Goal: Task Accomplishment & Management: Manage account settings

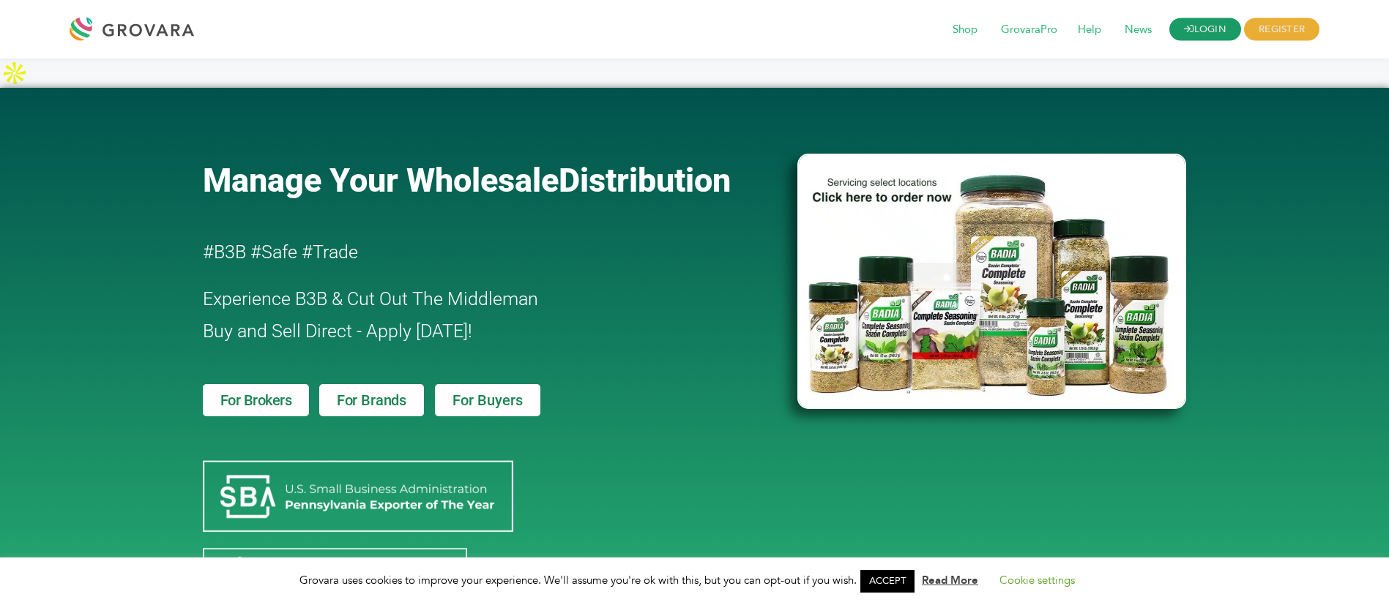
click at [1201, 36] on link "LOGIN" at bounding box center [1205, 29] width 72 height 23
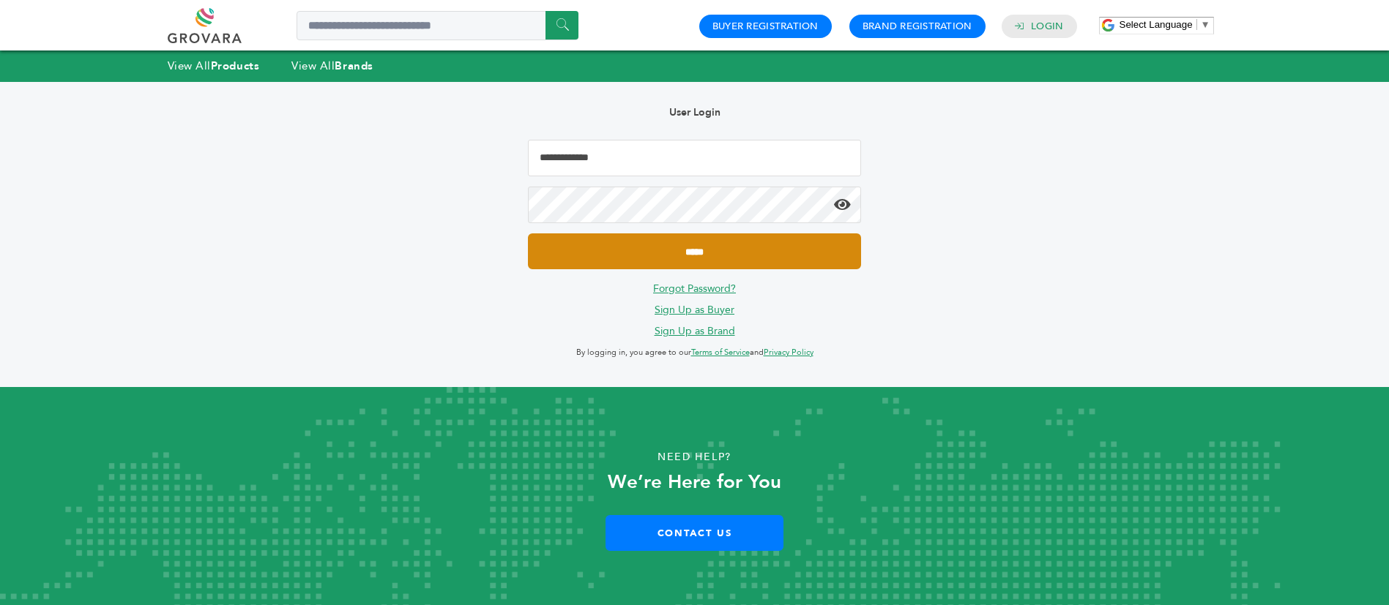
type input "**********"
click at [789, 256] on input "*****" at bounding box center [694, 252] width 332 height 36
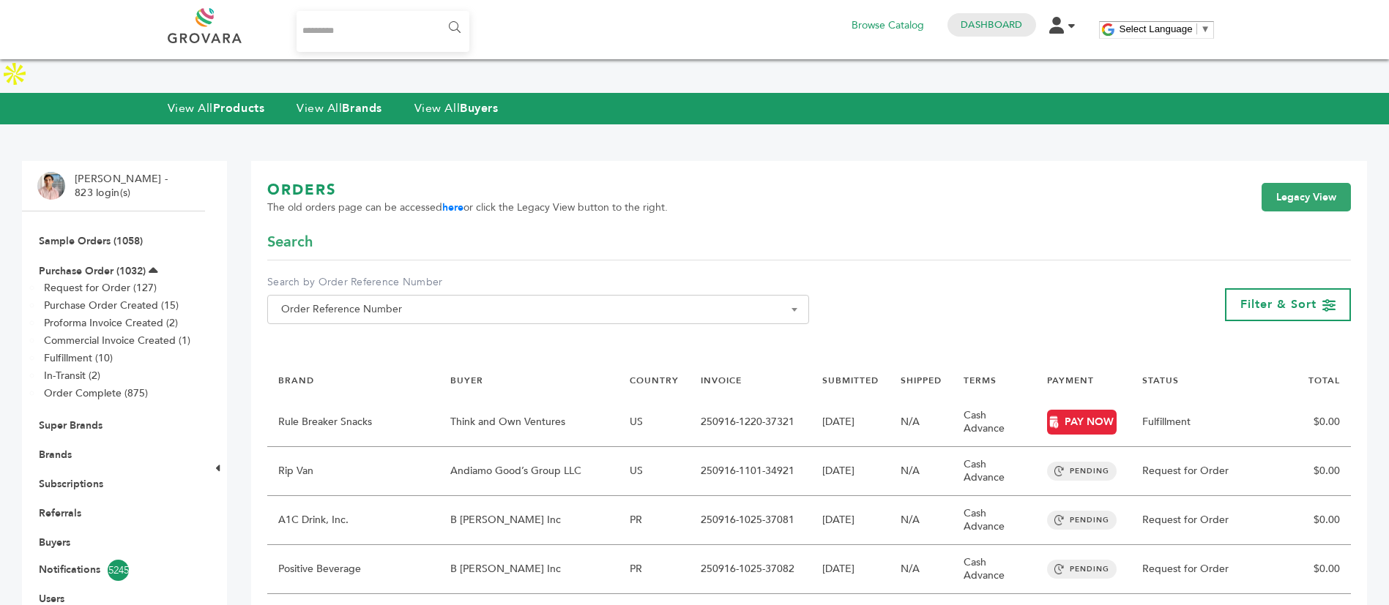
click at [366, 26] on input "Search..." at bounding box center [383, 31] width 174 height 41
type input "*******"
click at [451, 22] on input "******" at bounding box center [453, 27] width 33 height 29
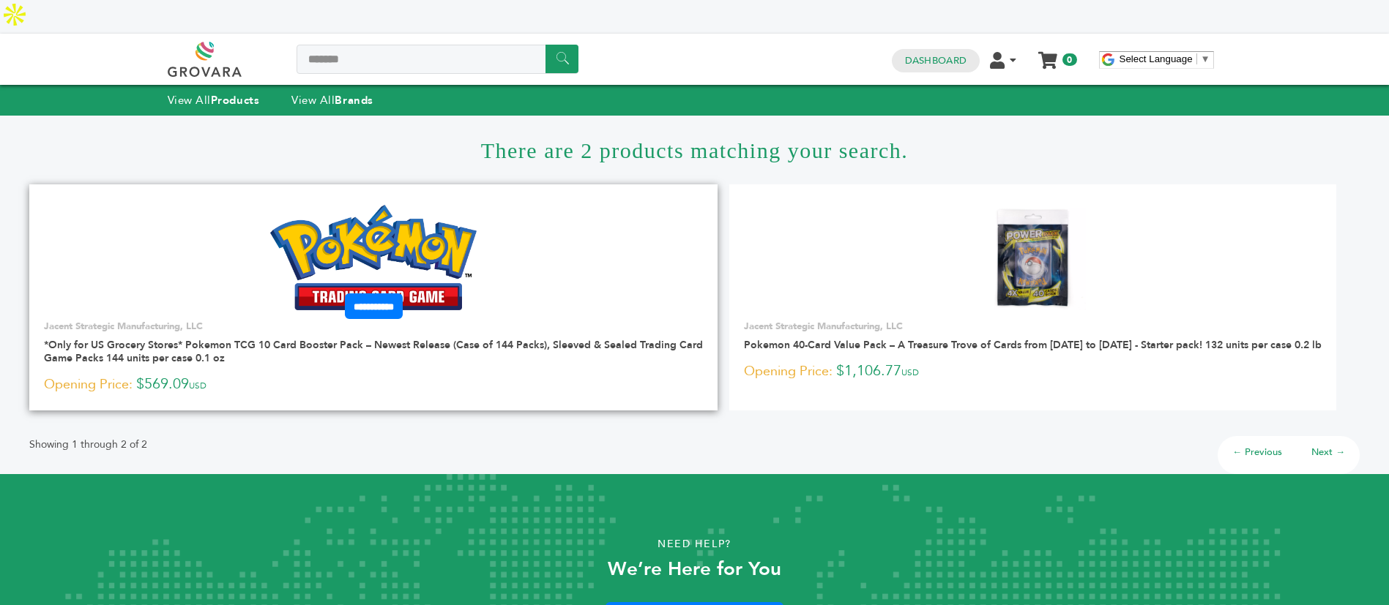
click at [502, 217] on link at bounding box center [373, 257] width 688 height 124
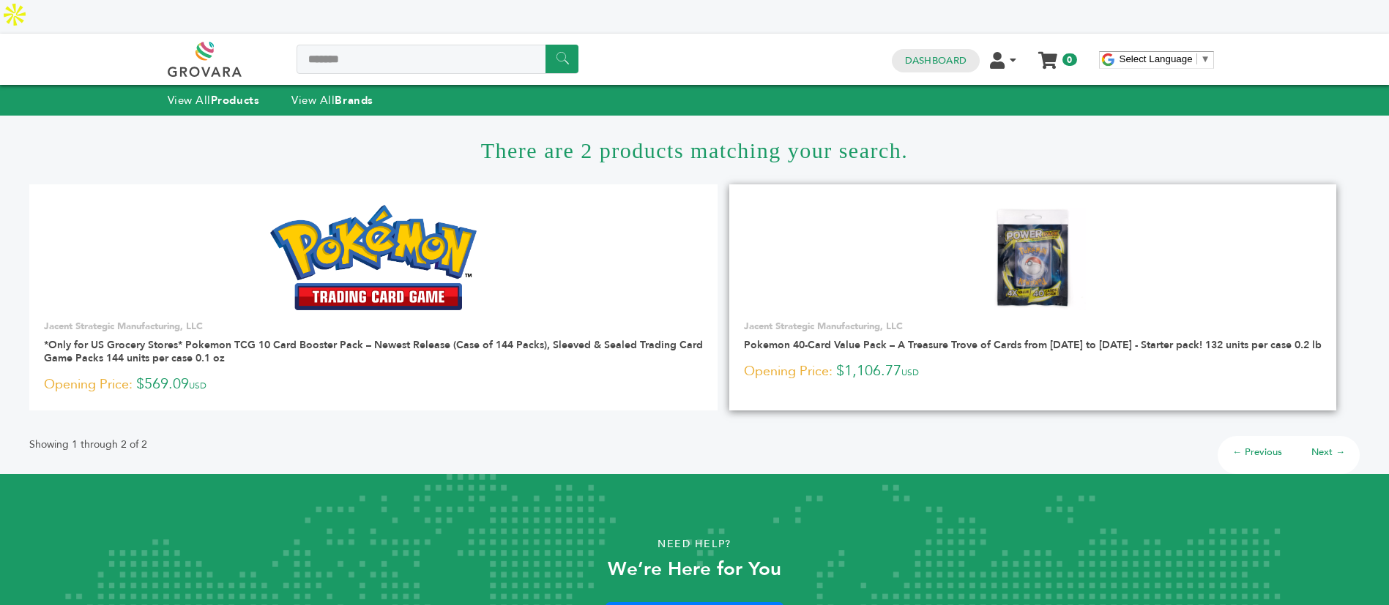
click at [1052, 212] on img at bounding box center [1033, 258] width 106 height 106
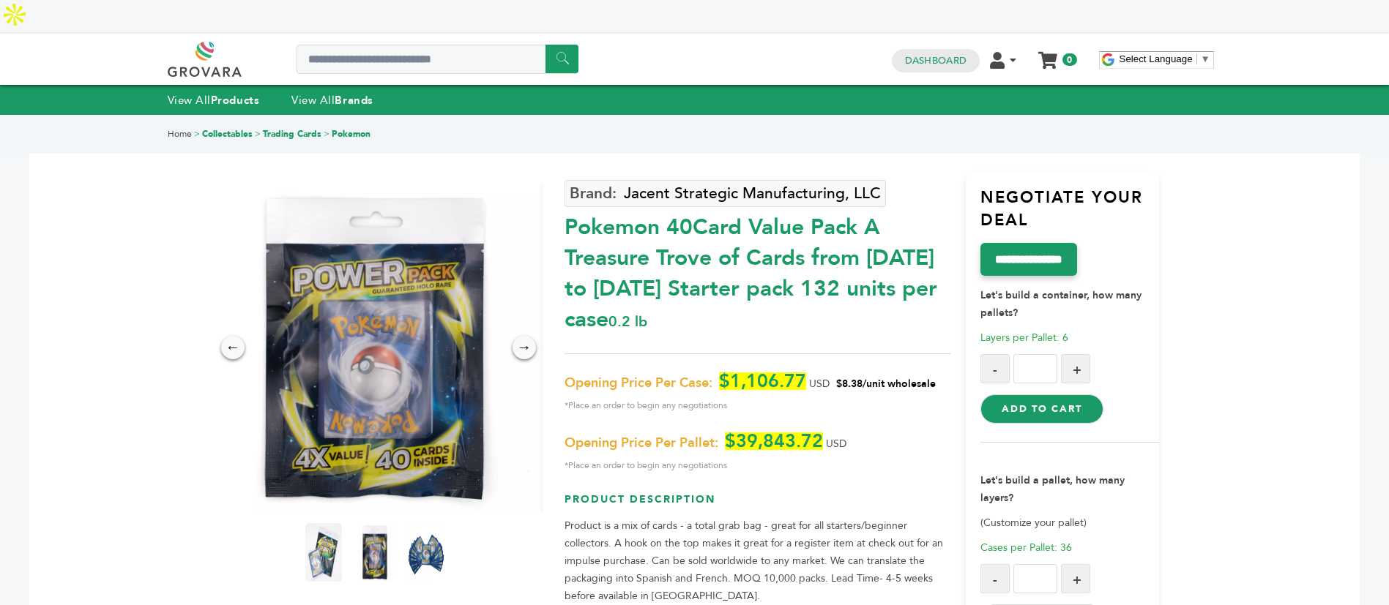
drag, startPoint x: 844, startPoint y: 348, endPoint x: 863, endPoint y: 348, distance: 19.0
click at [863, 377] on span "$8.38/unit wholesale" at bounding box center [886, 384] width 100 height 14
copy span "8.38"
drag, startPoint x: 731, startPoint y: 347, endPoint x: 803, endPoint y: 349, distance: 71.8
click at [803, 373] on span "$1,106.77" at bounding box center [762, 382] width 87 height 18
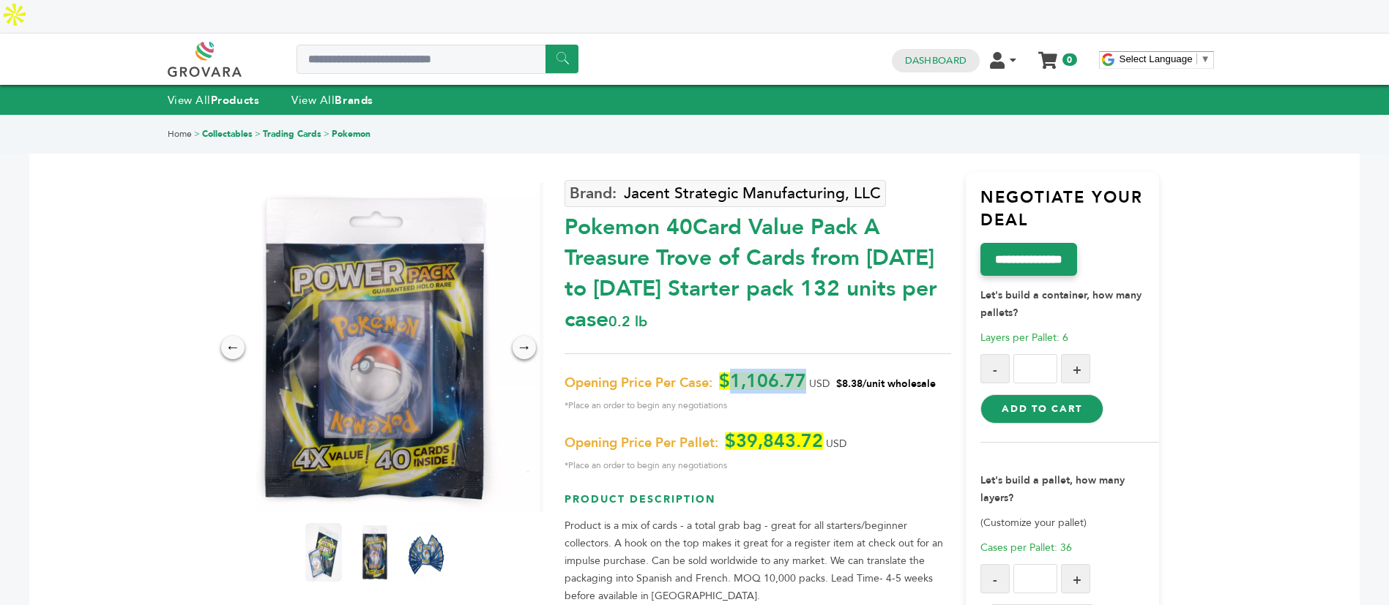
copy span "1,106.77"
drag, startPoint x: 846, startPoint y: 346, endPoint x: 864, endPoint y: 348, distance: 17.6
click at [864, 377] on span "$8.38/unit wholesale" at bounding box center [886, 384] width 100 height 14
copy span "8.38"
click at [960, 54] on link "Dashboard" at bounding box center [935, 60] width 61 height 13
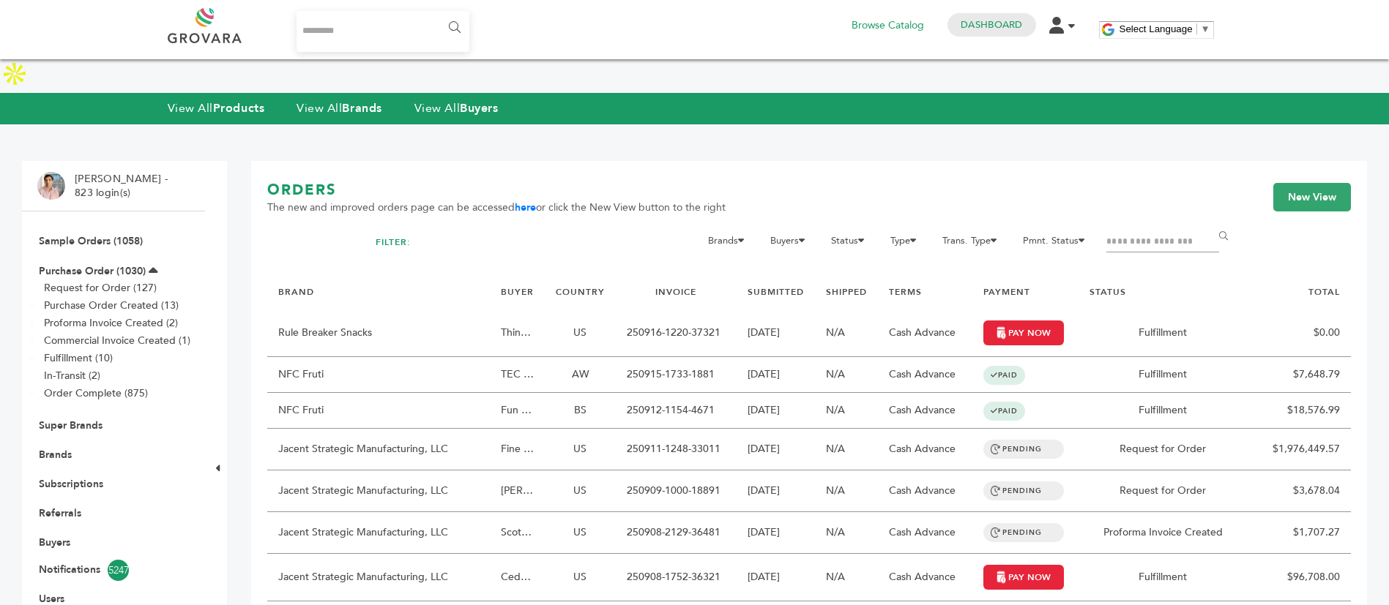
click at [1123, 232] on input "Filter by keywords" at bounding box center [1162, 242] width 113 height 20
click at [115, 226] on li "Sample Orders (1058)" at bounding box center [113, 240] width 152 height 29
click at [122, 234] on link "Sample Orders (1058)" at bounding box center [91, 241] width 104 height 14
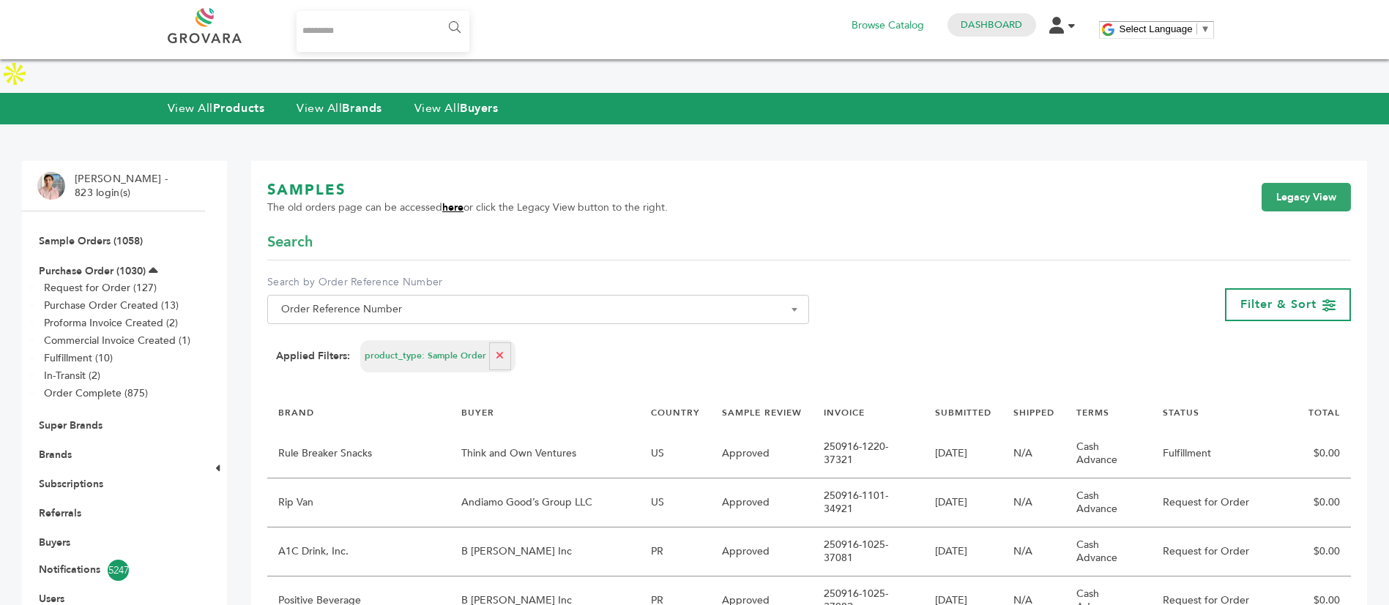
click at [460, 201] on link "here" at bounding box center [452, 208] width 21 height 14
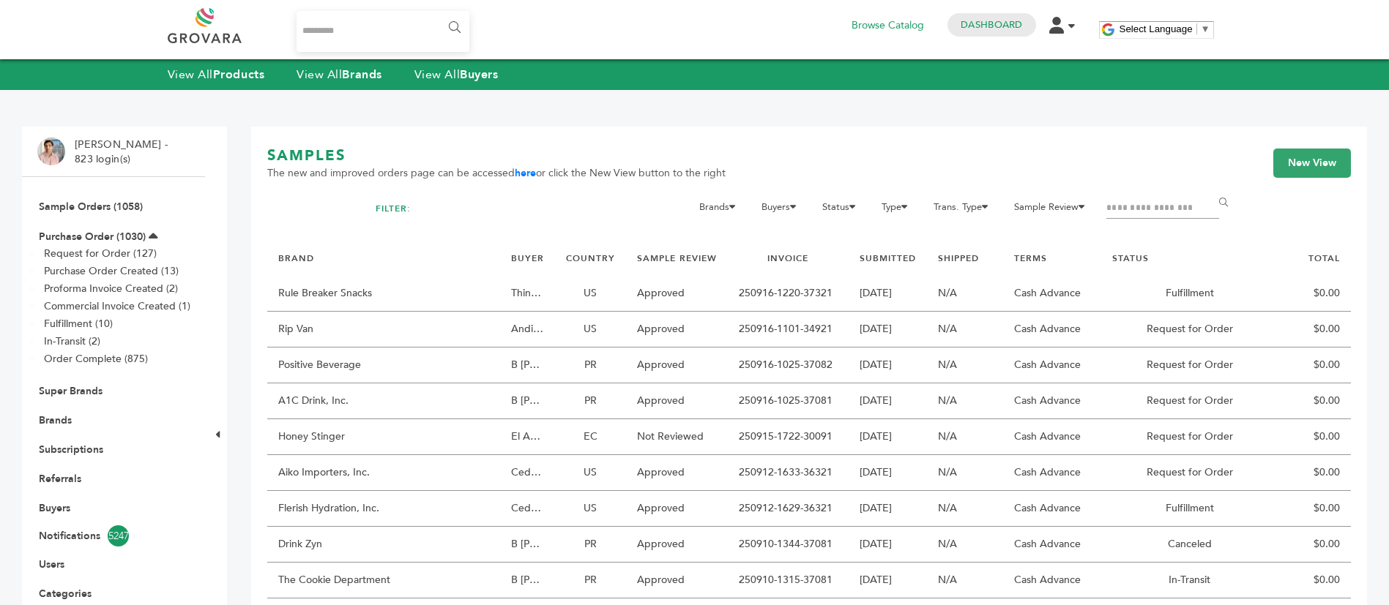
click at [1148, 217] on input "Filter by keywords" at bounding box center [1162, 208] width 113 height 20
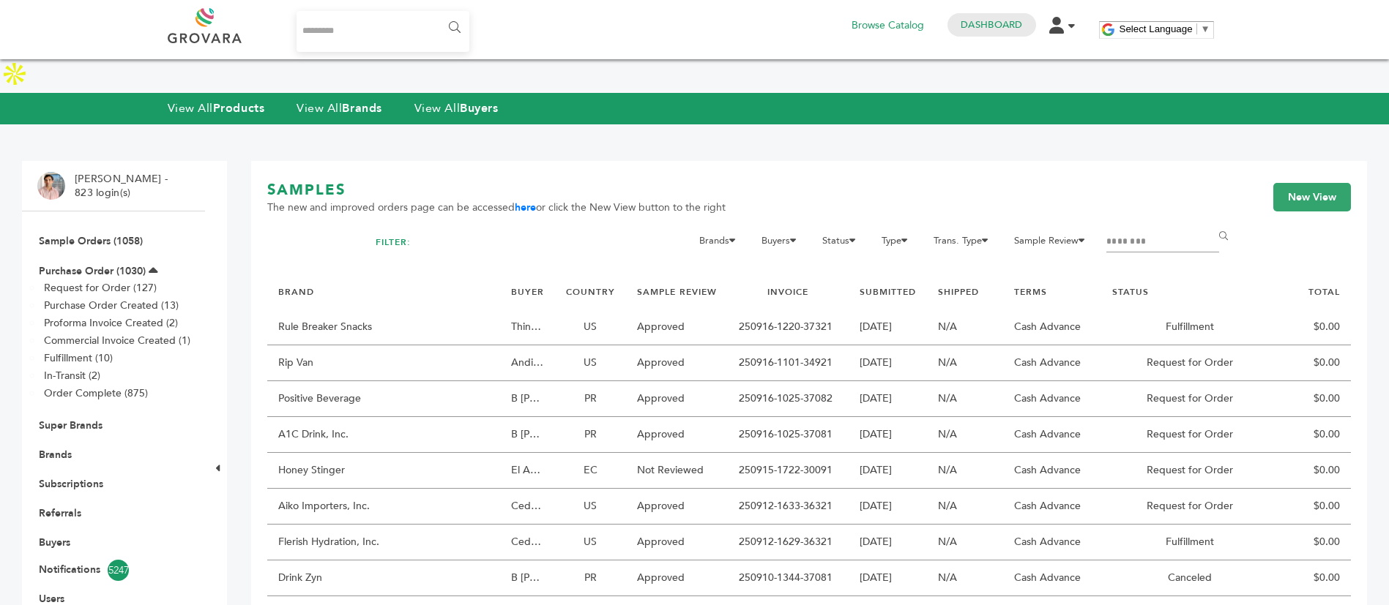
type input "********"
click at [1209, 223] on input "******" at bounding box center [1225, 237] width 33 height 29
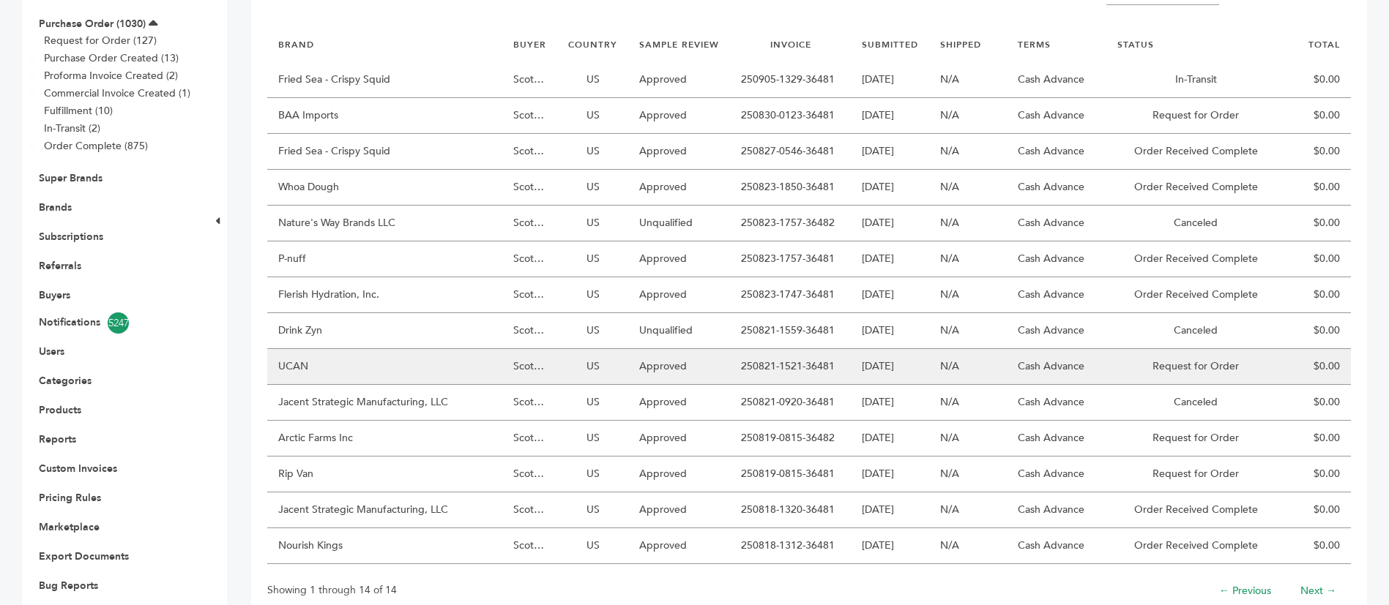
scroll to position [263, 0]
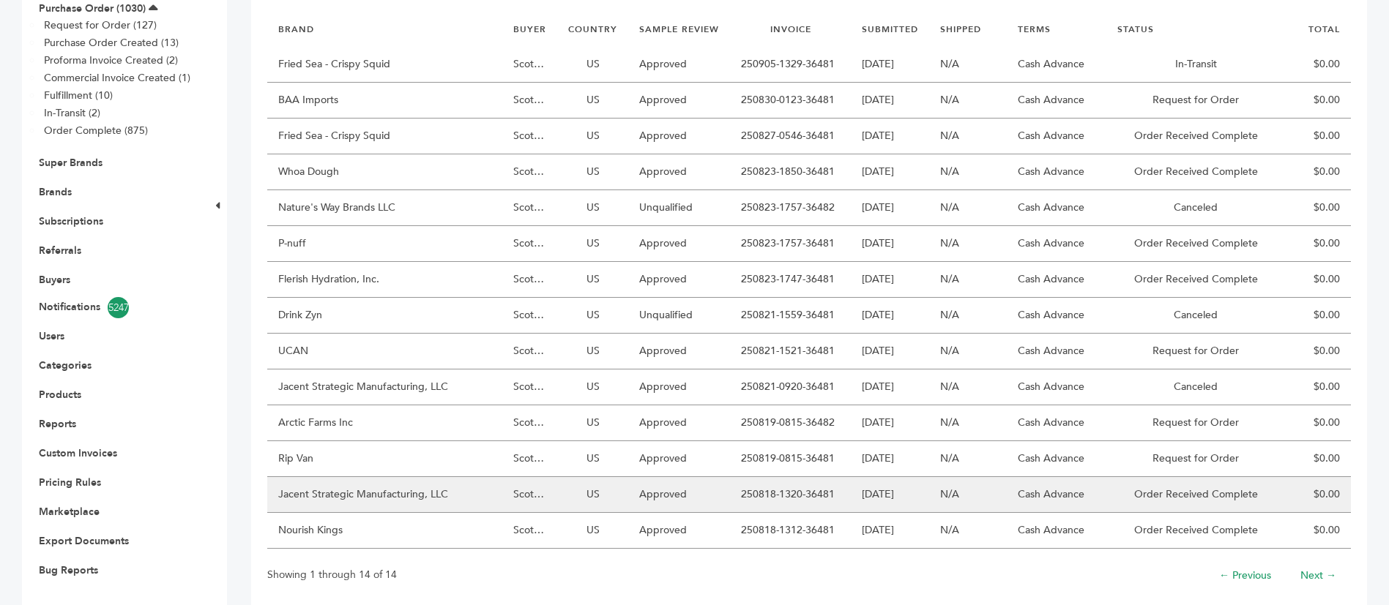
click at [419, 477] on td "Jacent Strategic Manufacturing, LLC" at bounding box center [384, 495] width 235 height 36
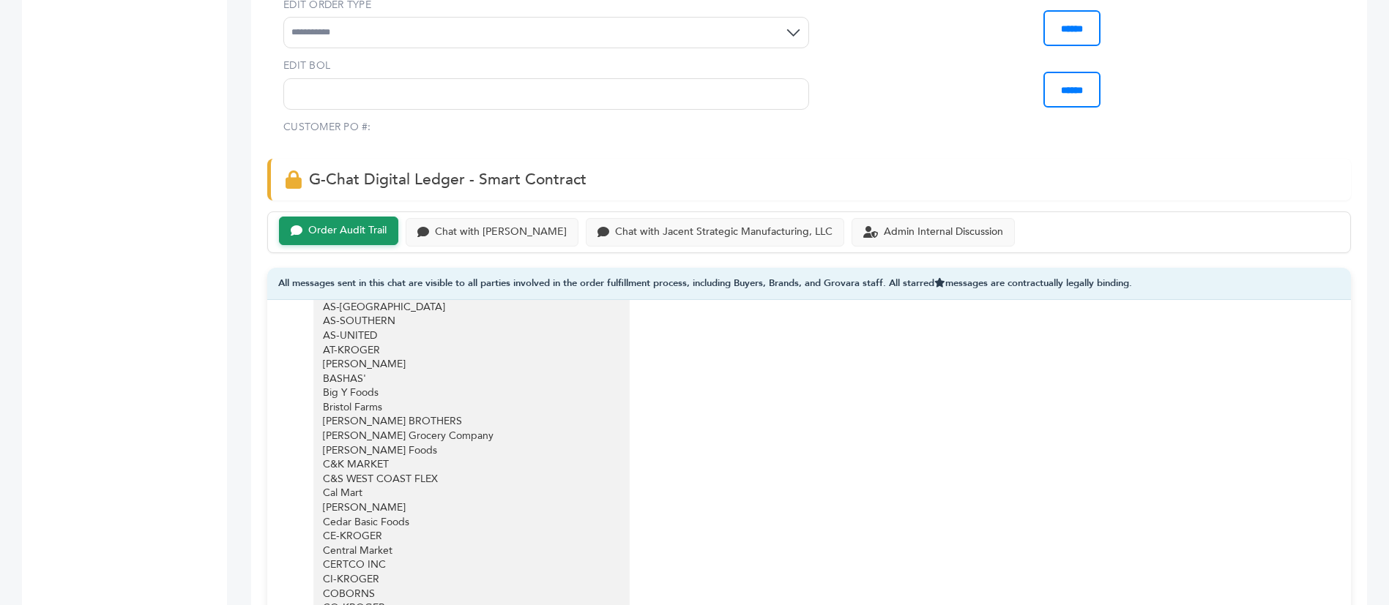
scroll to position [3415, 0]
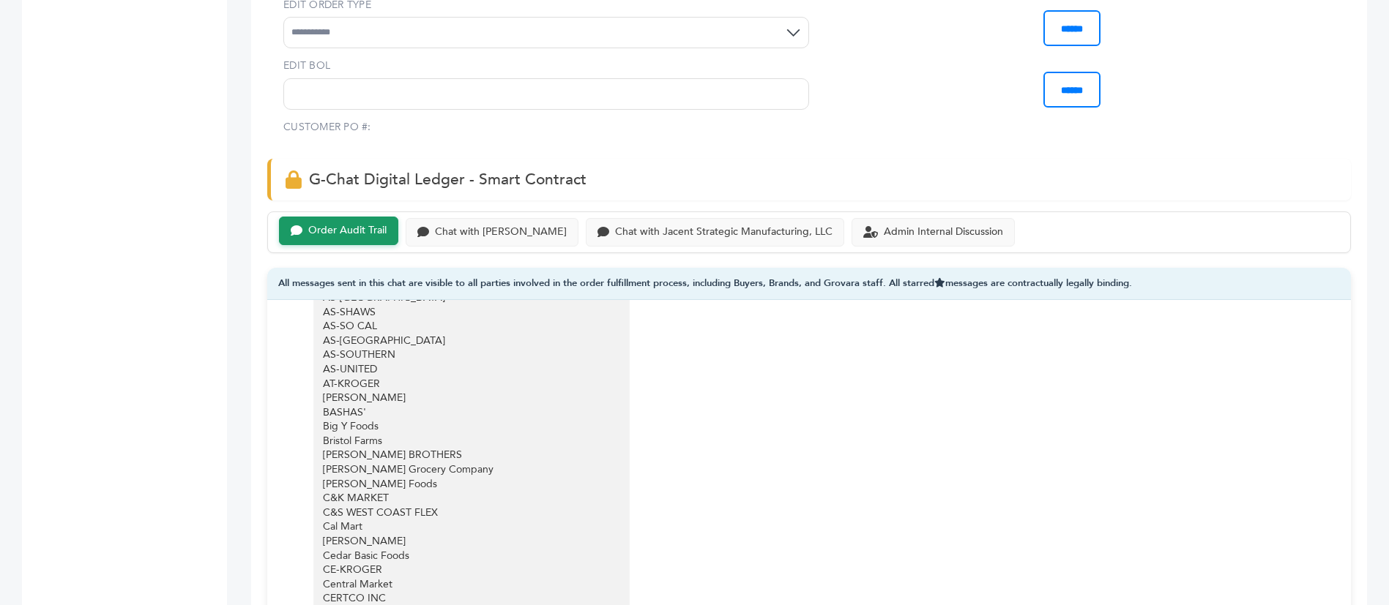
copy div "CERTCO"
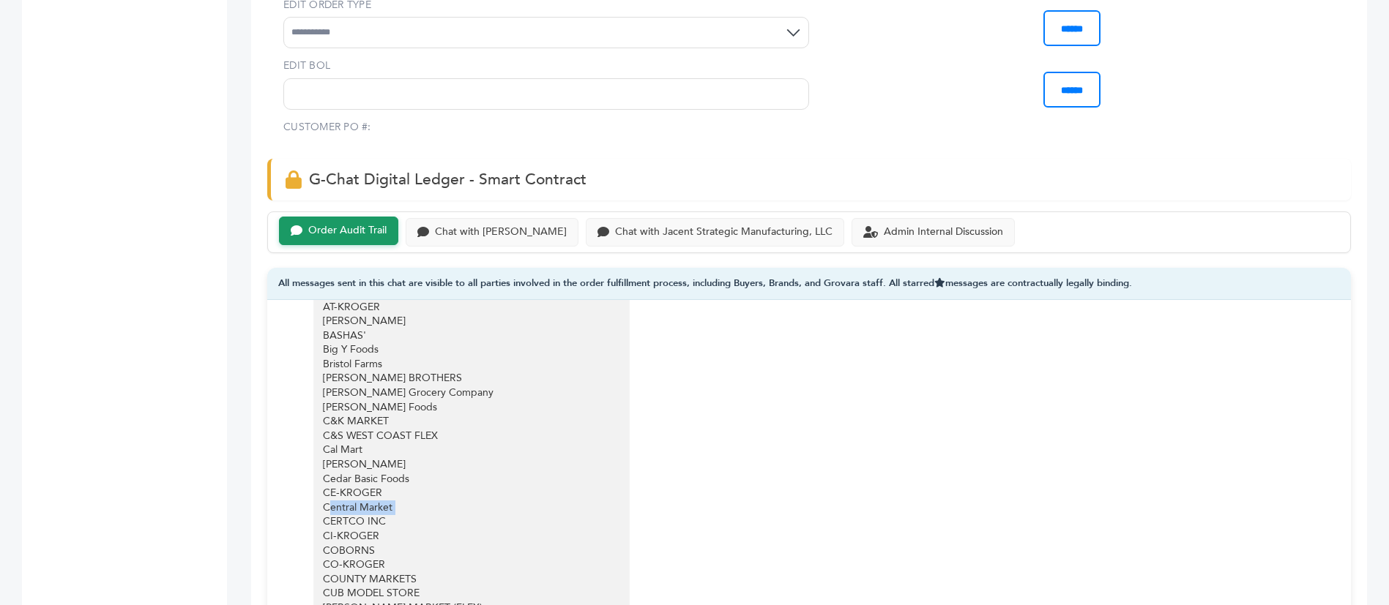
scroll to position [3525, 0]
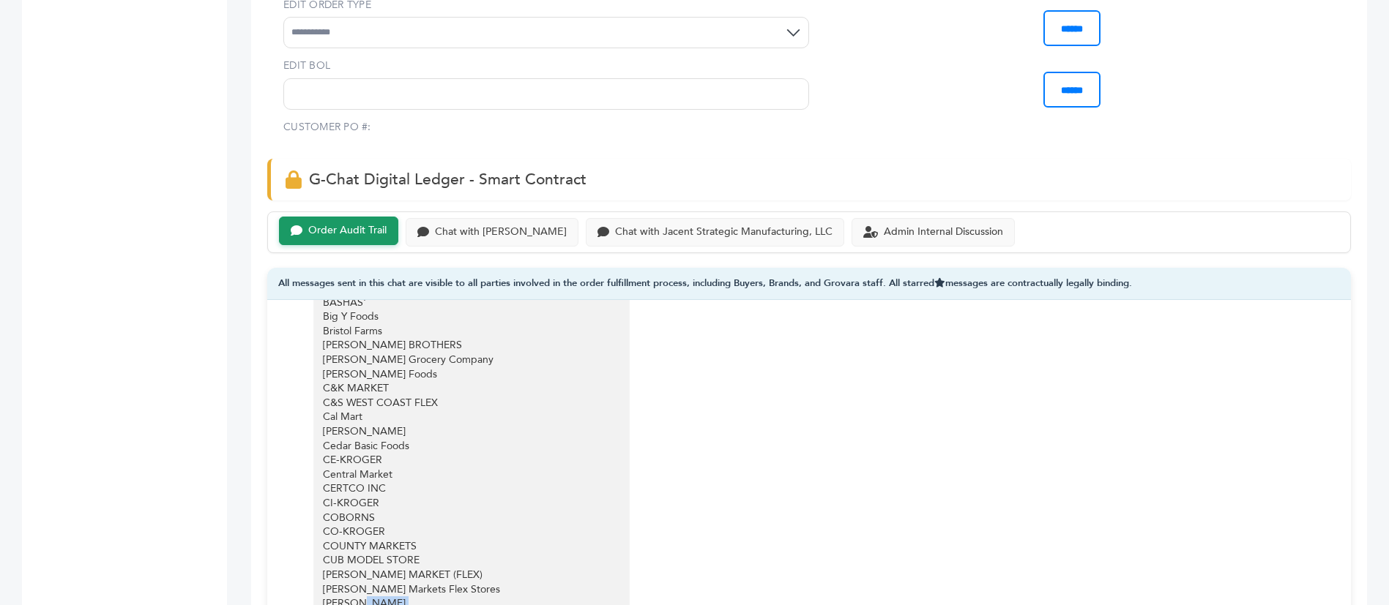
drag, startPoint x: 364, startPoint y: 489, endPoint x: 403, endPoint y: 498, distance: 40.5
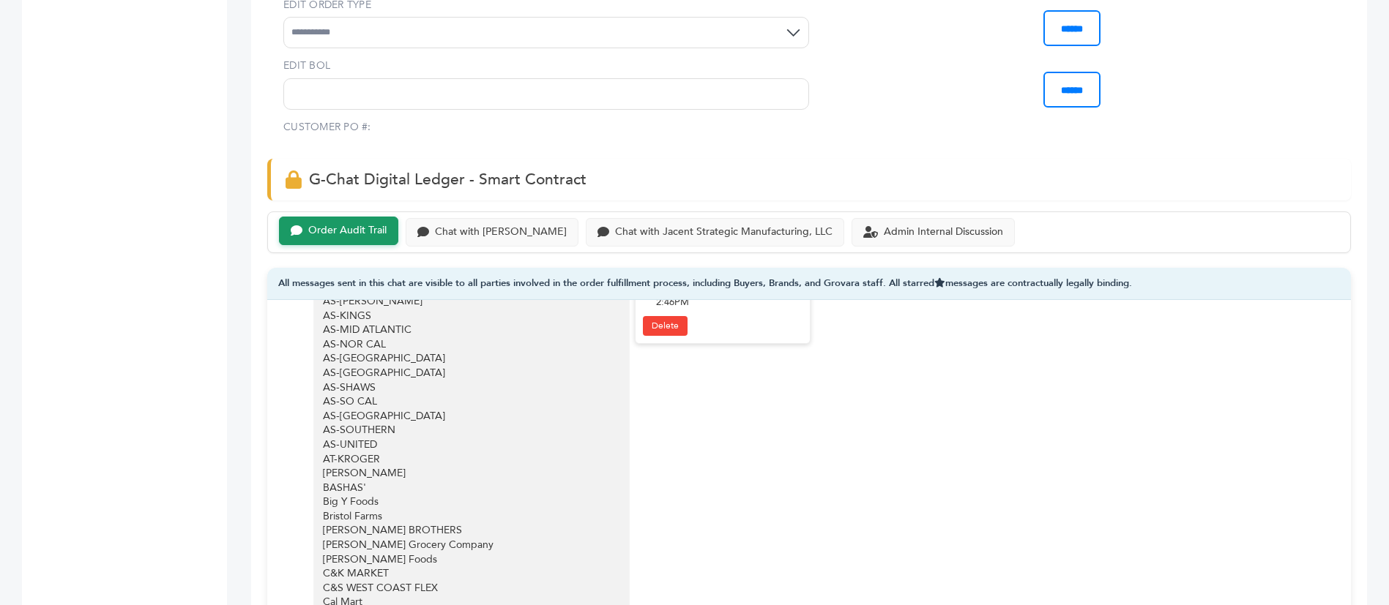
scroll to position [3305, 0]
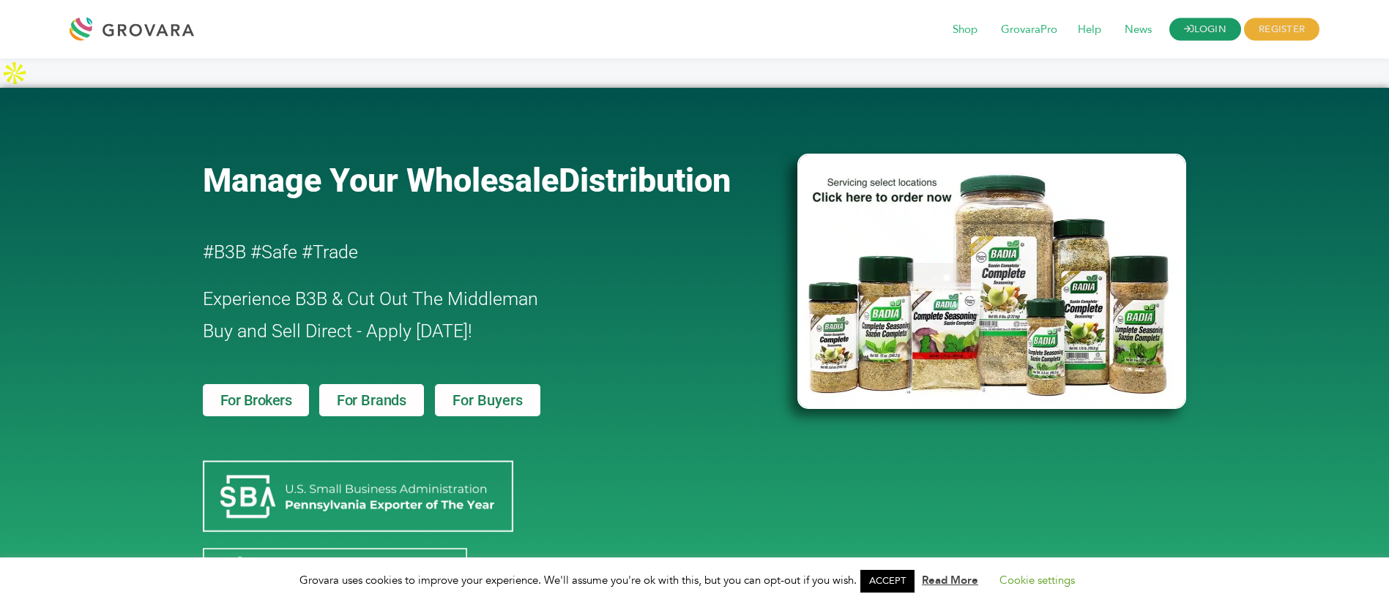
click at [1207, 28] on link "LOGIN" at bounding box center [1205, 29] width 72 height 23
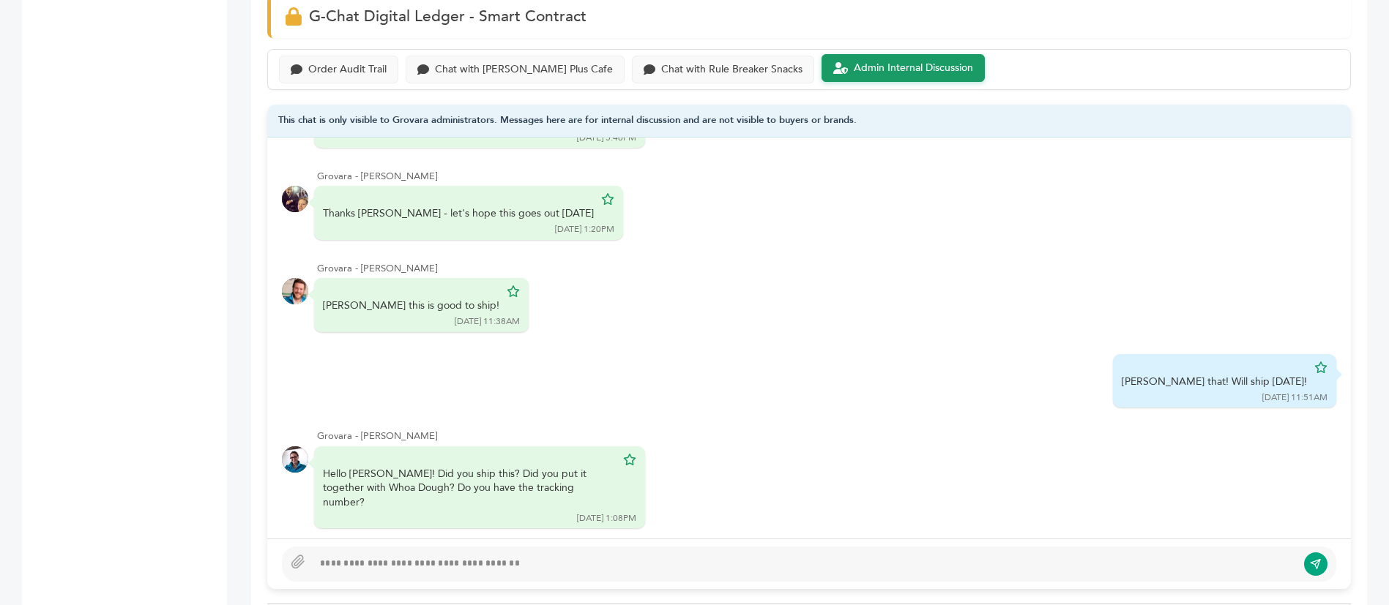
scroll to position [1098, 0]
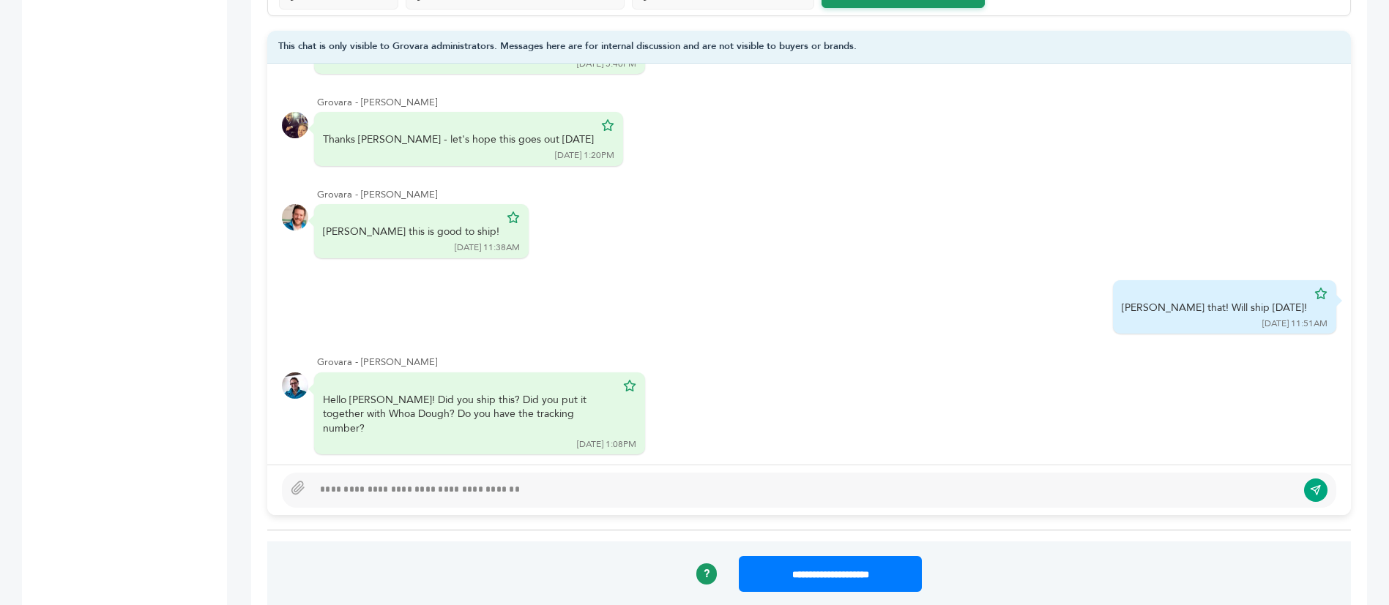
click at [518, 482] on div at bounding box center [805, 491] width 984 height 18
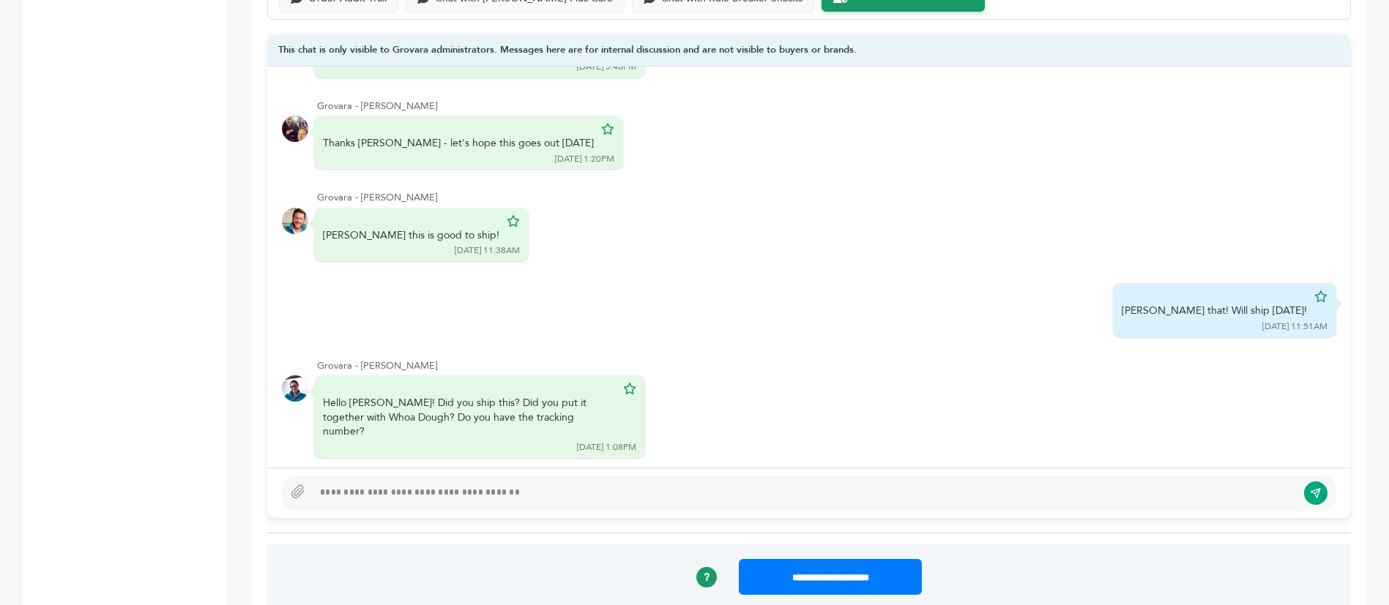
scroll to position [988, 0]
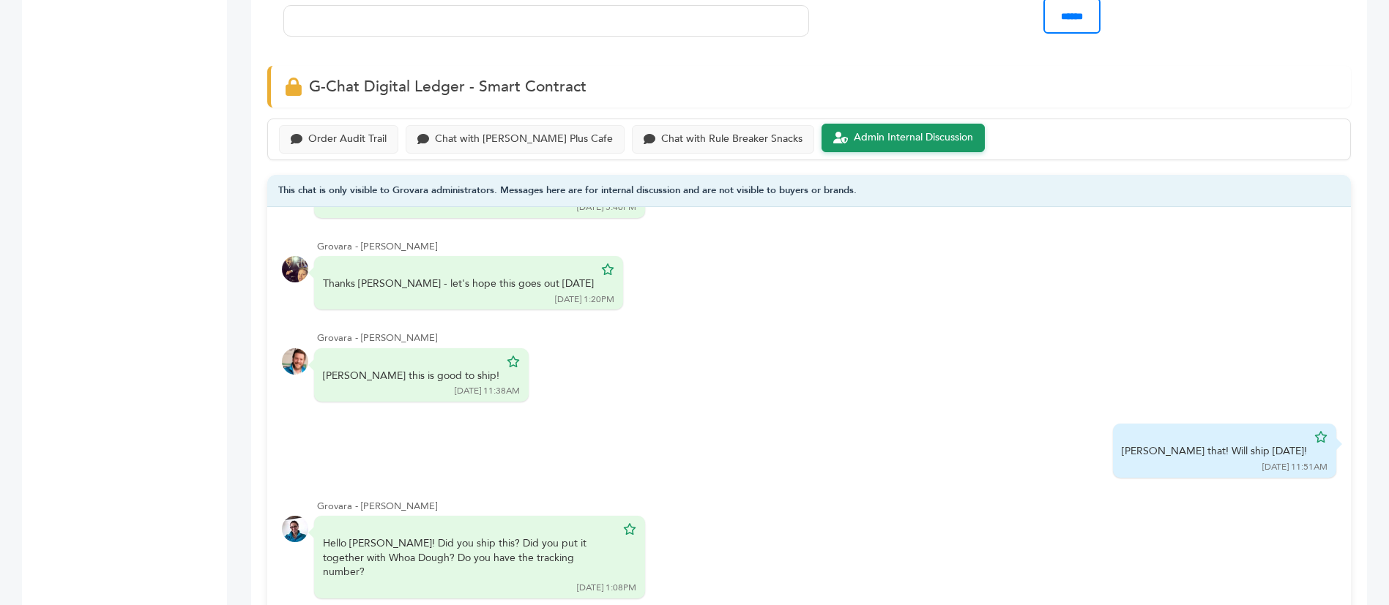
click at [343, 122] on div "Order Audit Trail Chat with [PERSON_NAME] Plus Cafe Chat with Rule Breaker Snac…" at bounding box center [808, 140] width 1083 height 42
click at [347, 132] on div "Order Audit Trail" at bounding box center [347, 138] width 78 height 12
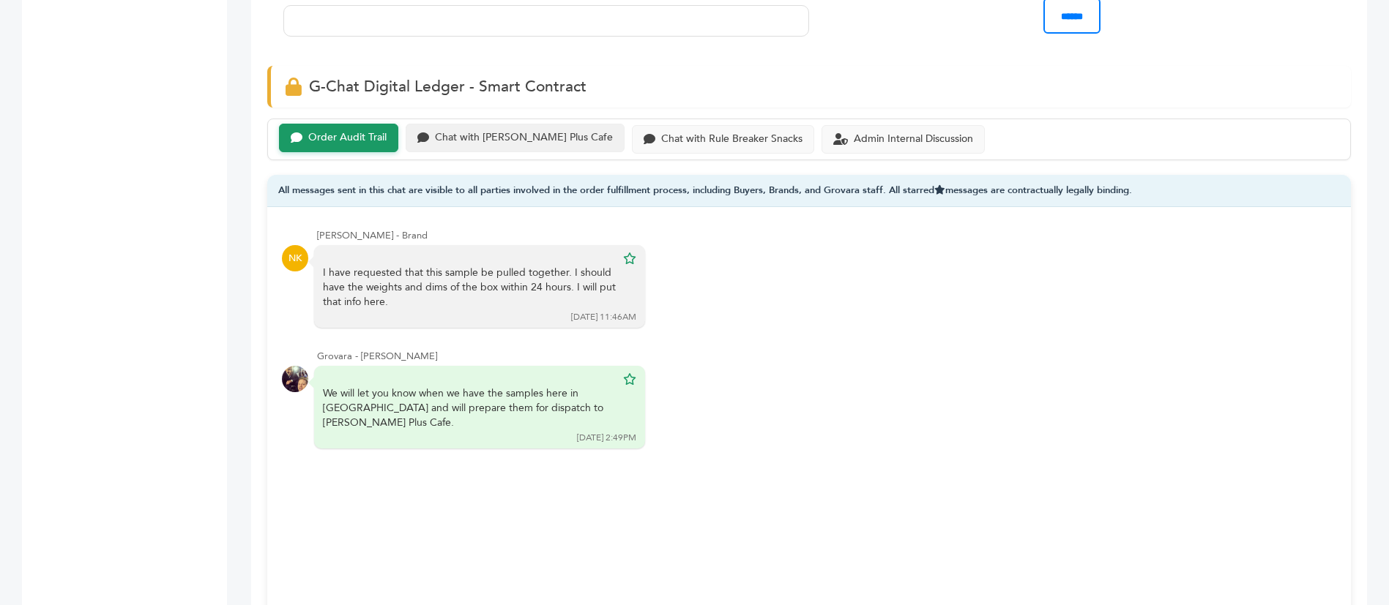
click at [478, 132] on div "Chat with [PERSON_NAME] Plus Cafe" at bounding box center [524, 138] width 178 height 12
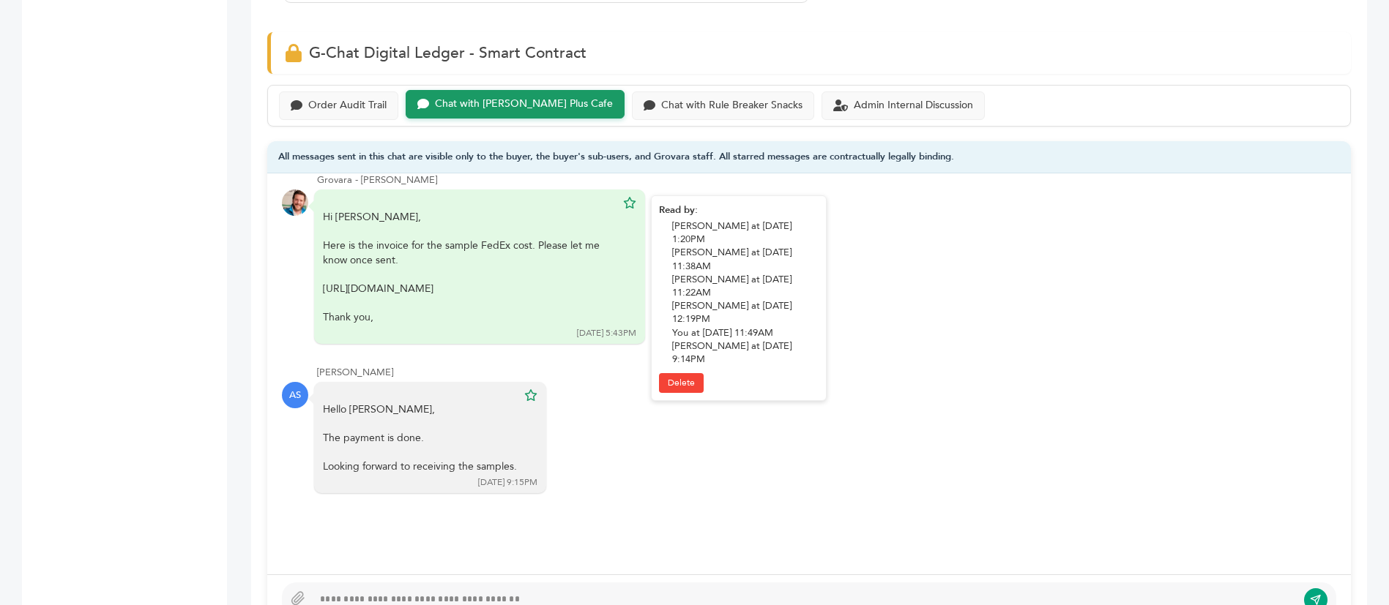
scroll to position [988, 0]
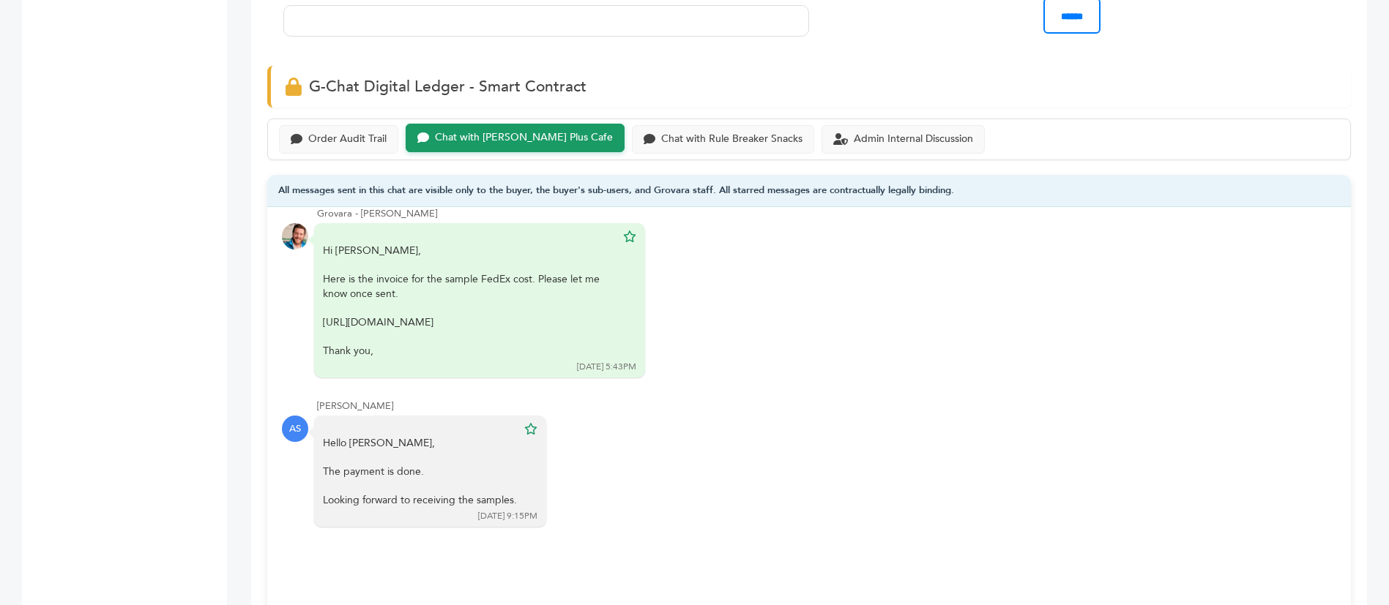
click at [686, 119] on div "Order Audit Trail Chat with [PERSON_NAME] Plus Cafe Chat with Rule Breaker Snac…" at bounding box center [808, 140] width 1083 height 42
click at [687, 124] on div "Chat with Rule Breaker Snacks" at bounding box center [723, 138] width 182 height 29
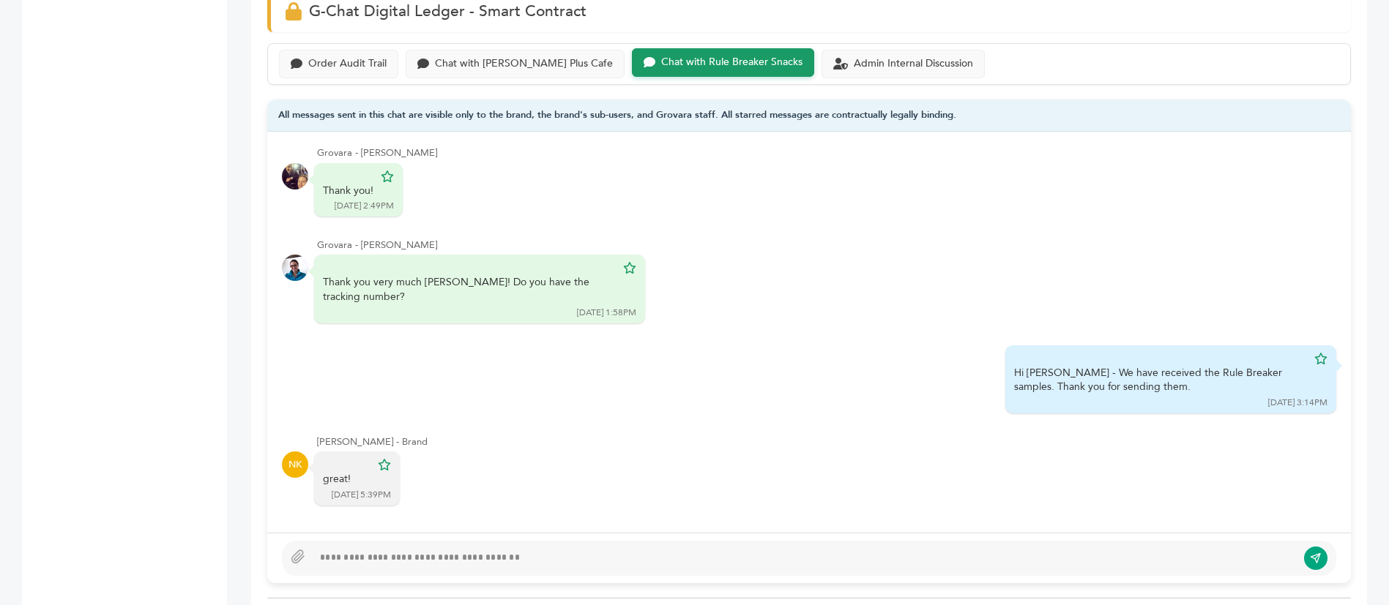
scroll to position [1098, 0]
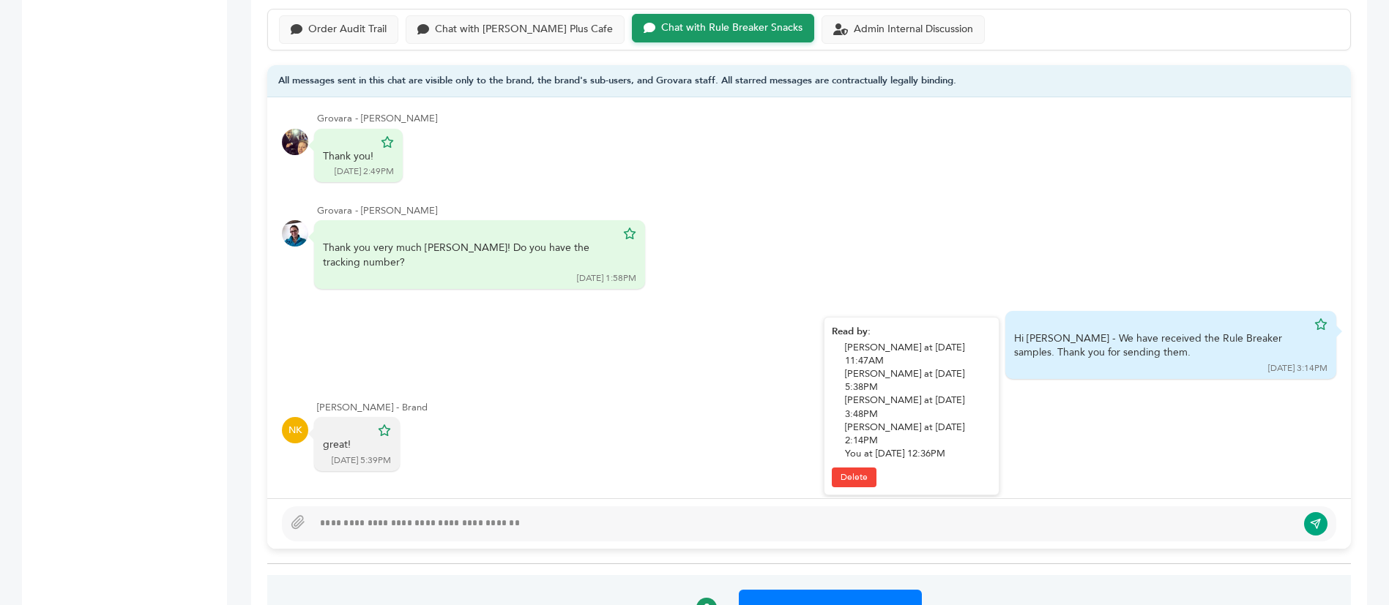
drag, startPoint x: 1068, startPoint y: 236, endPoint x: 1105, endPoint y: 258, distance: 43.7
click at [1105, 311] on div "Hi Nancy - We have received the Rule Breaker samples. Thank you for sending the…" at bounding box center [1170, 345] width 331 height 68
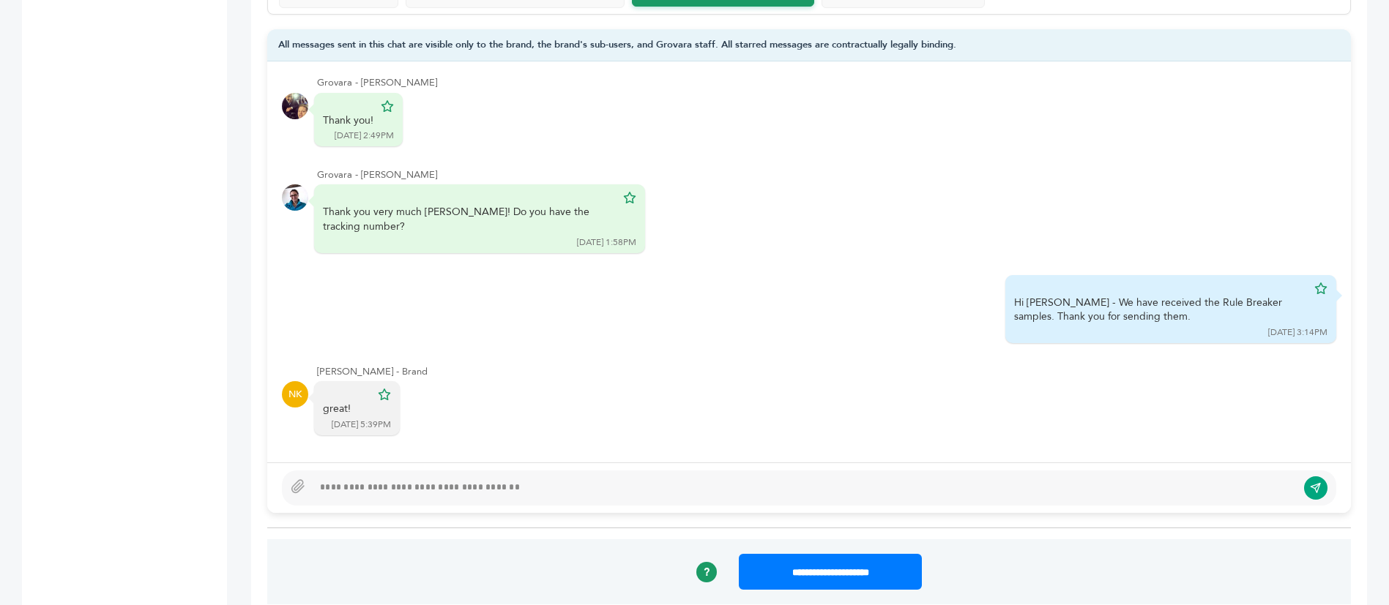
scroll to position [1208, 0]
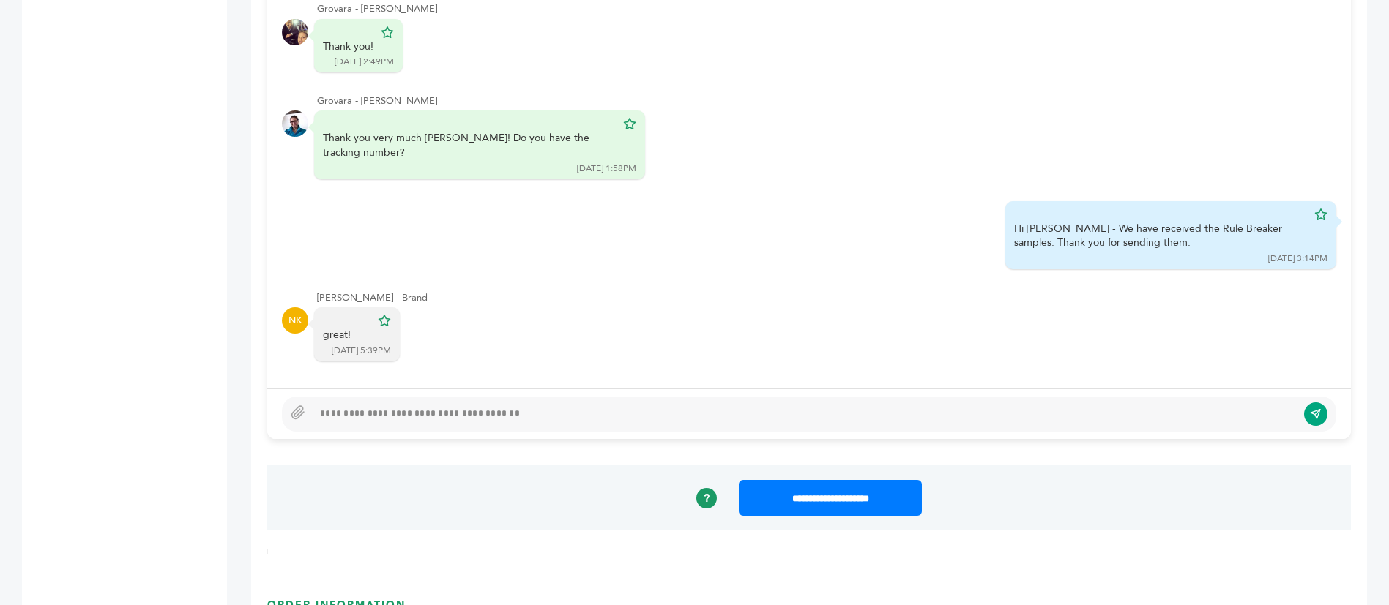
click at [562, 406] on div at bounding box center [805, 415] width 984 height 18
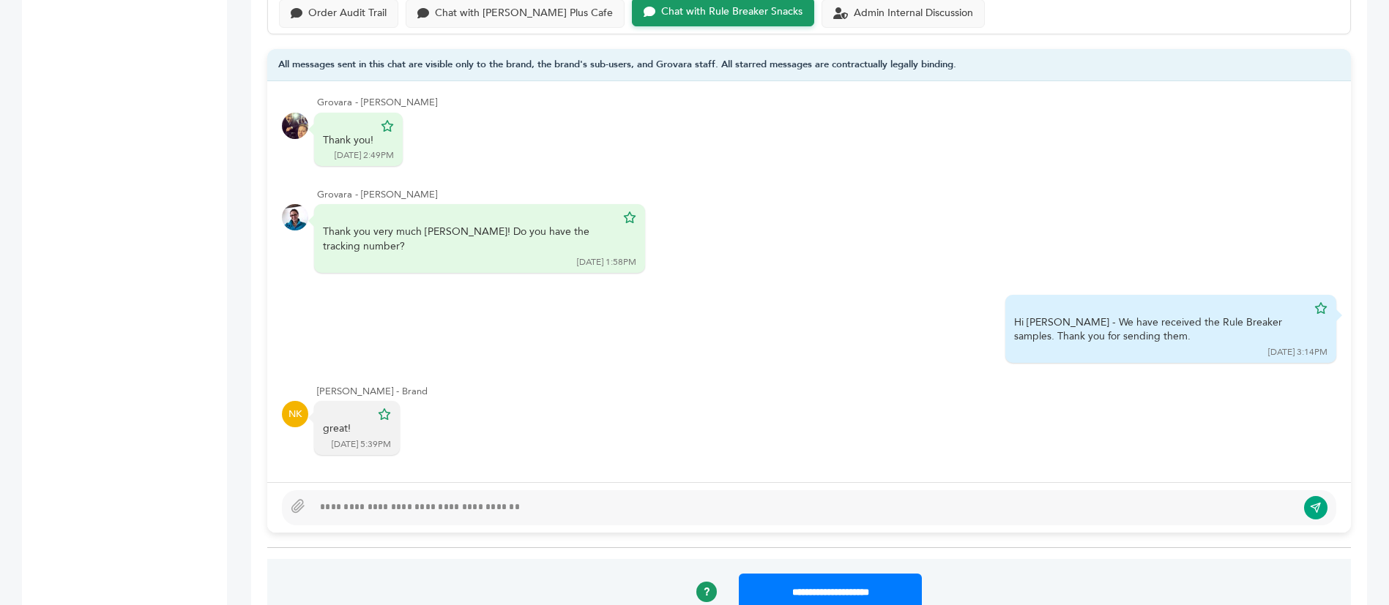
scroll to position [988, 0]
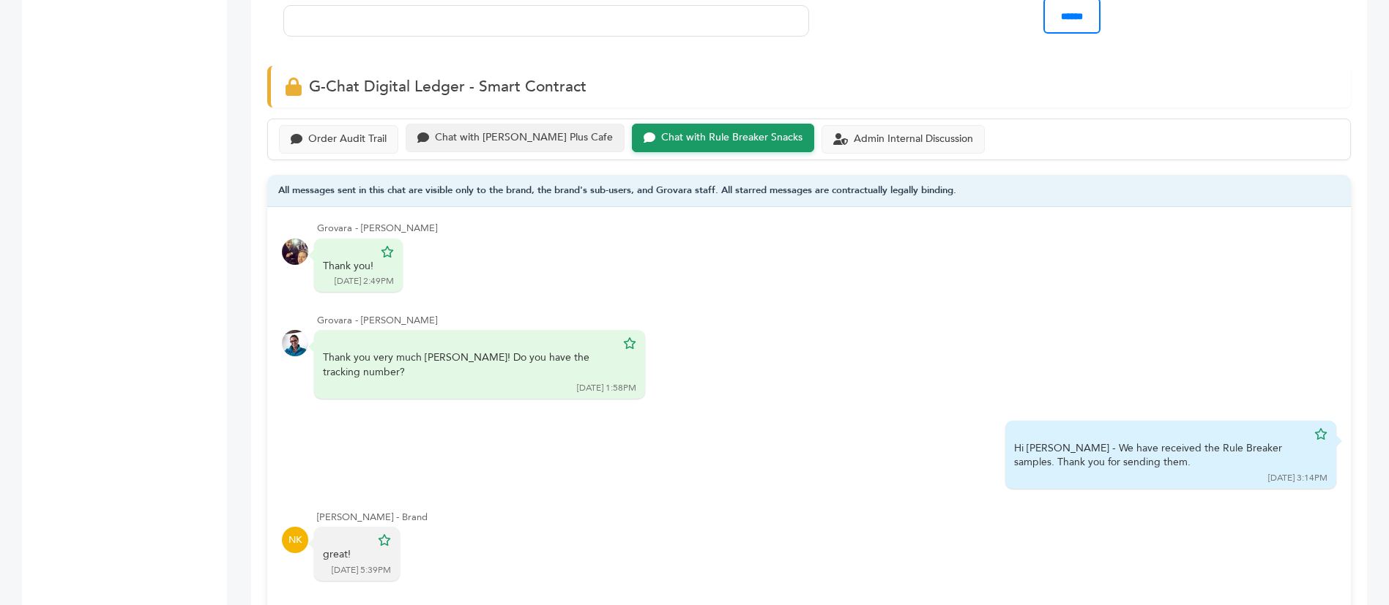
click at [521, 132] on div "Chat with Buono Plus Cafe" at bounding box center [524, 138] width 178 height 12
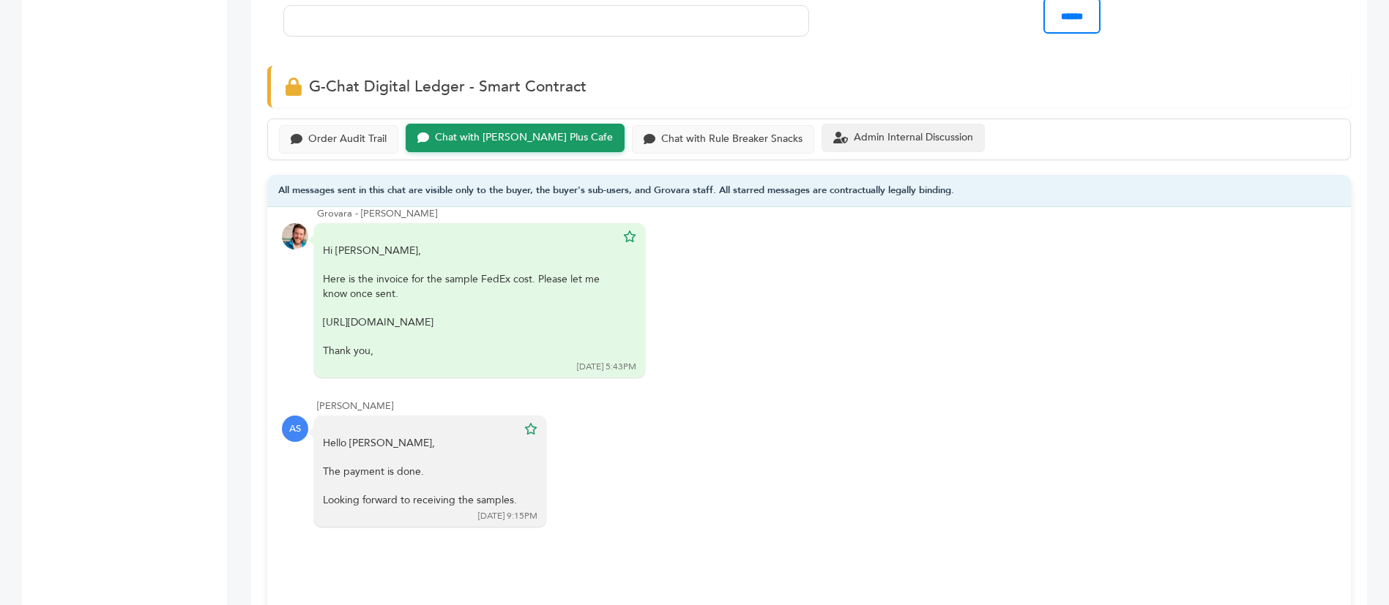
click at [829, 124] on div "Admin Internal Discussion" at bounding box center [902, 138] width 163 height 29
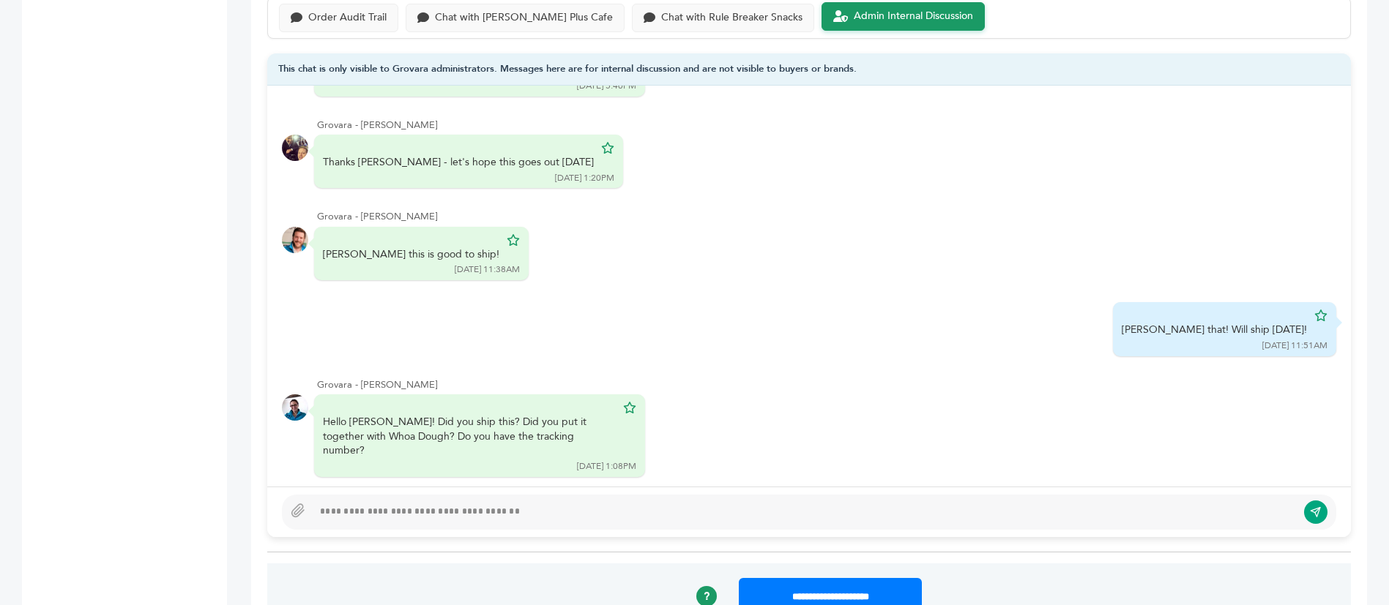
scroll to position [1208, 0]
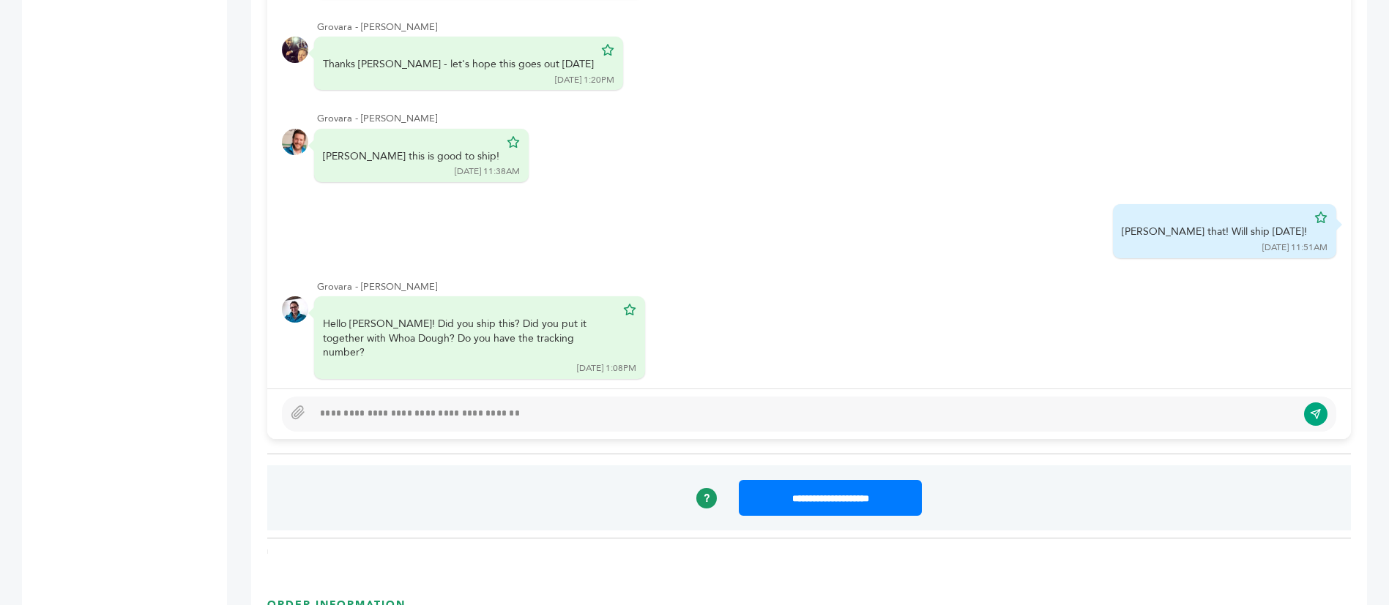
click at [577, 398] on div at bounding box center [808, 414] width 1083 height 51
click at [591, 406] on div at bounding box center [805, 415] width 984 height 18
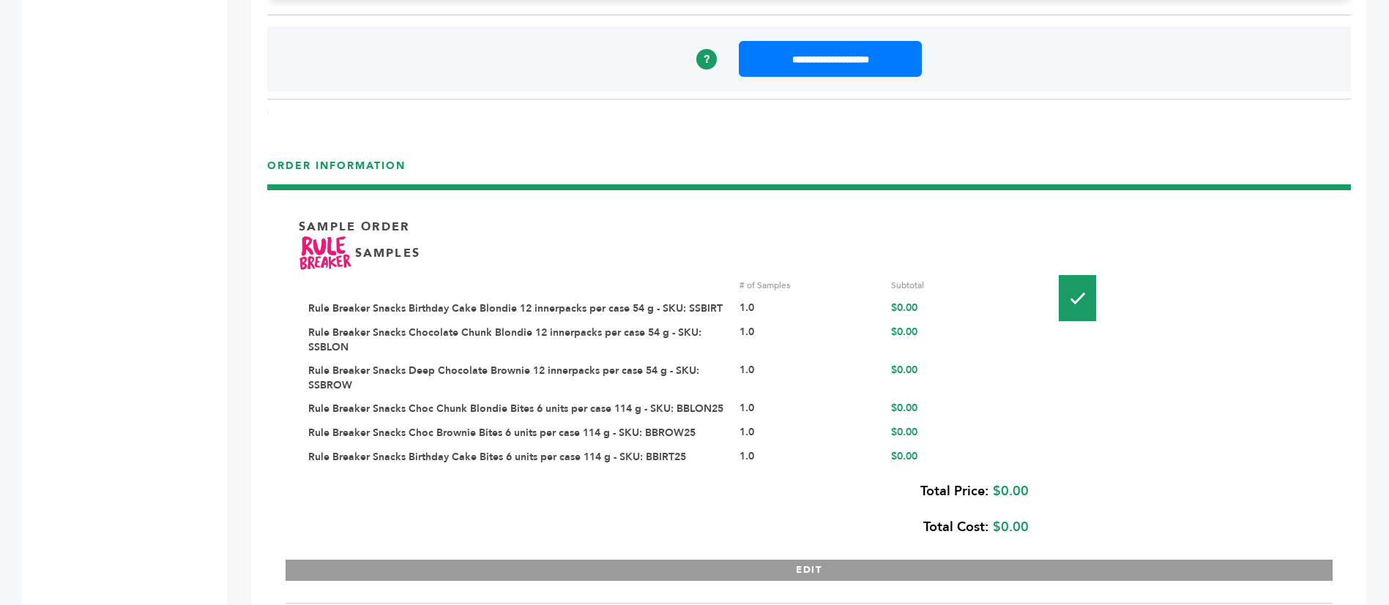
scroll to position [1318, 0]
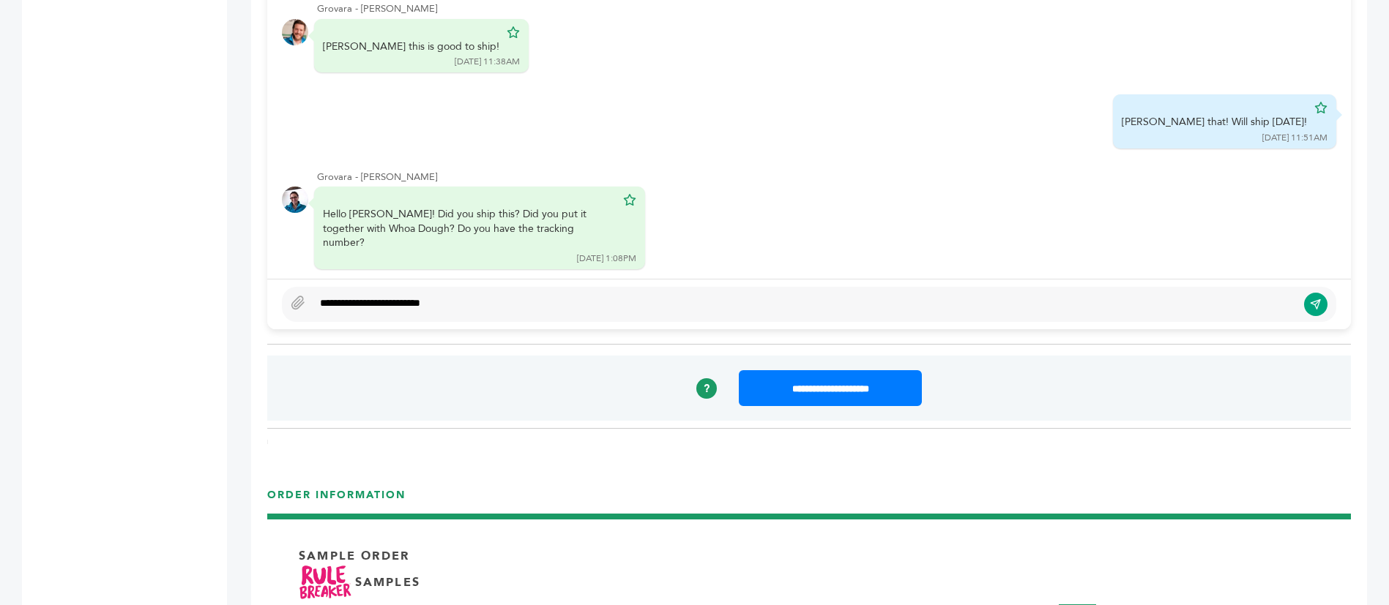
click at [520, 296] on div "**********" at bounding box center [805, 305] width 984 height 18
type textarea "**********"
click at [1321, 293] on button "submit" at bounding box center [1315, 305] width 25 height 25
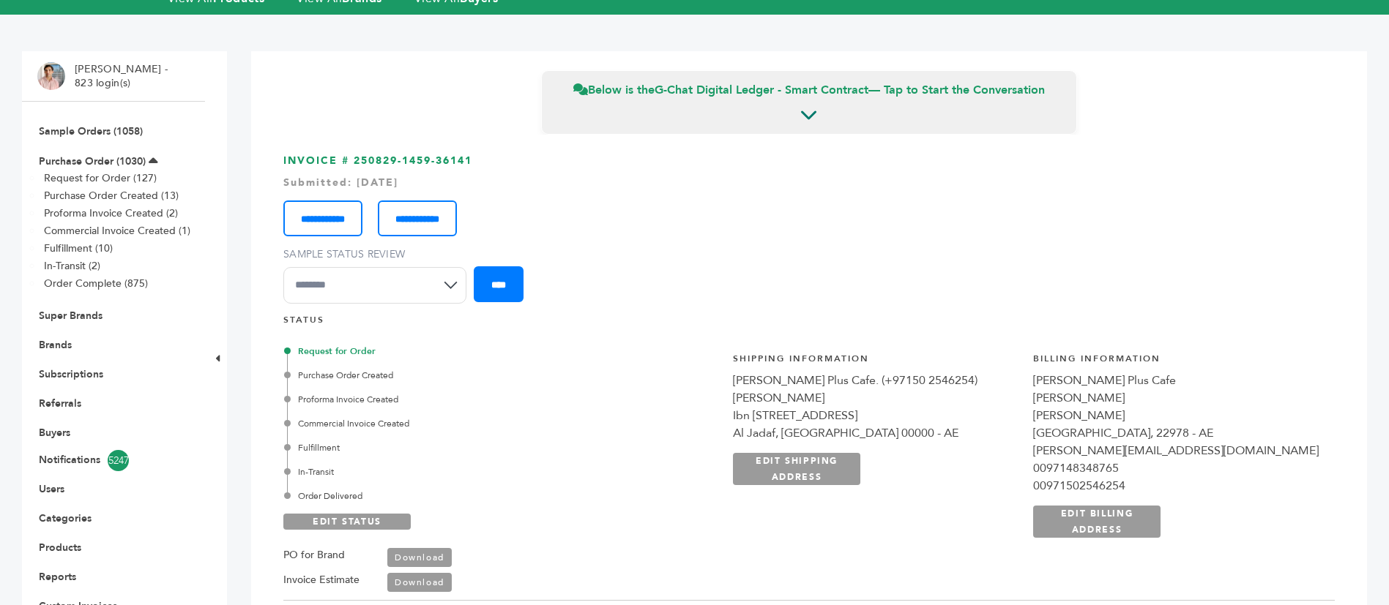
scroll to position [0, 0]
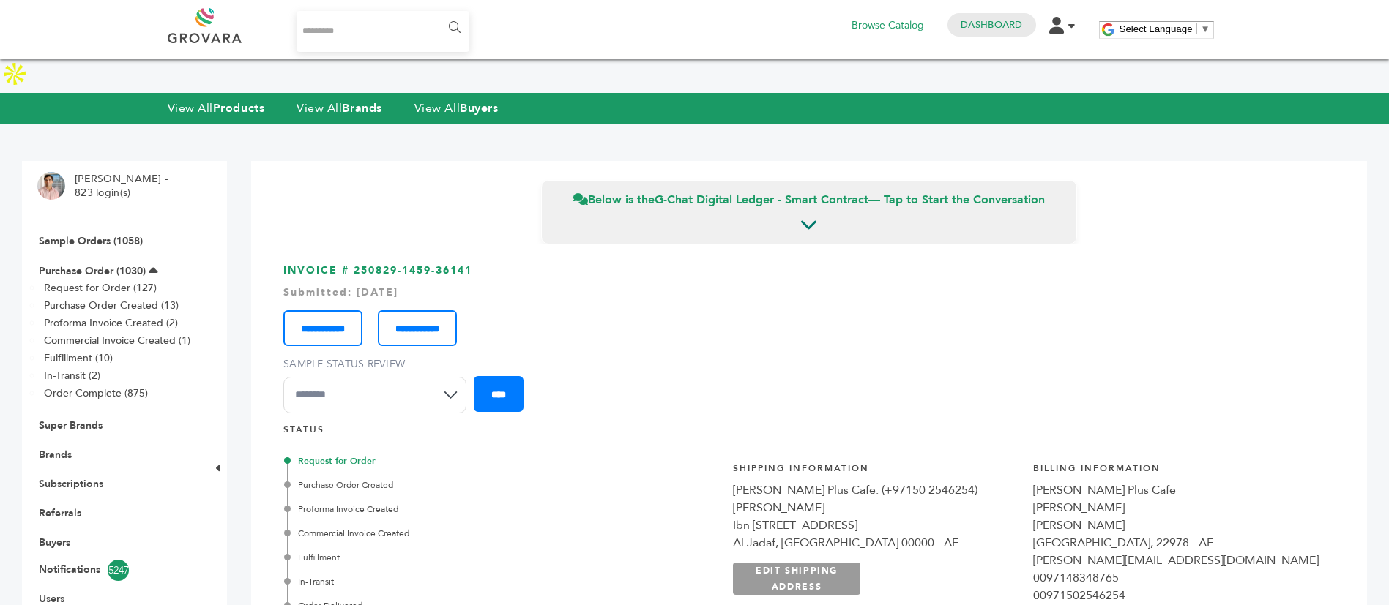
click at [92, 226] on li "Sample Orders (1058)" at bounding box center [113, 240] width 152 height 29
click at [105, 234] on link "Sample Orders (1058)" at bounding box center [91, 241] width 104 height 14
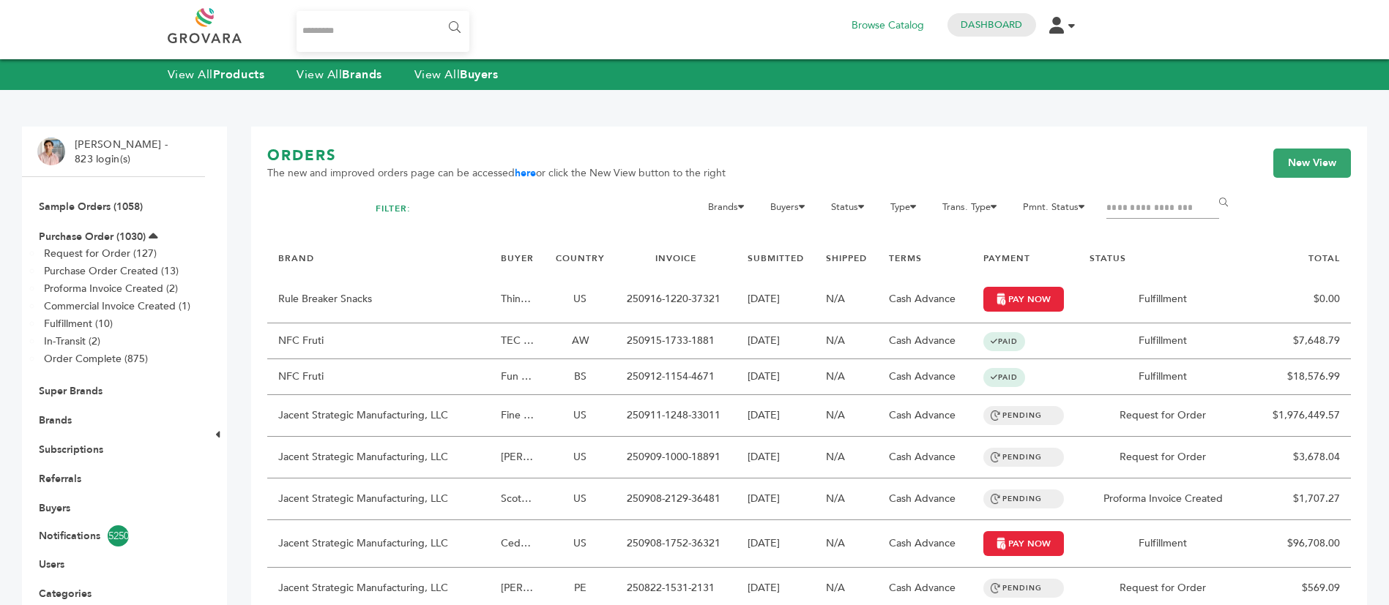
drag, startPoint x: 368, startPoint y: 37, endPoint x: 384, endPoint y: 51, distance: 22.3
click at [368, 36] on input "Search..." at bounding box center [383, 31] width 174 height 41
type input "*******"
click at [479, 24] on div "******* ****** 0 Browse Catalog Dashboard Edit Account Order Management Sign Ou…" at bounding box center [695, 30] width 1054 height 44
click at [464, 26] on input "******" at bounding box center [453, 27] width 33 height 29
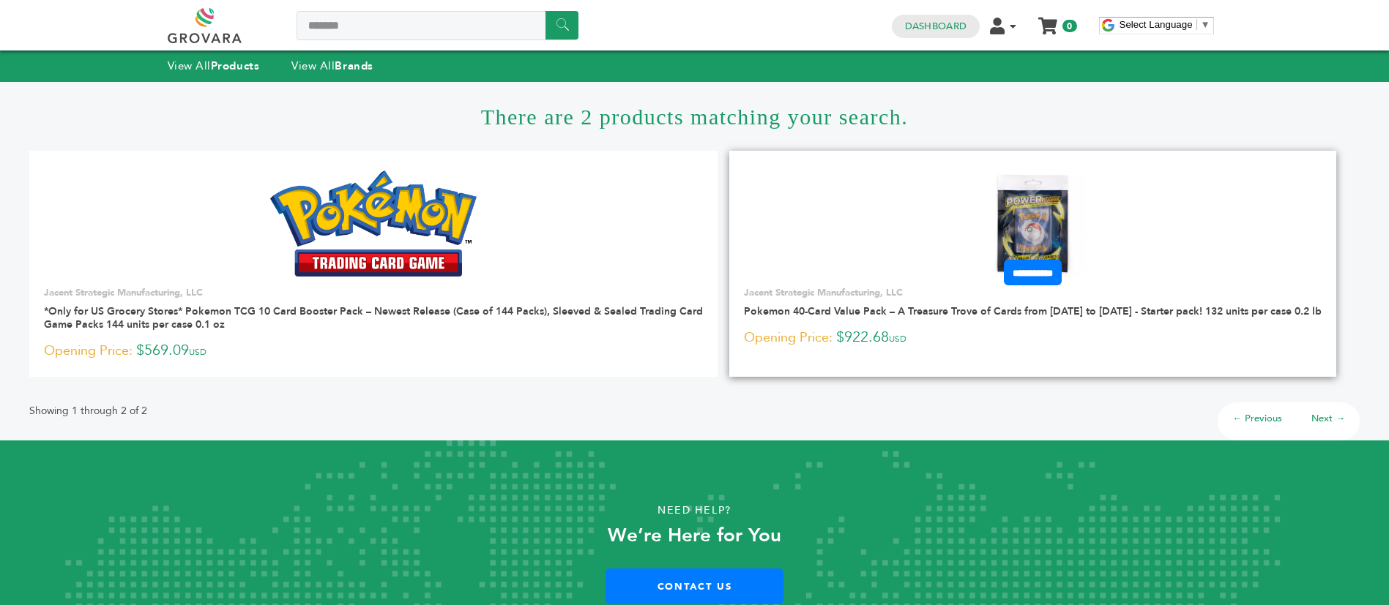
click at [1053, 193] on img at bounding box center [1033, 224] width 106 height 106
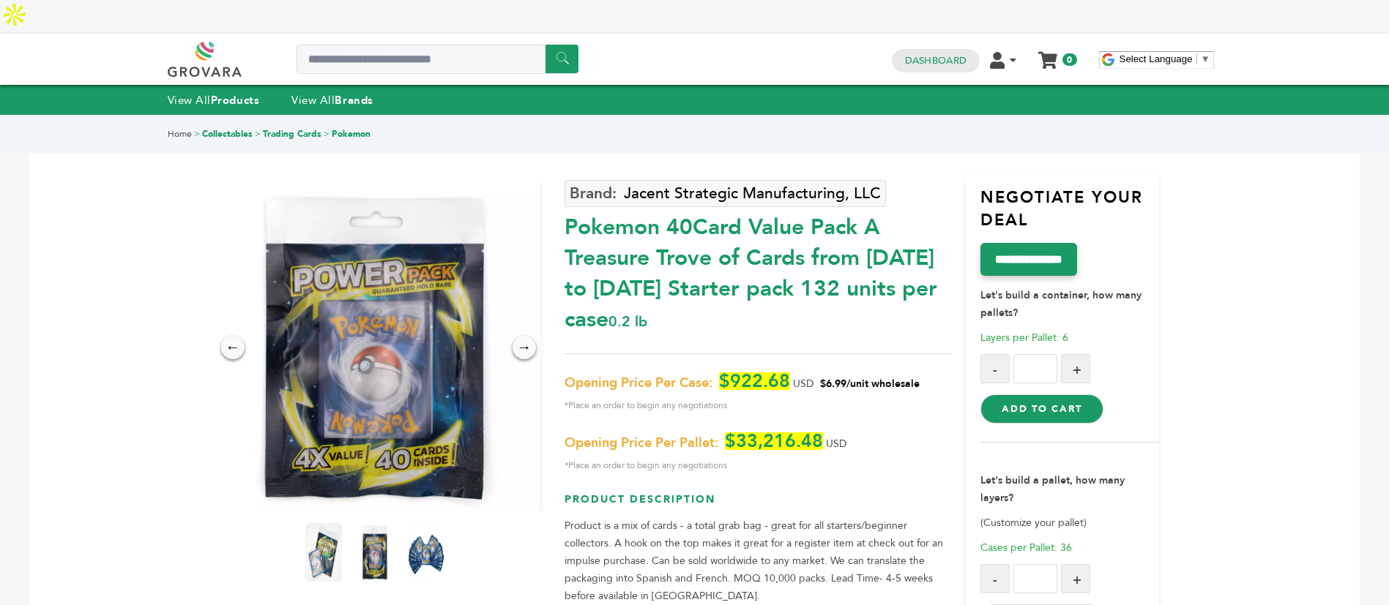
drag, startPoint x: 824, startPoint y: 345, endPoint x: 911, endPoint y: 362, distance: 89.6
click at [911, 373] on p "Opening Price Per Case: $922.68 USD $6.99/unit wholesale *Place an order to beg…" at bounding box center [757, 394] width 387 height 42
click at [911, 397] on span "*Place an order to begin any negotiations" at bounding box center [757, 406] width 387 height 18
drag, startPoint x: 422, startPoint y: 21, endPoint x: 434, endPoint y: 23, distance: 12.5
click at [422, 45] on input "Search a product or brand..." at bounding box center [437, 59] width 282 height 29
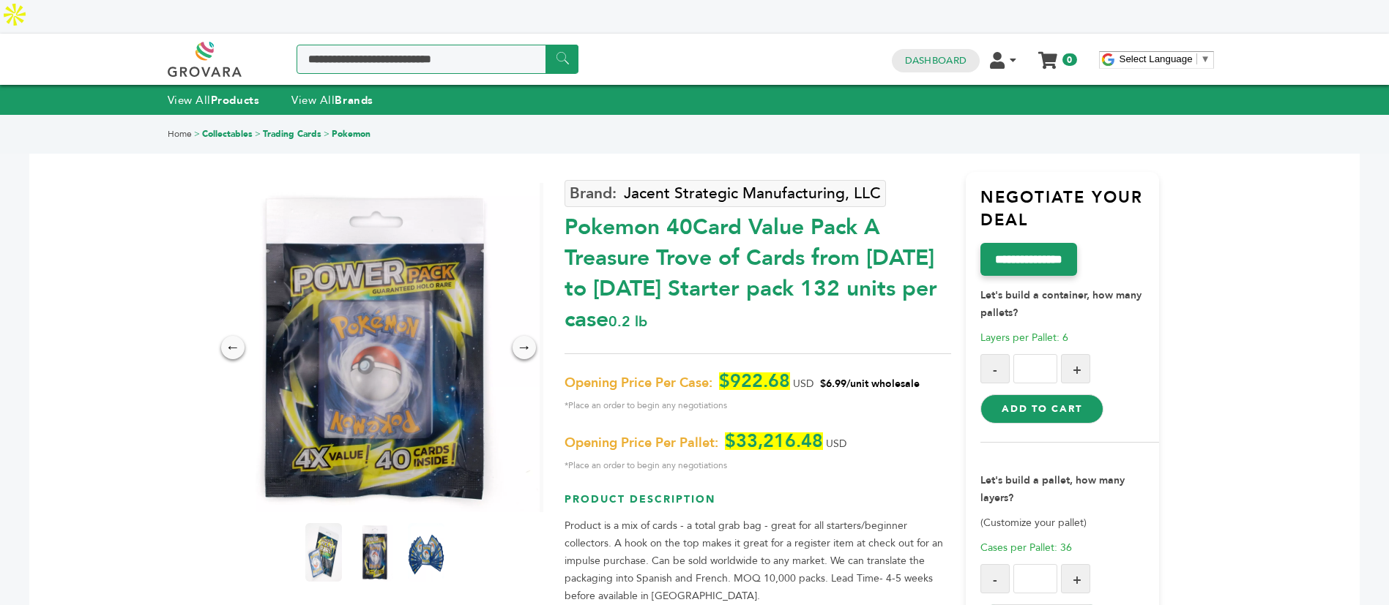
type input "*******"
click at [580, 42] on div "******* ****** 0 0 Dashboard Edit Account Order Management Sign Out My Cart You…" at bounding box center [695, 59] width 1054 height 35
click at [562, 45] on input "******" at bounding box center [561, 59] width 33 height 29
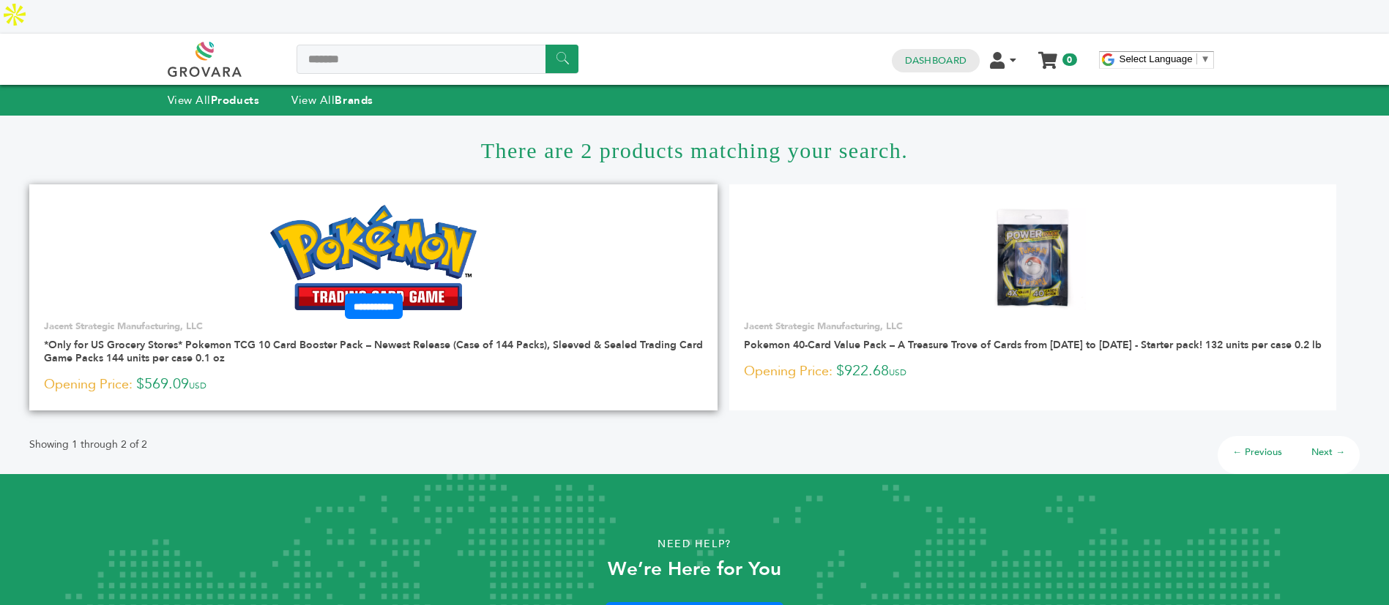
click at [384, 205] on img at bounding box center [373, 257] width 207 height 105
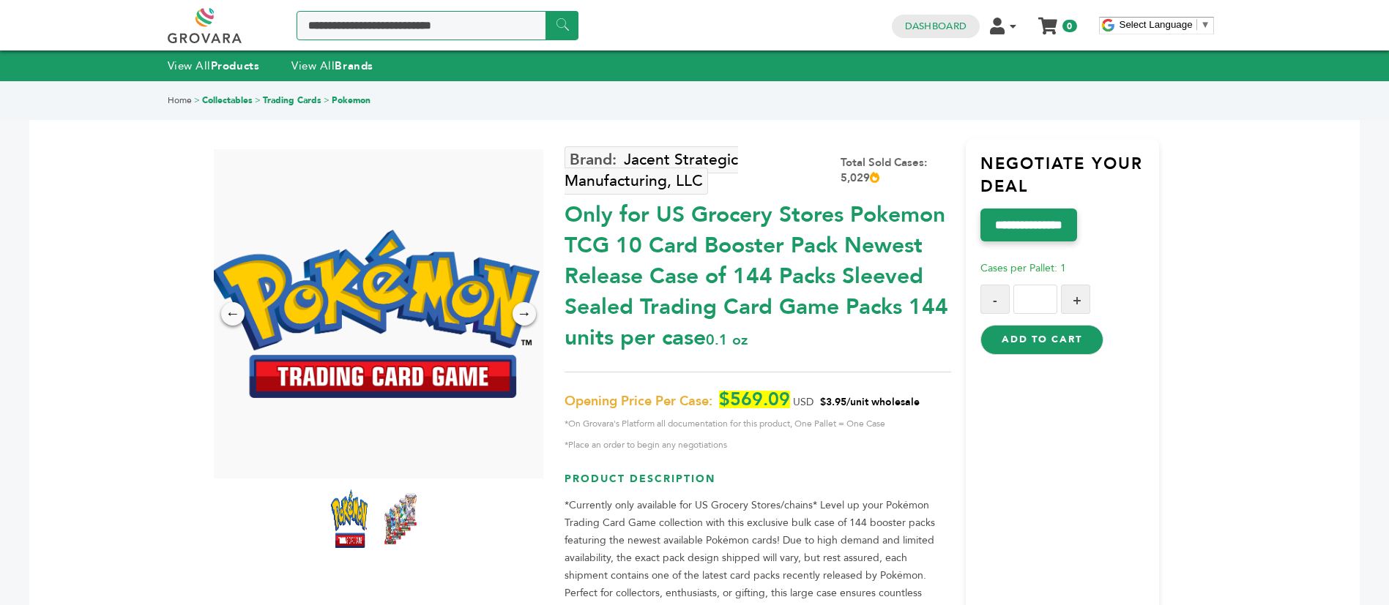
click at [480, 33] on input "Search a product or brand..." at bounding box center [437, 25] width 282 height 29
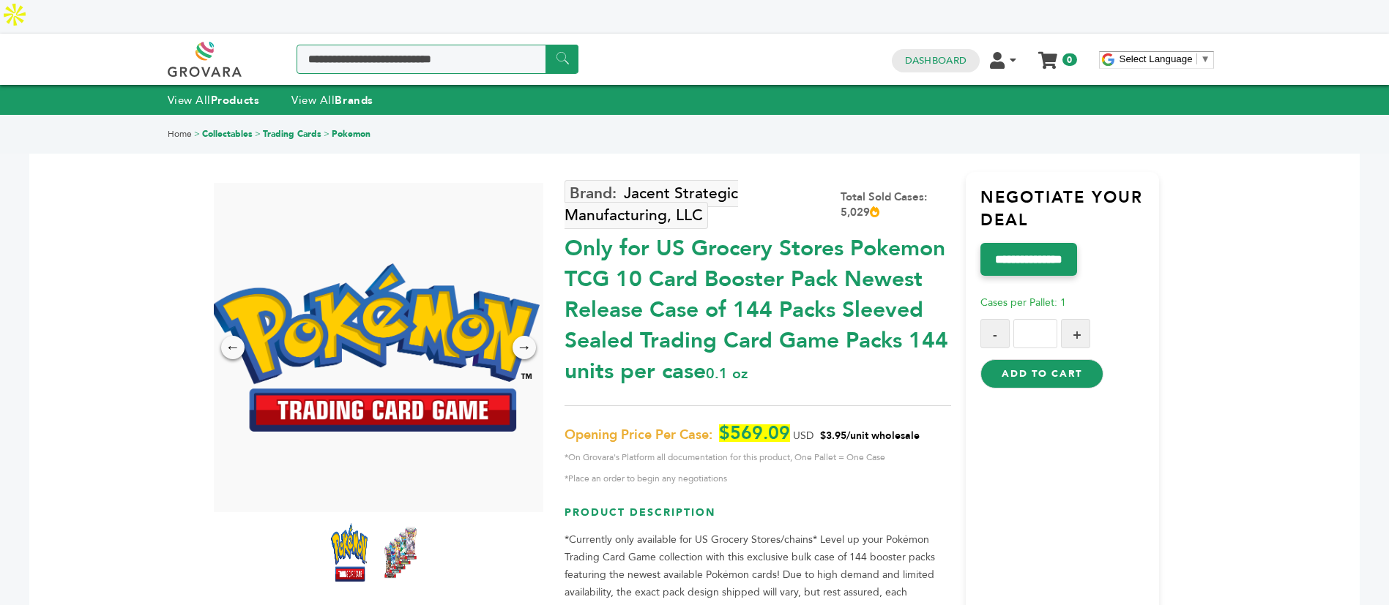
type input "*******"
click at [559, 45] on input "******" at bounding box center [561, 59] width 33 height 29
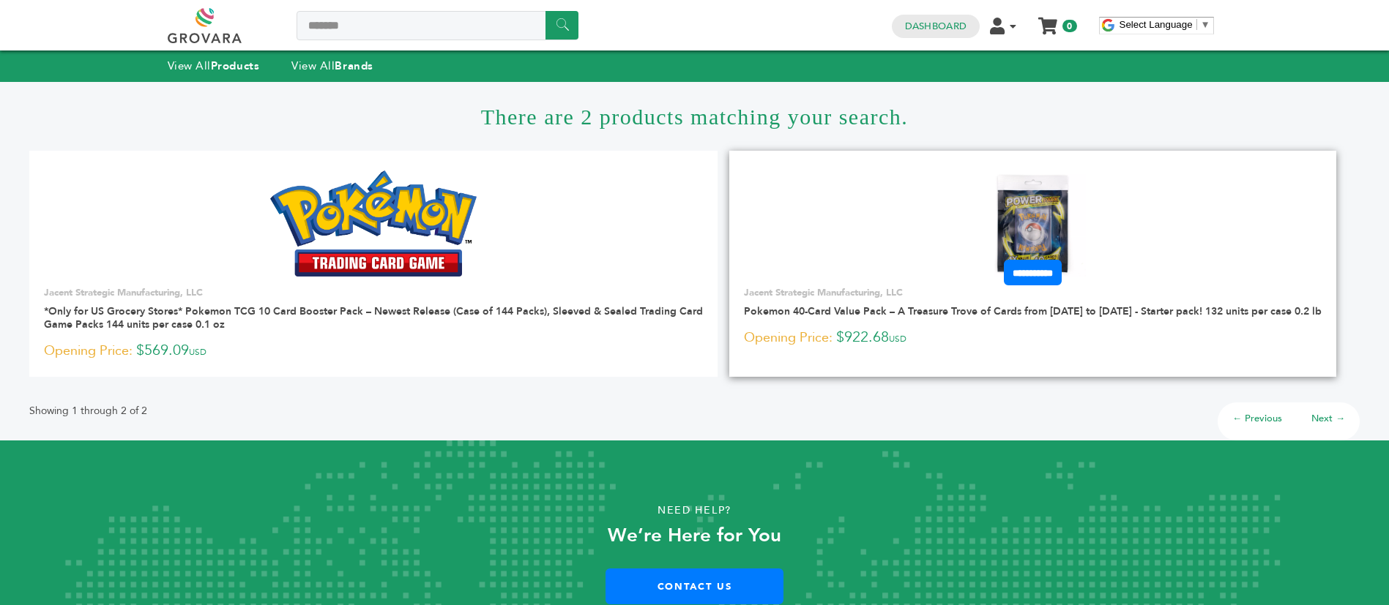
click at [1030, 210] on img at bounding box center [1033, 224] width 106 height 106
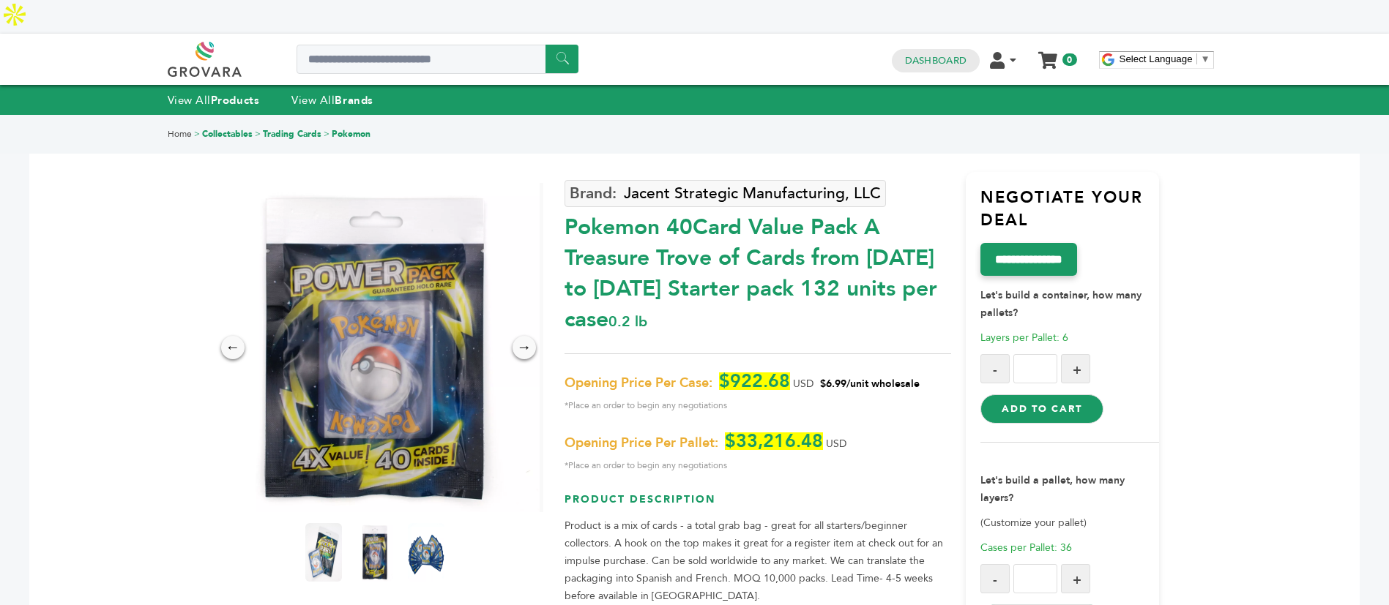
drag, startPoint x: 829, startPoint y: 348, endPoint x: 848, endPoint y: 347, distance: 18.4
click at [848, 377] on span "$6.99/unit wholesale" at bounding box center [870, 384] width 100 height 14
copy span "6.99"
drag, startPoint x: 731, startPoint y: 347, endPoint x: 788, endPoint y: 345, distance: 57.1
click at [788, 373] on span "$922.68" at bounding box center [754, 382] width 71 height 18
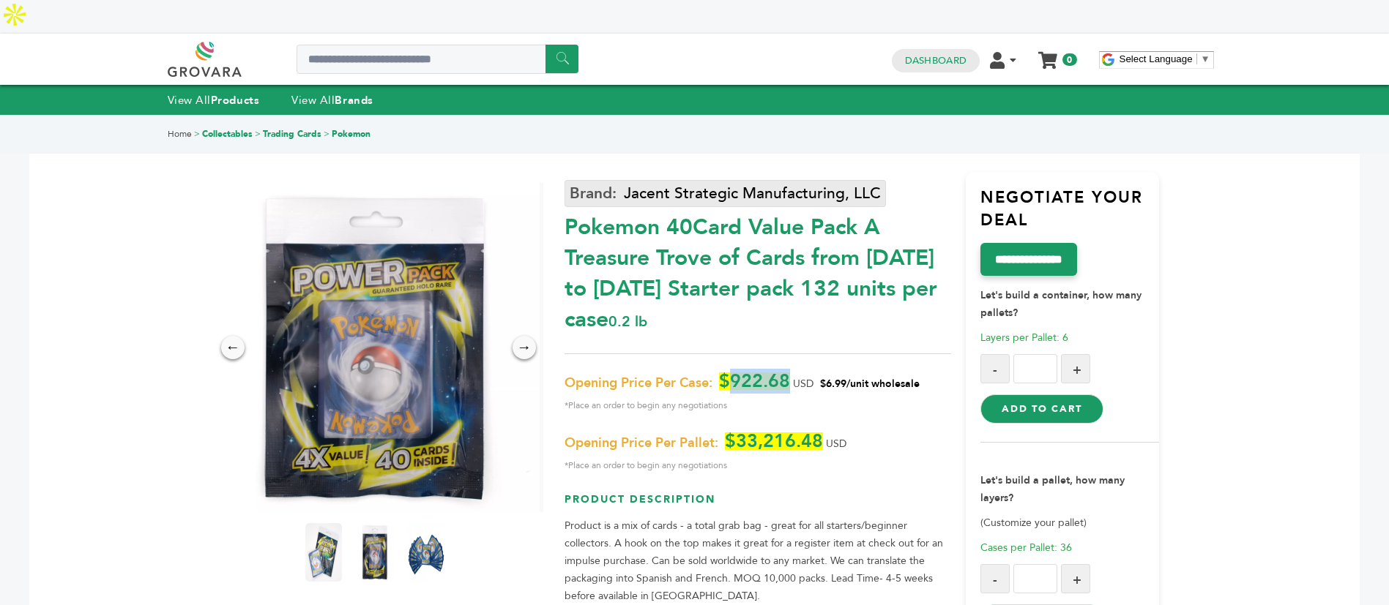
copy span "922.68"
click at [914, 54] on link "Dashboard" at bounding box center [935, 60] width 61 height 13
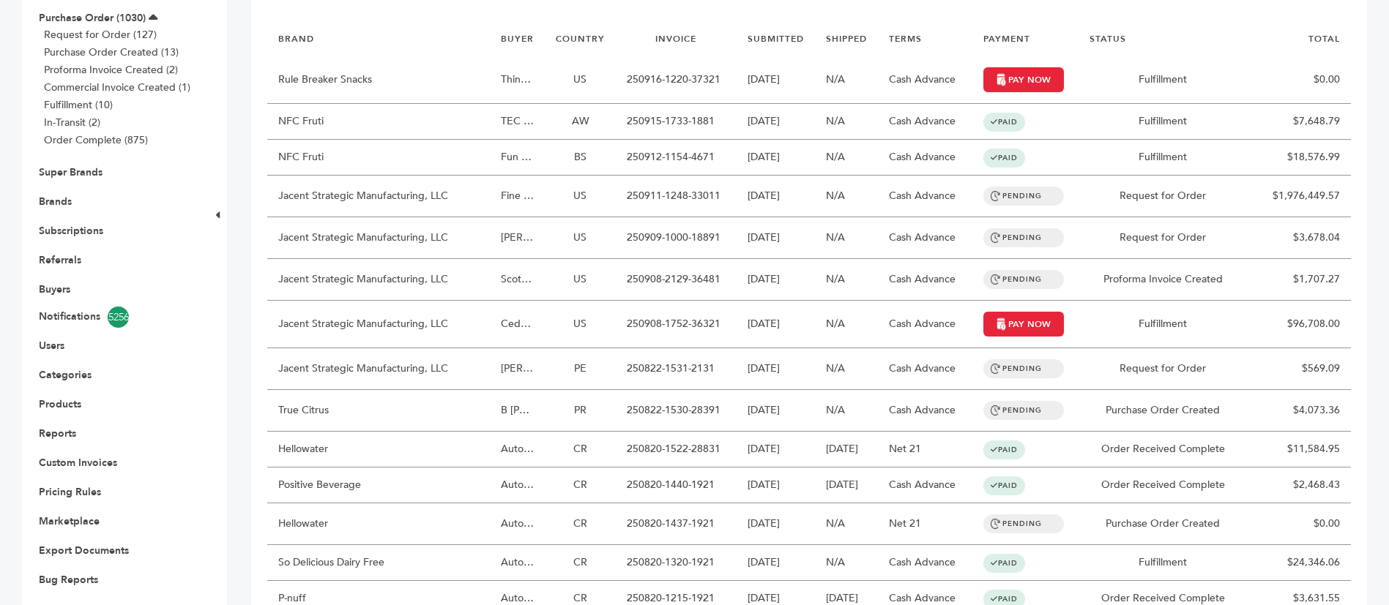
scroll to position [220, 0]
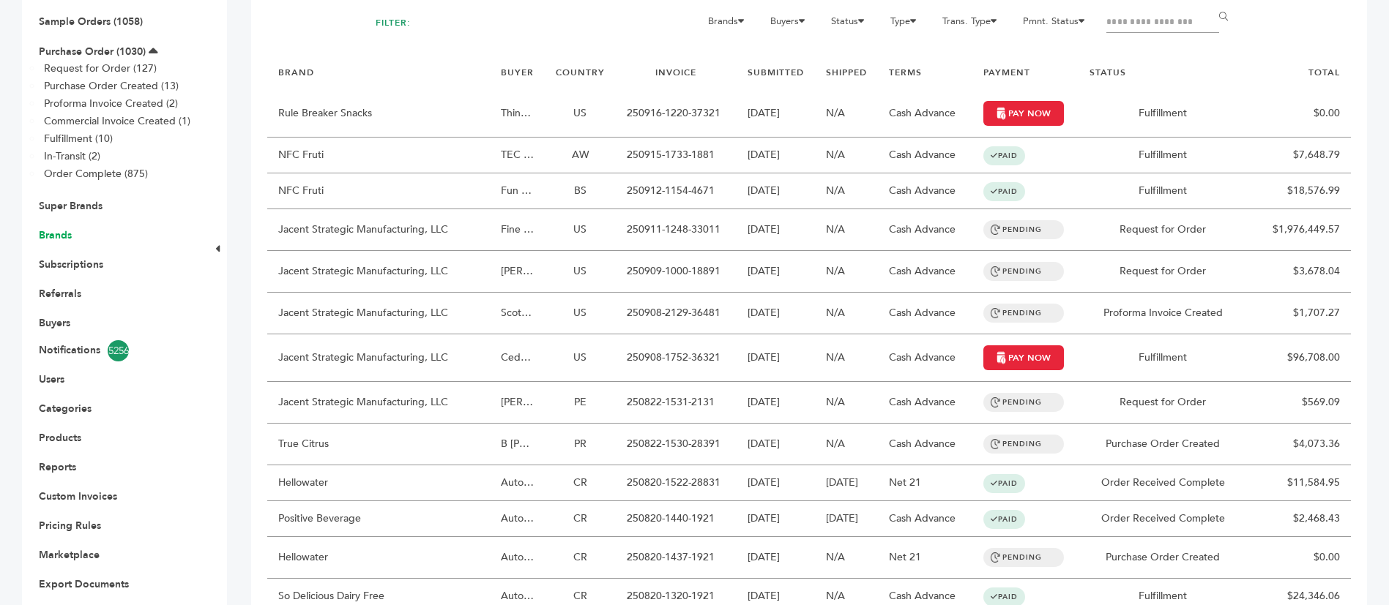
click at [57, 228] on link "Brands" at bounding box center [55, 235] width 33 height 14
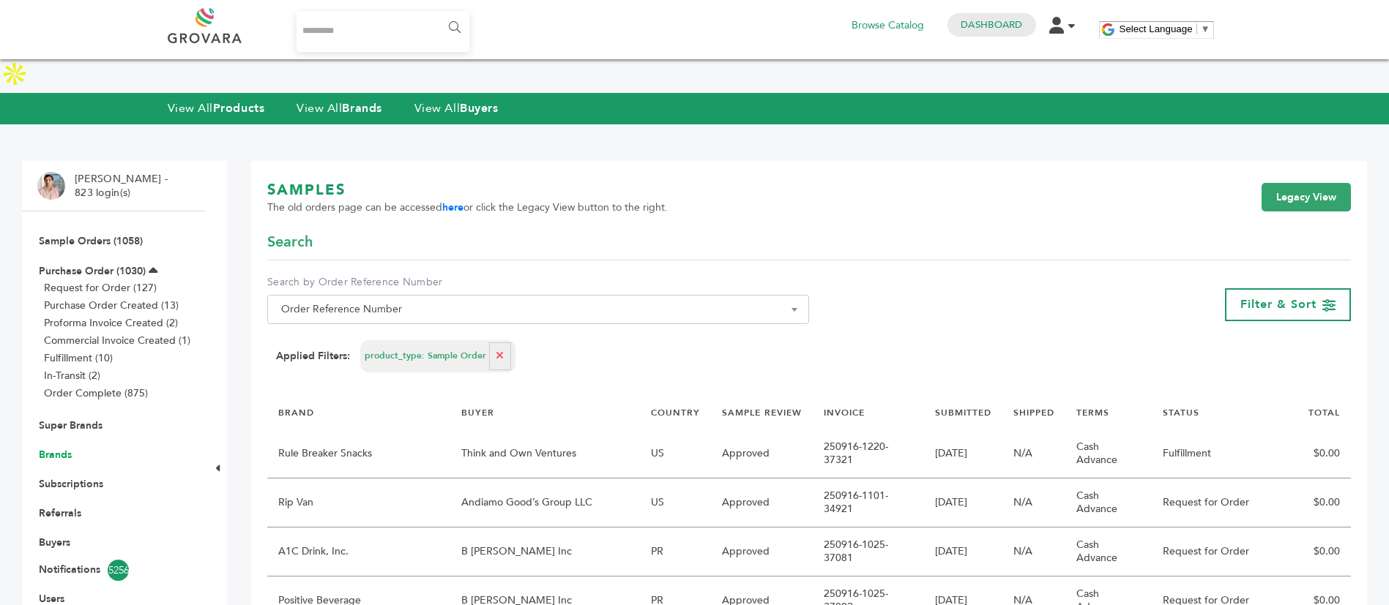
click at [63, 448] on link "Brands" at bounding box center [55, 455] width 33 height 14
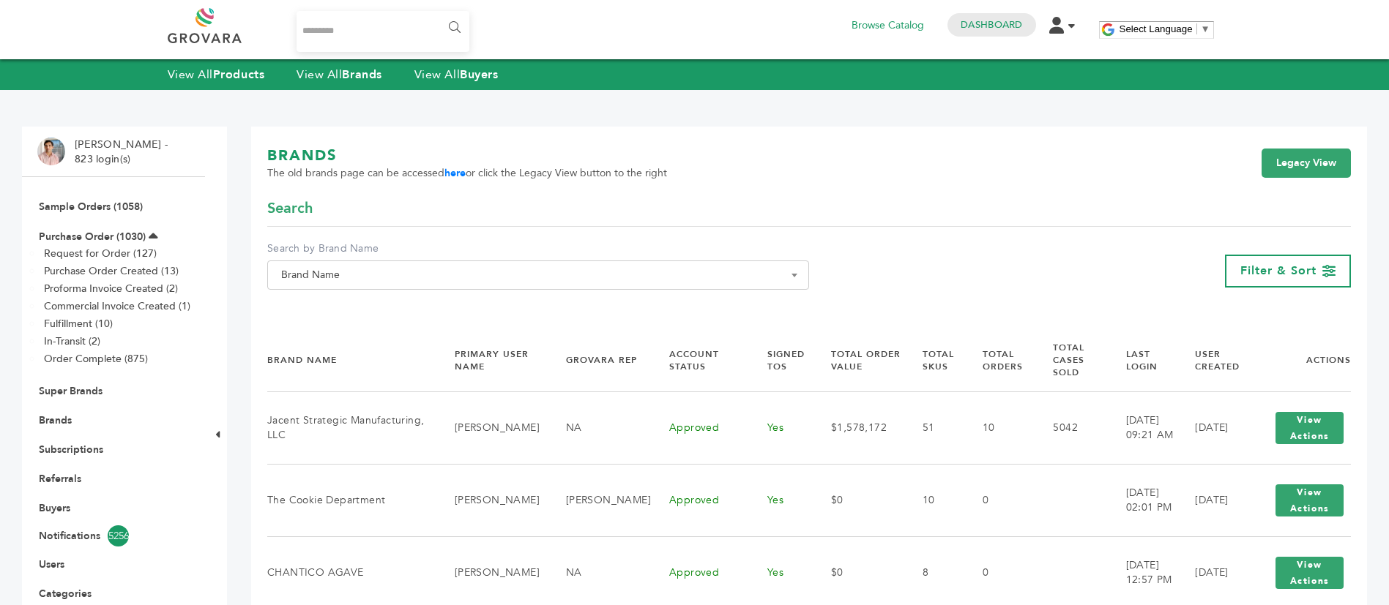
click at [512, 268] on span "Brand Name" at bounding box center [538, 275] width 526 height 20
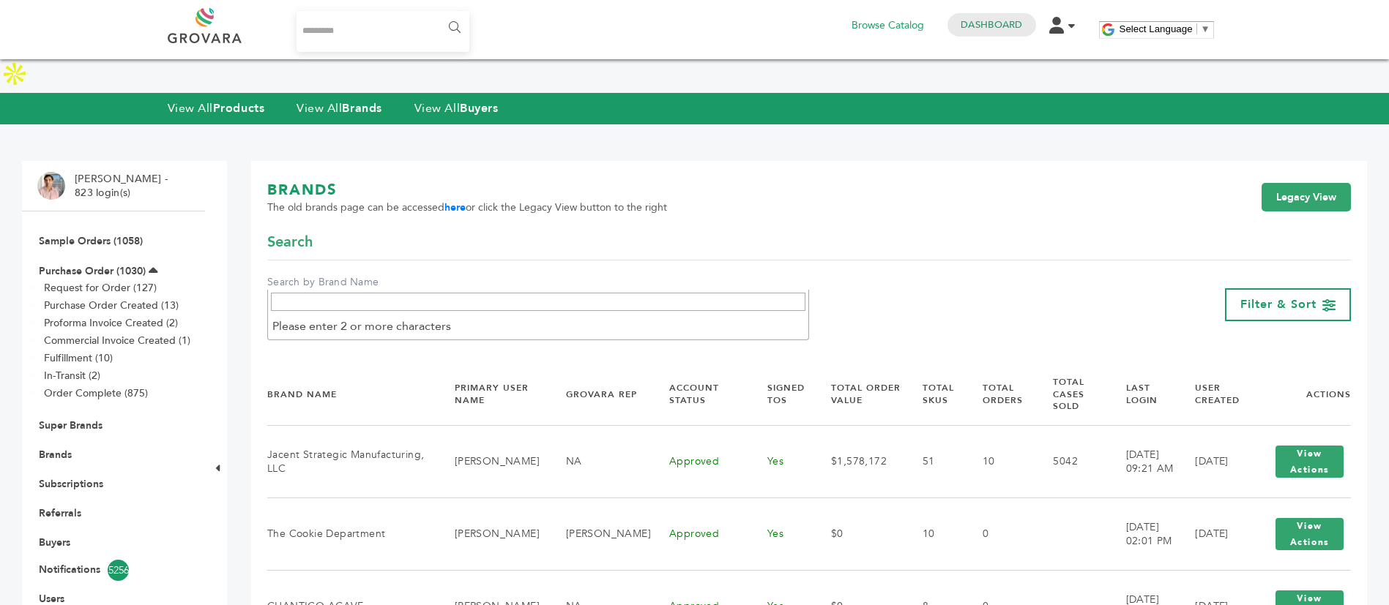
click at [495, 302] on input "Search" at bounding box center [538, 302] width 534 height 18
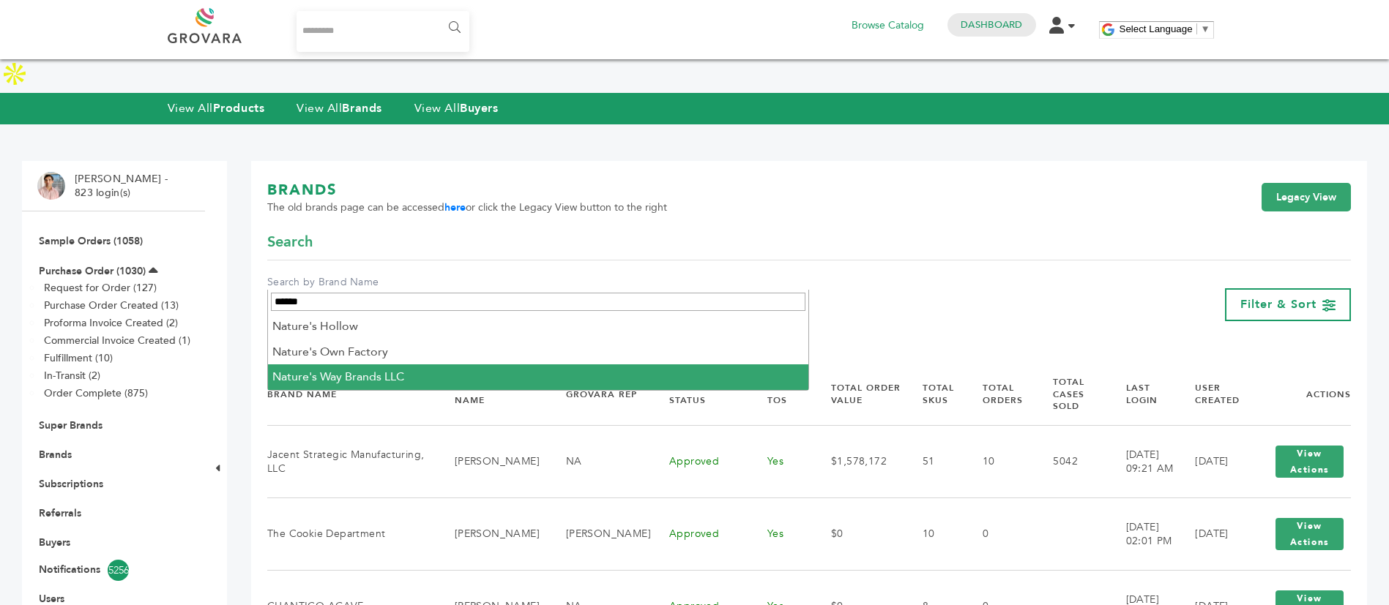
type input "******"
select select "**********"
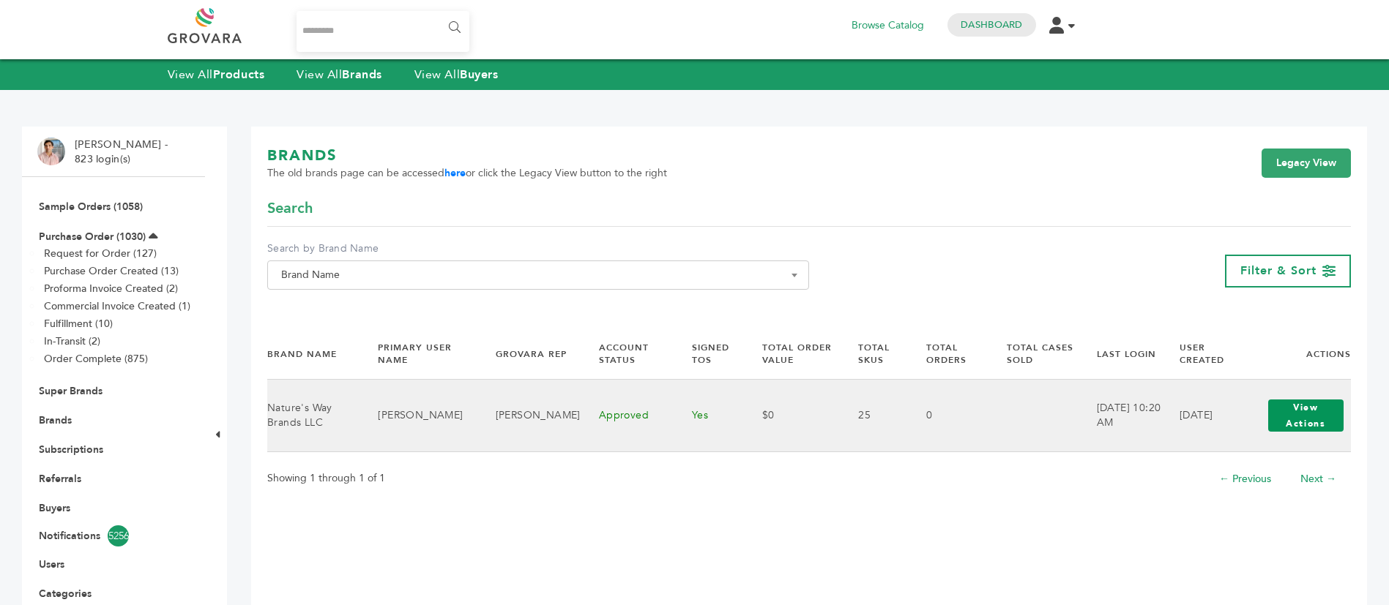
click at [1329, 414] on button "View Actions" at bounding box center [1305, 416] width 75 height 32
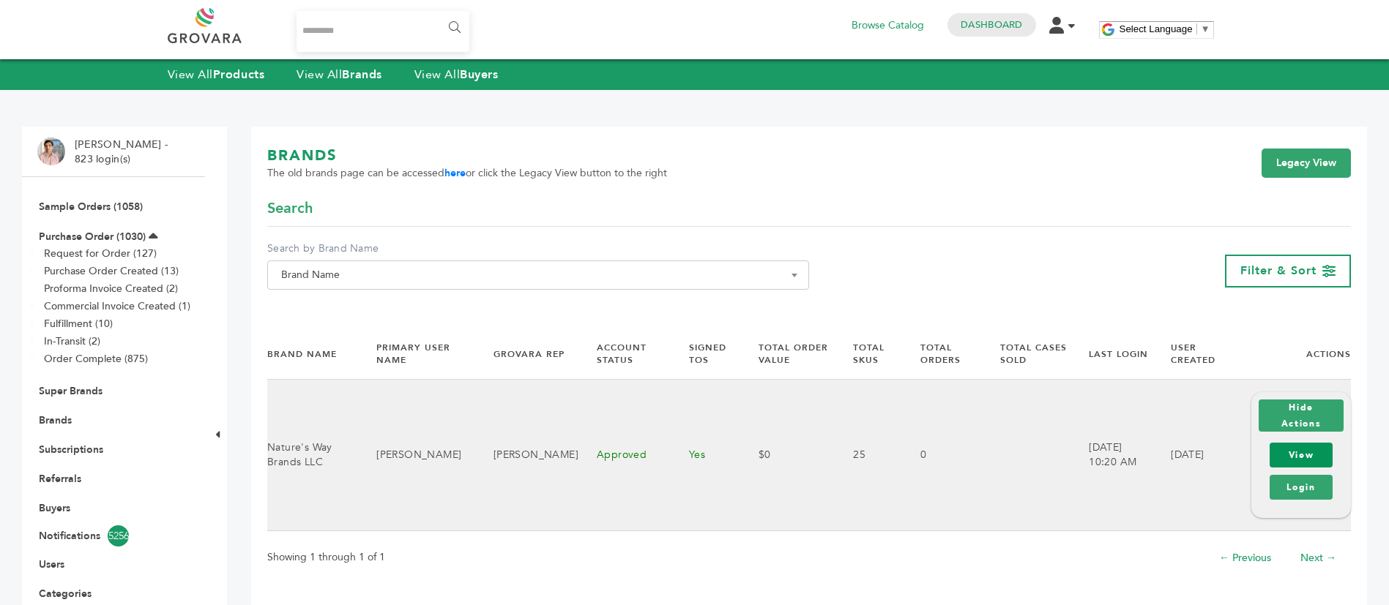
click at [1310, 444] on link "View" at bounding box center [1300, 455] width 63 height 25
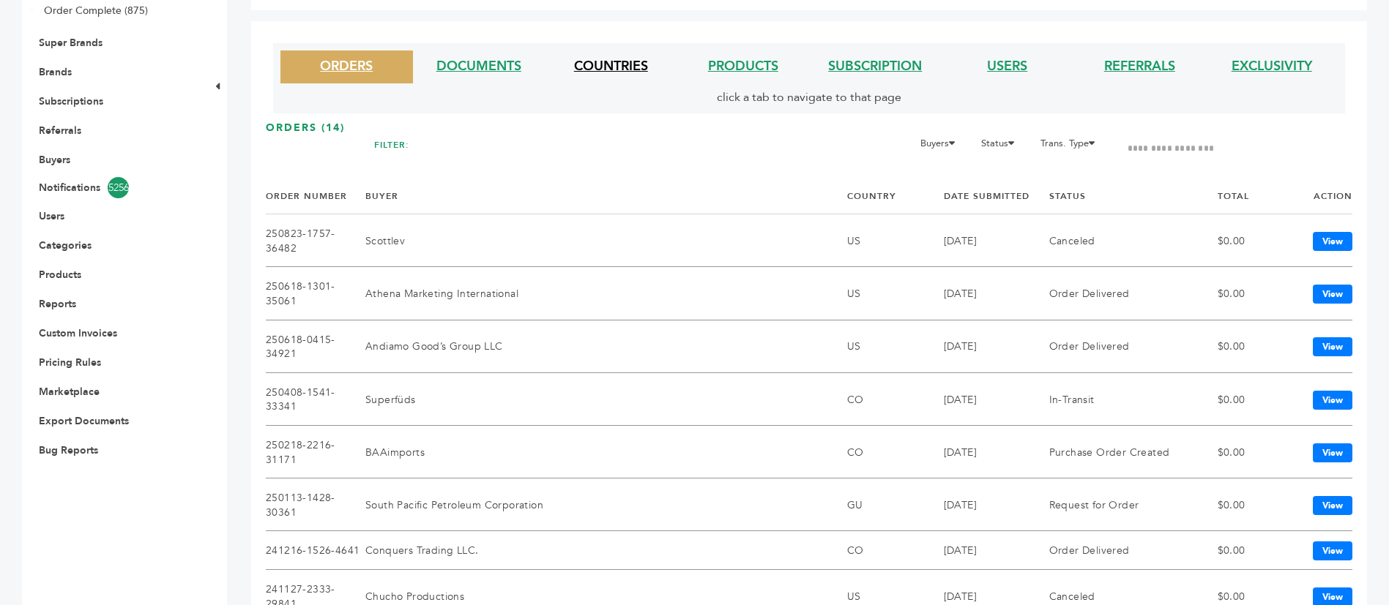
click at [633, 70] on link "COUNTRIES" at bounding box center [611, 66] width 74 height 18
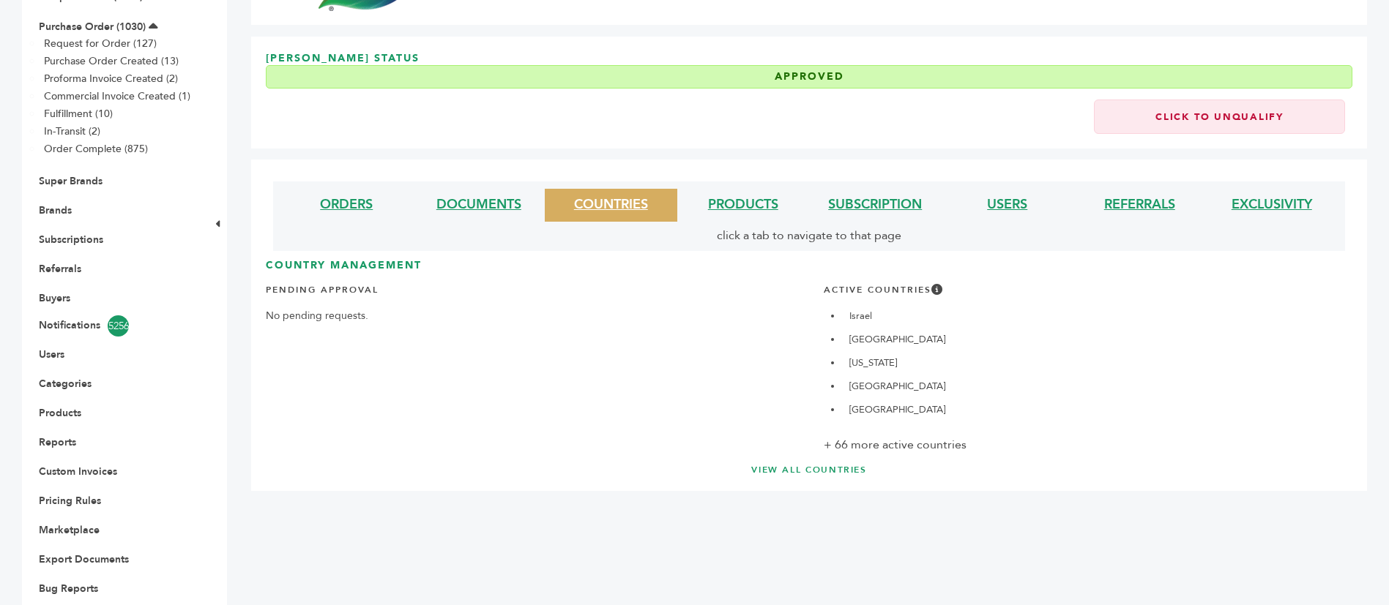
click at [822, 429] on div "Country Management Pending Approval No pending requests. Active Countries Israe…" at bounding box center [809, 367] width 1086 height 218
click at [827, 464] on link "VIEW ALL COUNTRIES" at bounding box center [809, 470] width 1028 height 12
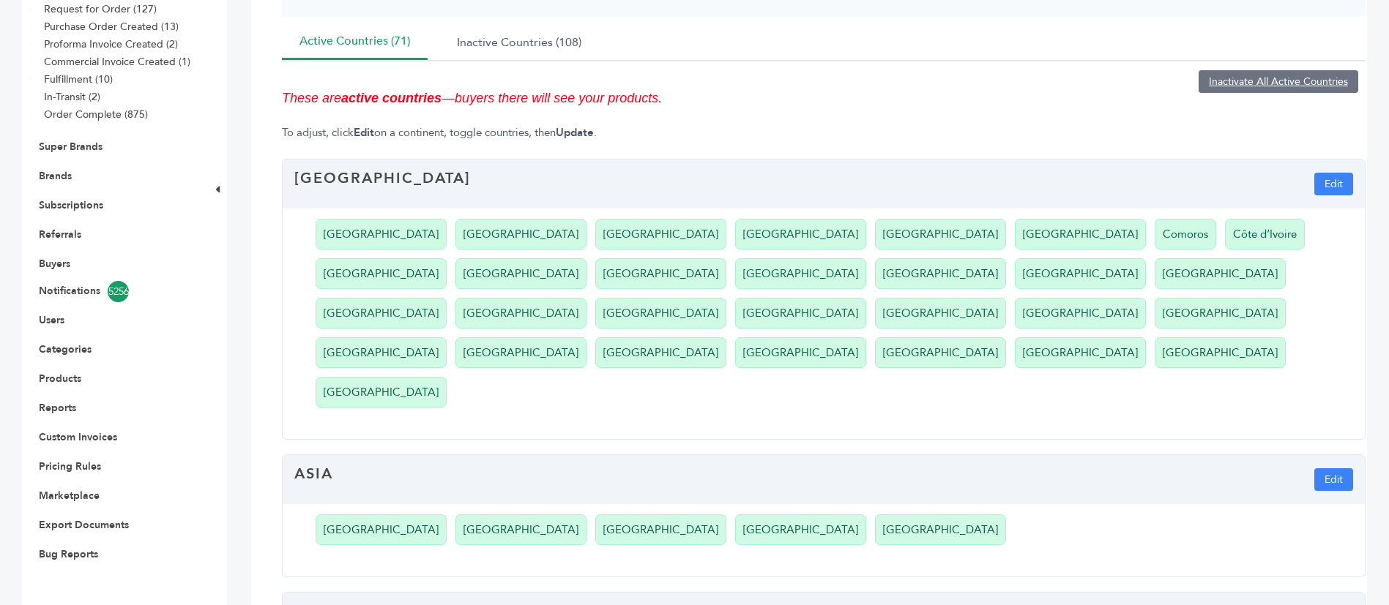
scroll to position [169, 0]
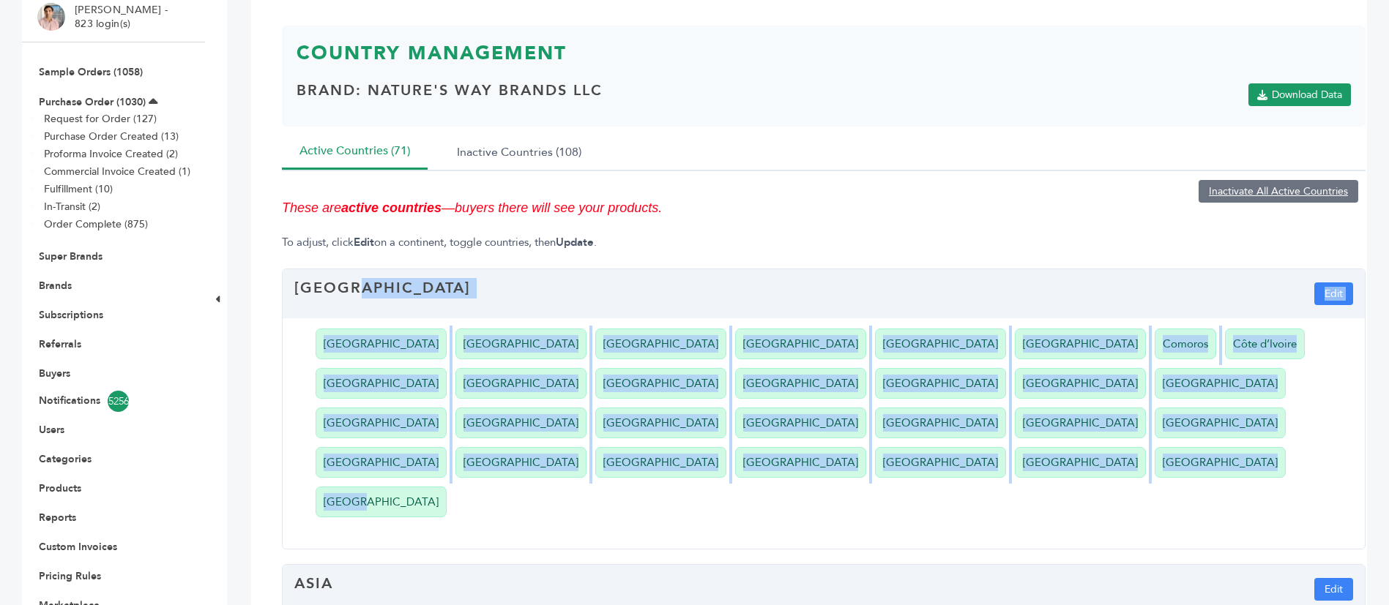
drag, startPoint x: 414, startPoint y: 279, endPoint x: 863, endPoint y: 404, distance: 466.6
click at [862, 404] on div "Africa Edit [GEOGRAPHIC_DATA] [GEOGRAPHIC_DATA] [GEOGRAPHIC_DATA] [GEOGRAPHIC_D…" at bounding box center [823, 409] width 1083 height 281
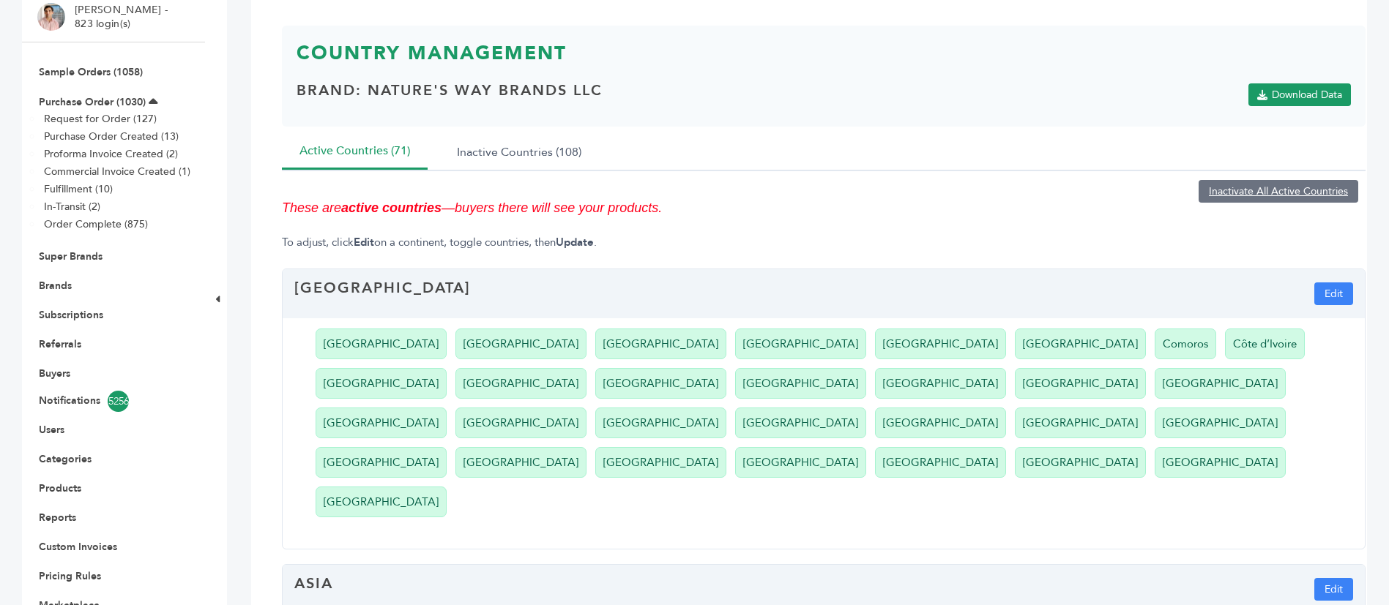
click at [864, 405] on ul "[GEOGRAPHIC_DATA] [GEOGRAPHIC_DATA] [GEOGRAPHIC_DATA] [GEOGRAPHIC_DATA] [GEOGRA…" at bounding box center [833, 424] width 1064 height 212
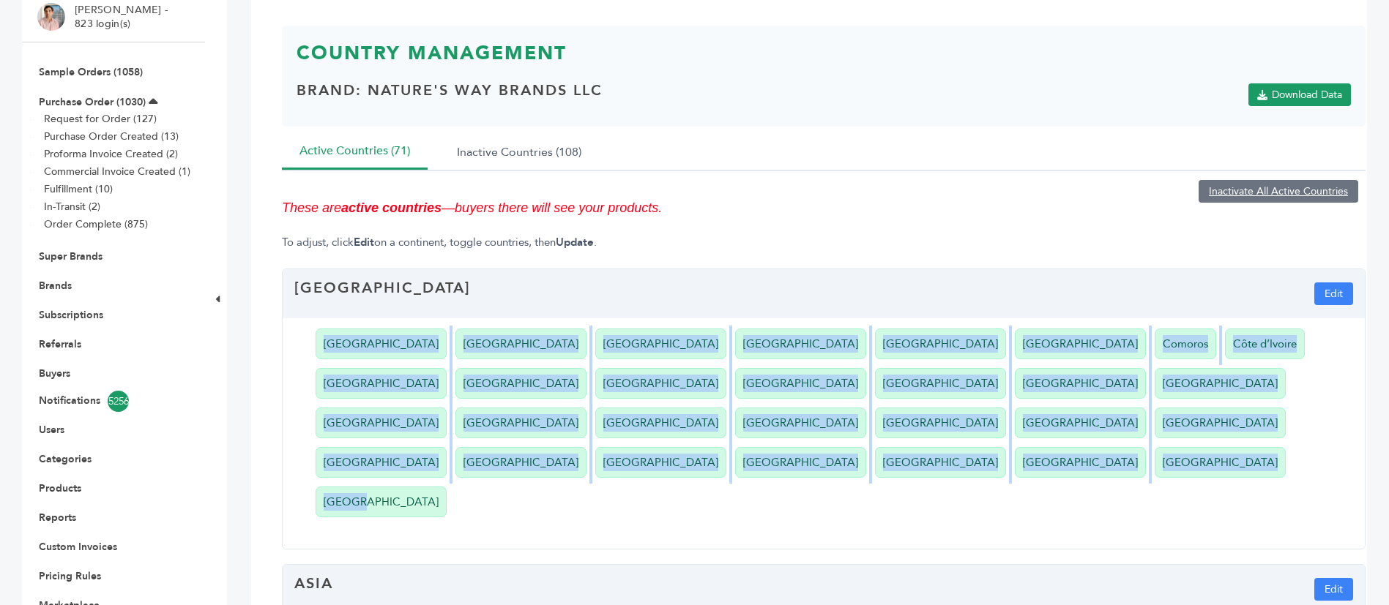
drag, startPoint x: 557, startPoint y: 397, endPoint x: 290, endPoint y: 302, distance: 283.4
click at [290, 318] on div "Algeria Angola Benin Botswana Cabo Verde Cameroon Comoros Côte d’Ivoire Djibout…" at bounding box center [824, 424] width 1082 height 212
click at [875, 408] on li "Nigeria" at bounding box center [940, 423] width 131 height 31
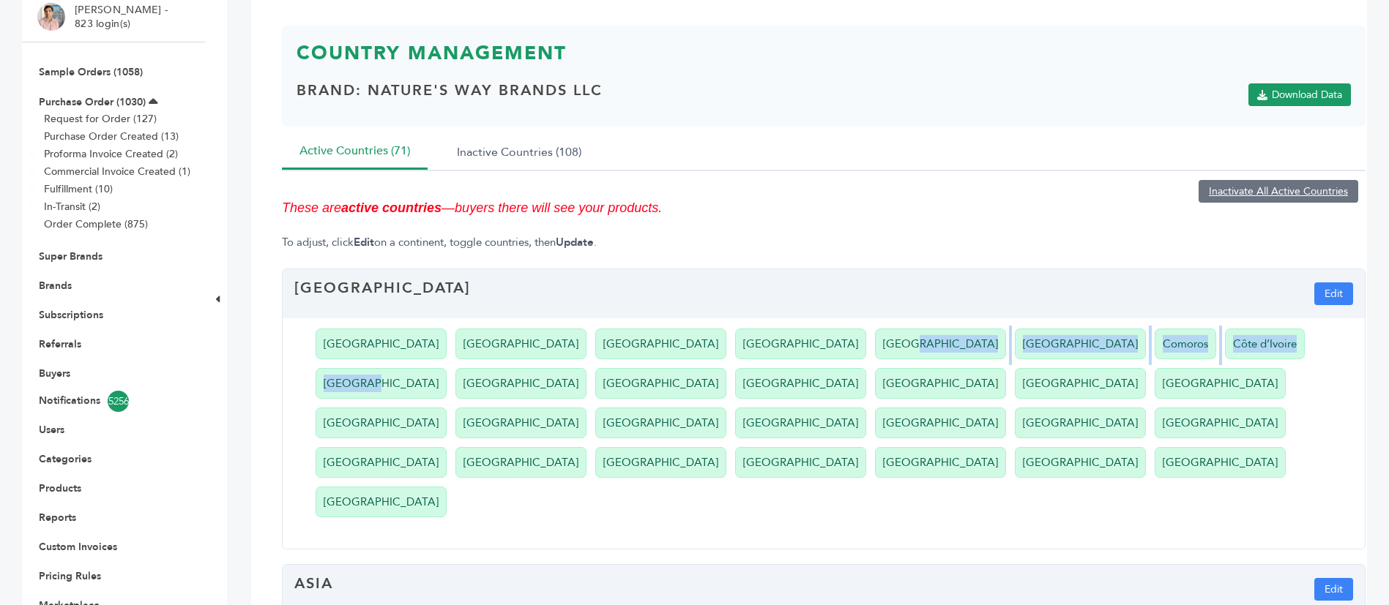
drag, startPoint x: 599, startPoint y: 305, endPoint x: 936, endPoint y: 313, distance: 336.8
click at [936, 318] on ul "Algeria Angola Benin Botswana Cabo Verde Cameroon Comoros Côte d’Ivoire Djibout…" at bounding box center [833, 424] width 1064 height 212
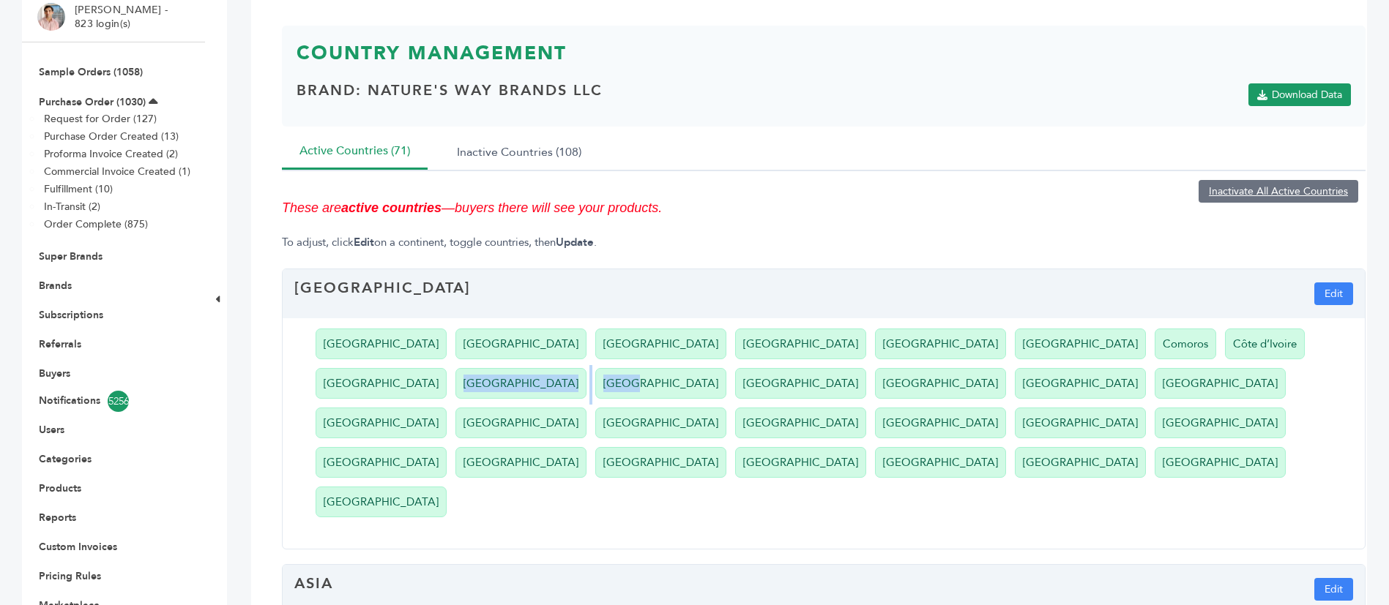
drag, startPoint x: 949, startPoint y: 312, endPoint x: 1067, endPoint y: 308, distance: 117.9
click at [1066, 318] on ul "Algeria Angola Benin Botswana Cabo Verde Cameroon Comoros Côte d’Ivoire Djibout…" at bounding box center [833, 424] width 1064 height 212
click at [866, 368] on li "[GEOGRAPHIC_DATA]" at bounding box center [800, 383] width 131 height 31
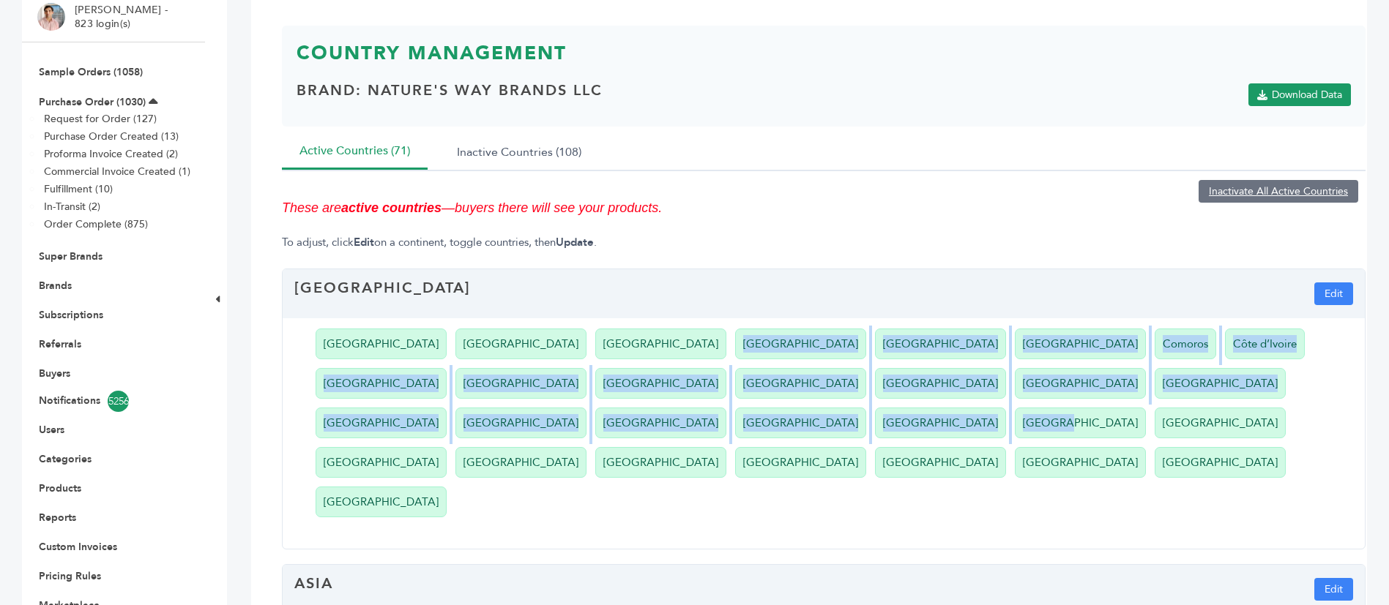
drag, startPoint x: 510, startPoint y: 292, endPoint x: 708, endPoint y: 340, distance: 204.0
click at [708, 340] on ul "Algeria Angola Benin Botswana Cabo Verde Cameroon Comoros Côte d’Ivoire Djibout…" at bounding box center [833, 424] width 1064 height 212
click at [1015, 408] on li "Republic of Congo" at bounding box center [1080, 423] width 131 height 31
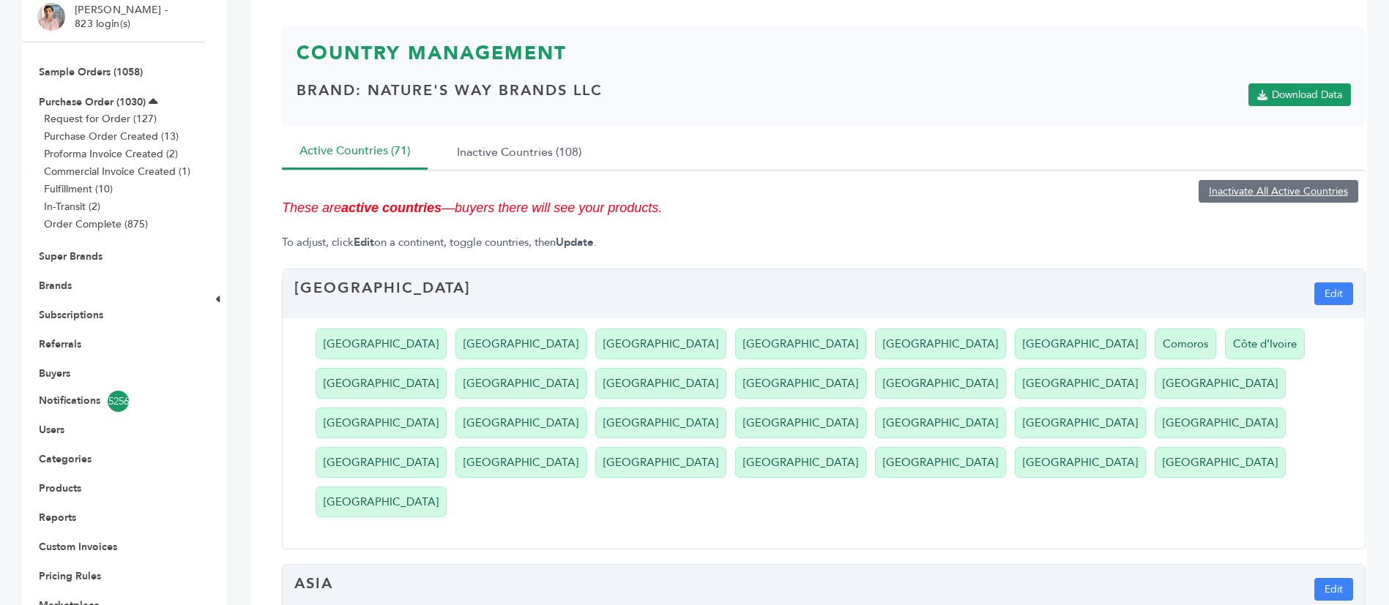
click at [586, 368] on li "Ethiopia" at bounding box center [520, 383] width 131 height 31
click at [61, 359] on li "Buyers" at bounding box center [113, 373] width 152 height 29
click at [60, 367] on link "Buyers" at bounding box center [54, 374] width 31 height 14
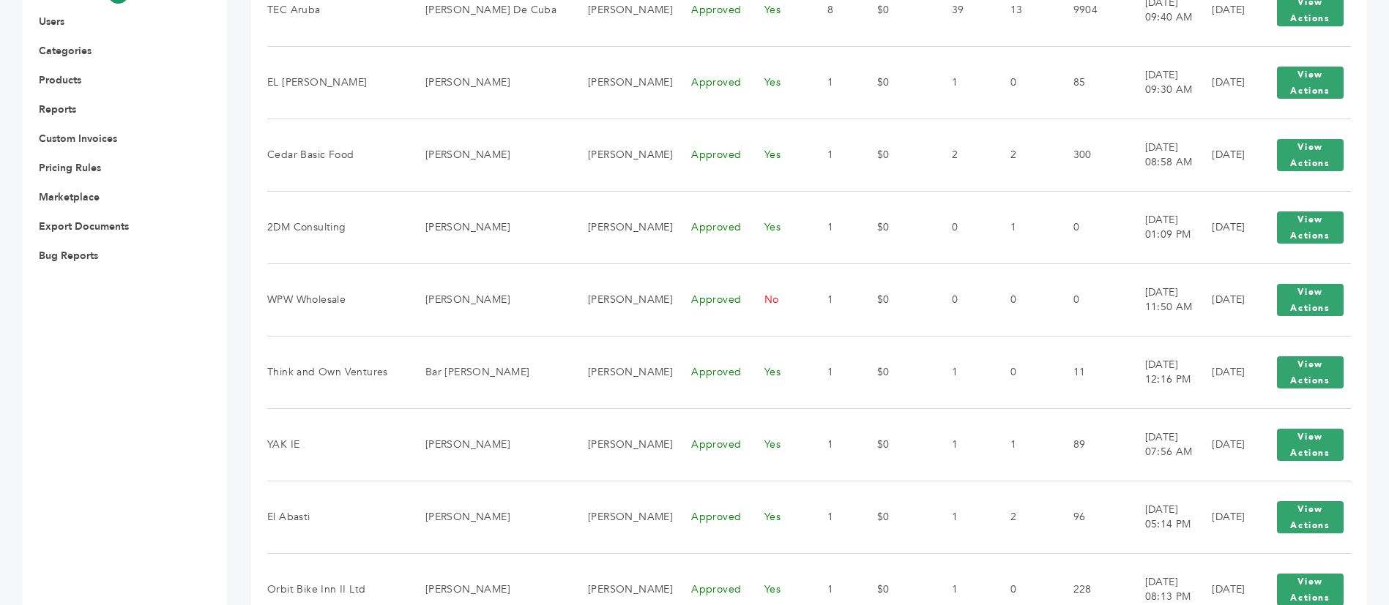
scroll to position [220, 0]
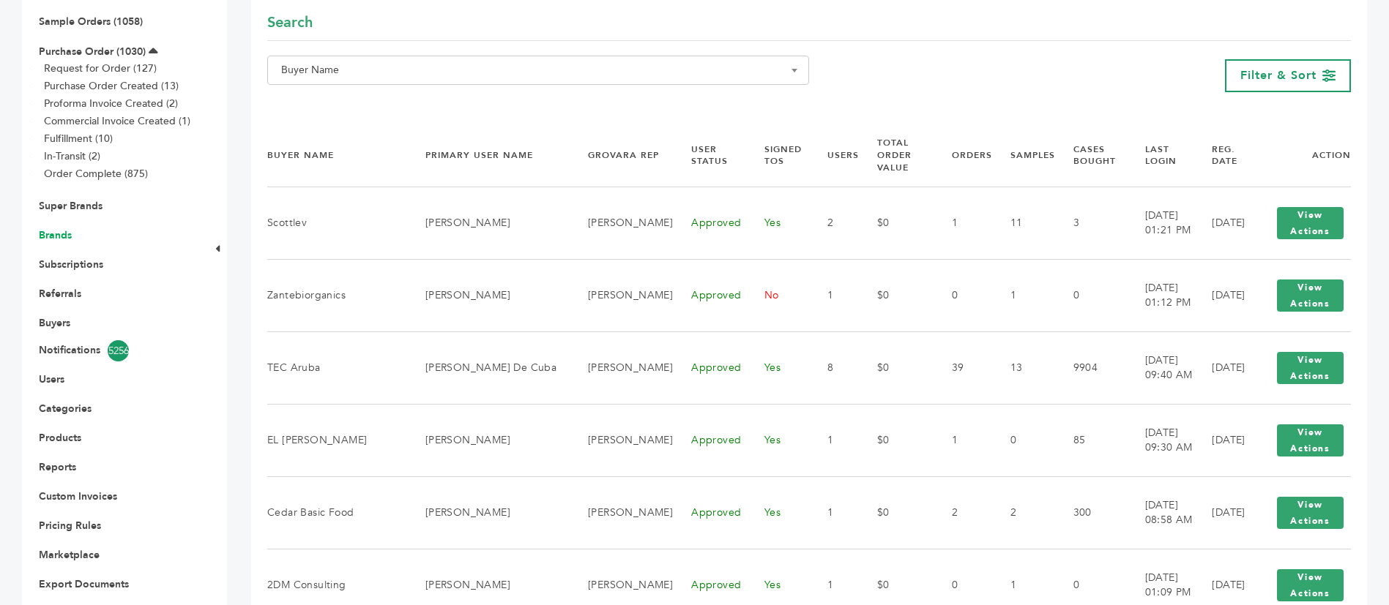
click at [62, 228] on link "Brands" at bounding box center [55, 235] width 33 height 14
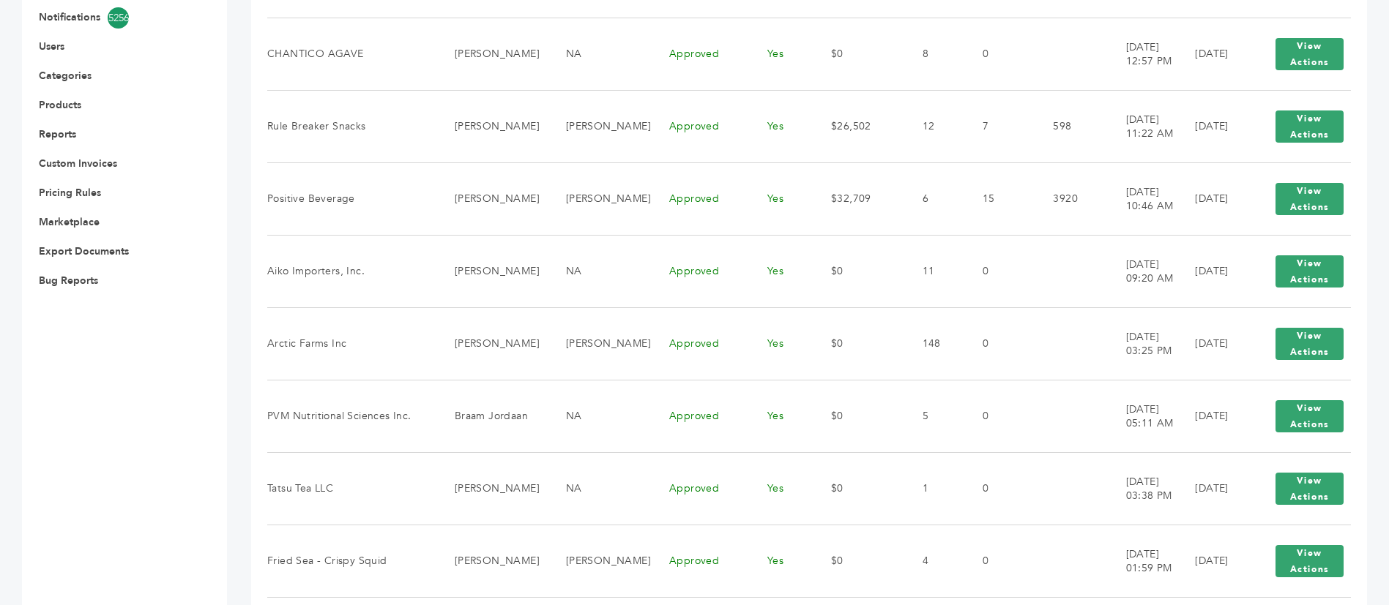
scroll to position [549, 0]
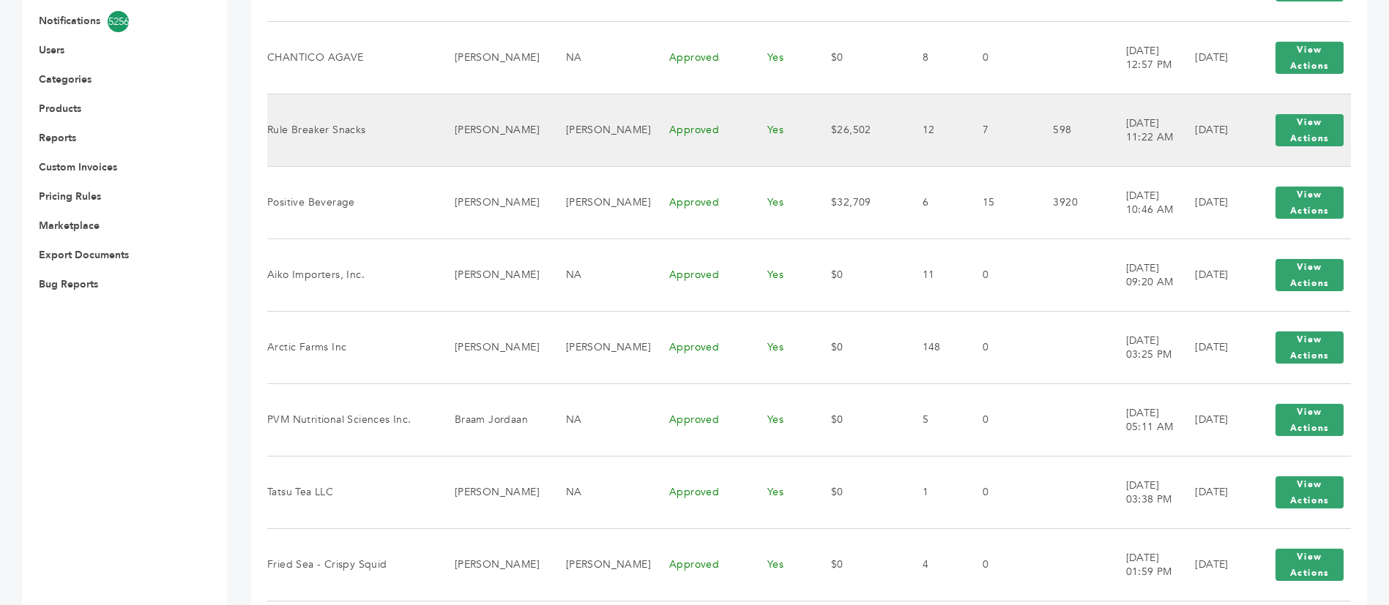
click at [381, 94] on td "Rule Breaker Snacks" at bounding box center [351, 130] width 169 height 72
click at [1301, 114] on button "View Actions" at bounding box center [1309, 130] width 68 height 32
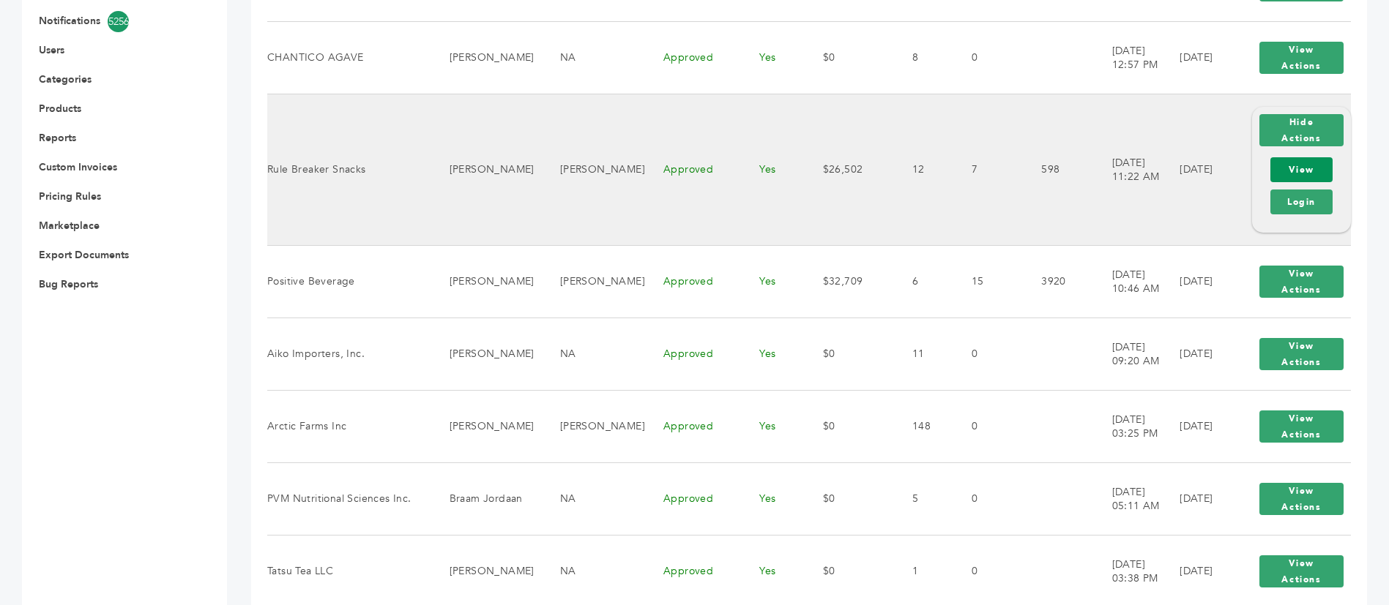
click at [1299, 157] on link "View" at bounding box center [1301, 169] width 62 height 25
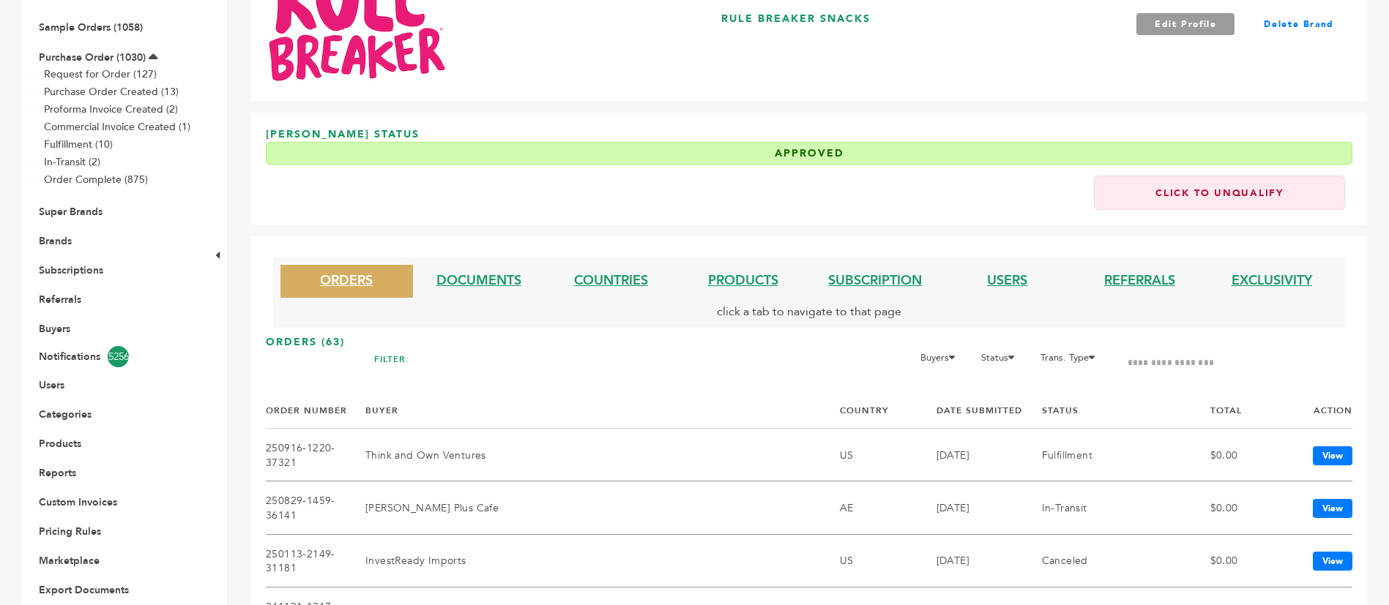
scroll to position [174, 0]
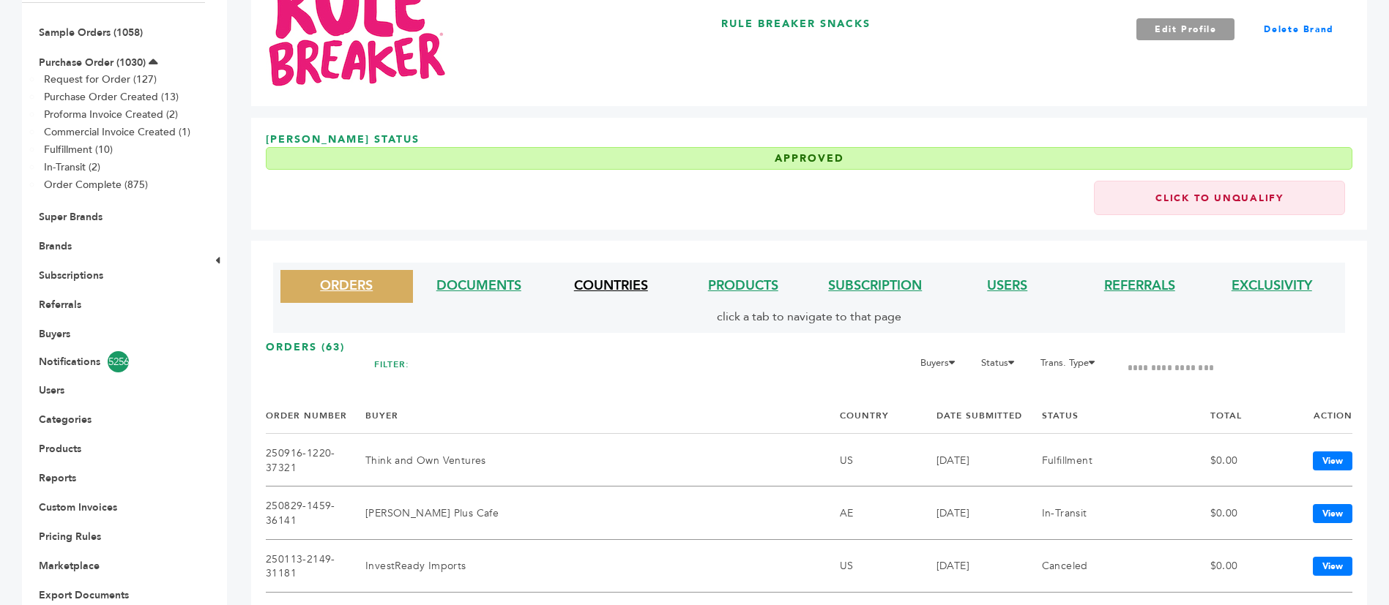
click at [630, 287] on link "COUNTRIES" at bounding box center [611, 286] width 74 height 18
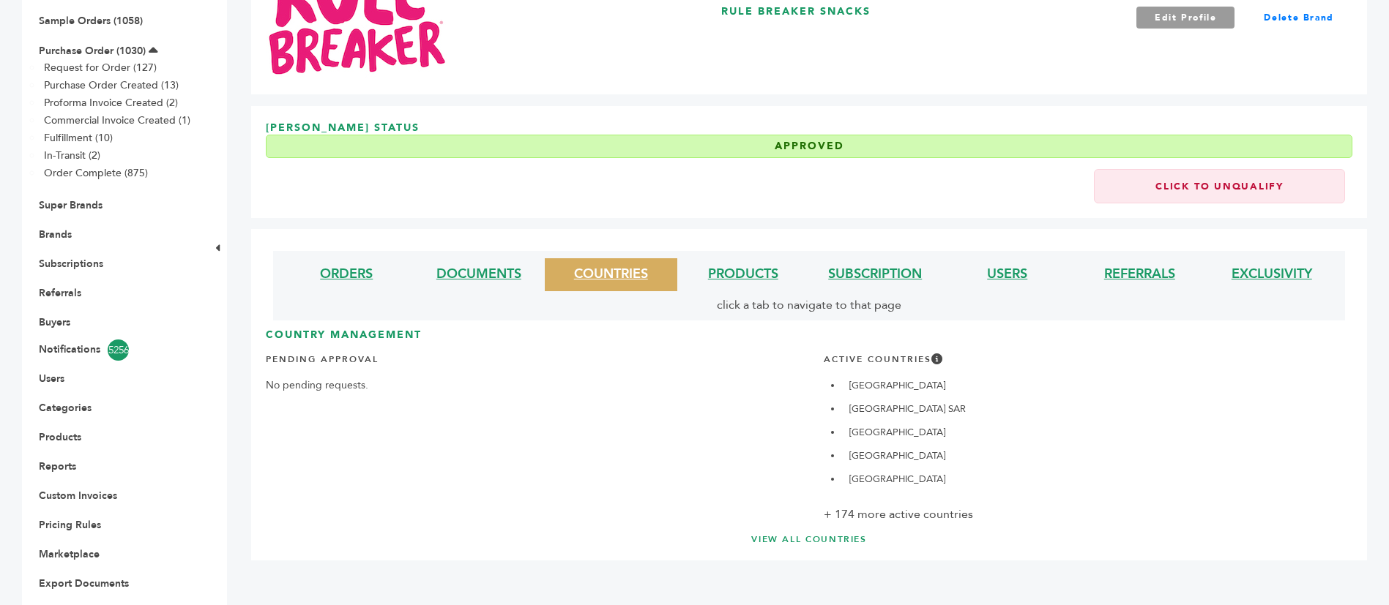
scroll to position [245, 0]
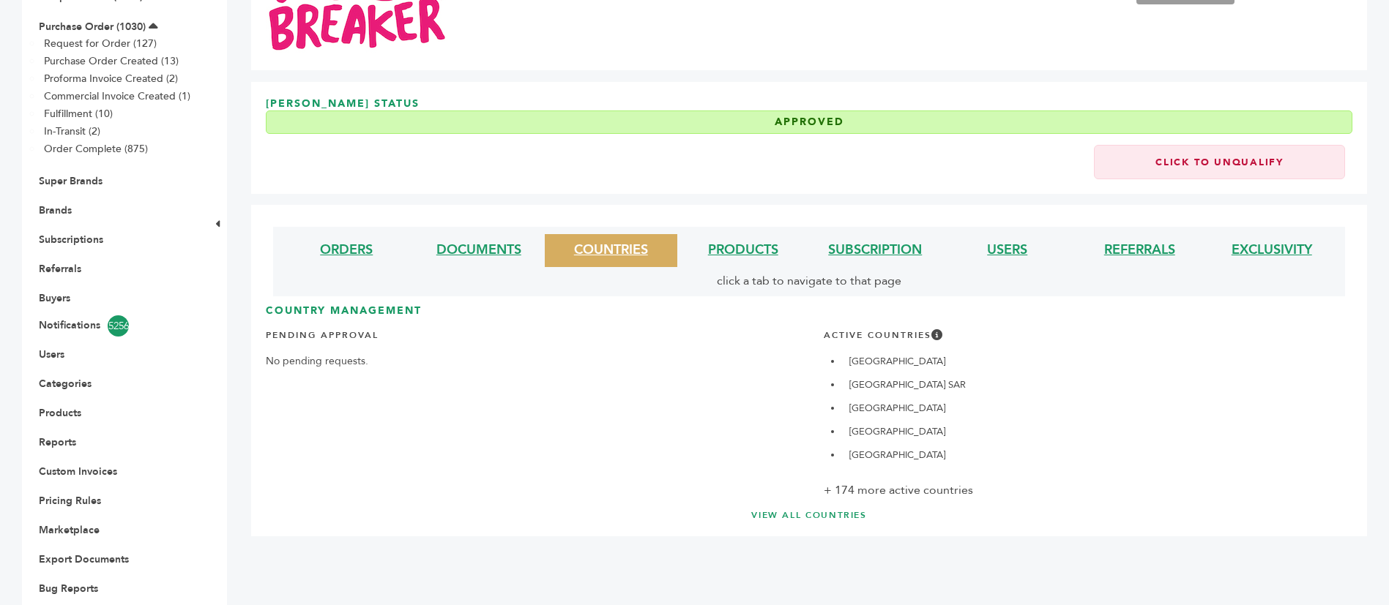
click at [803, 493] on div "ORDERS DOCUMENTS COUNTRIES PRODUCTS SUBSCRIPTION USERS REFERRALS EXCLUSIVITY cl…" at bounding box center [809, 371] width 1116 height 332
click at [813, 510] on link "VIEW ALL COUNTRIES" at bounding box center [809, 516] width 1028 height 12
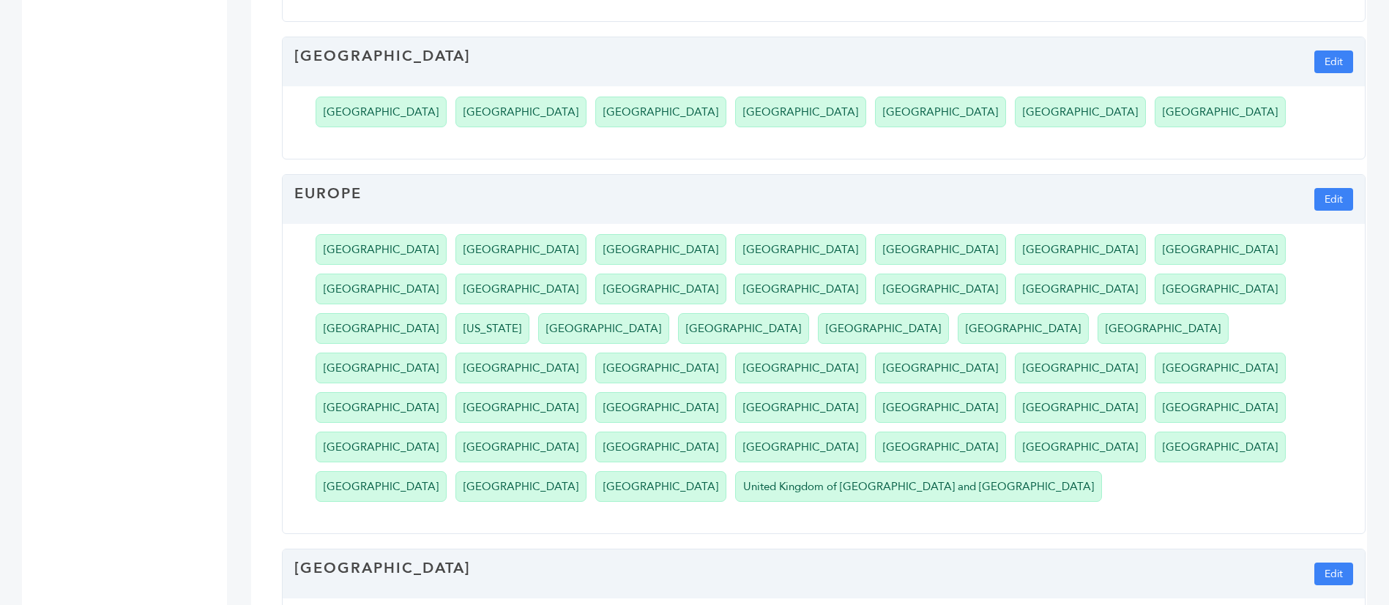
scroll to position [1175, 0]
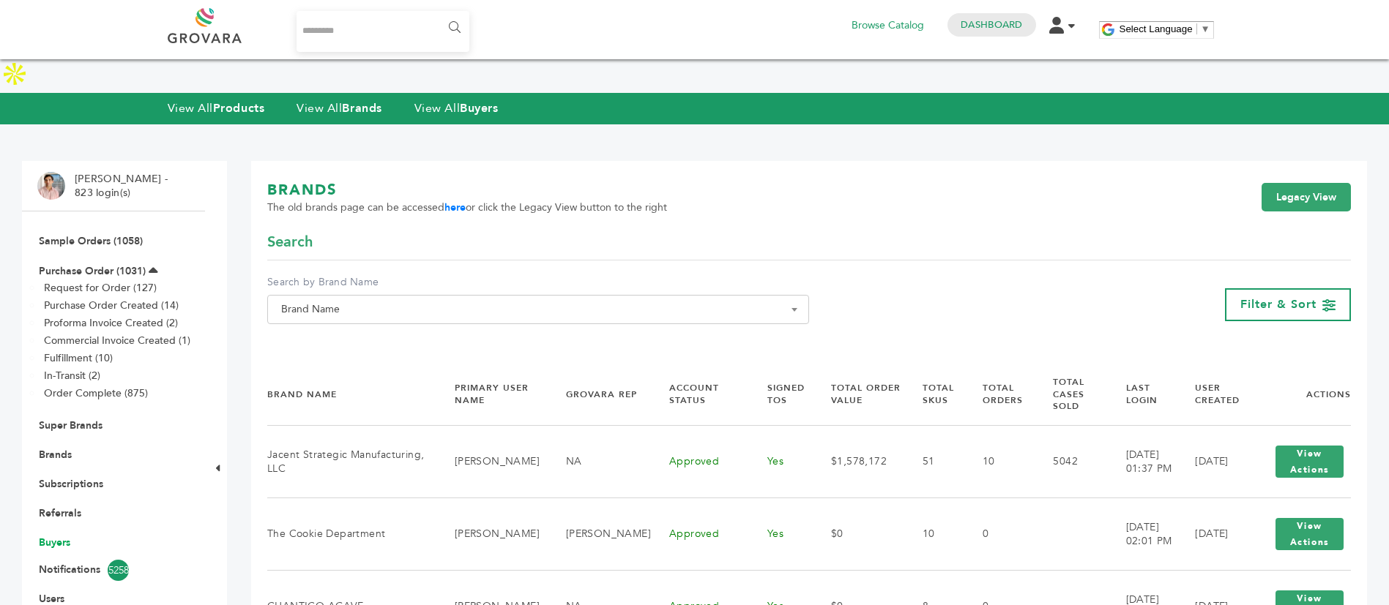
click at [66, 536] on link "Buyers" at bounding box center [54, 543] width 31 height 14
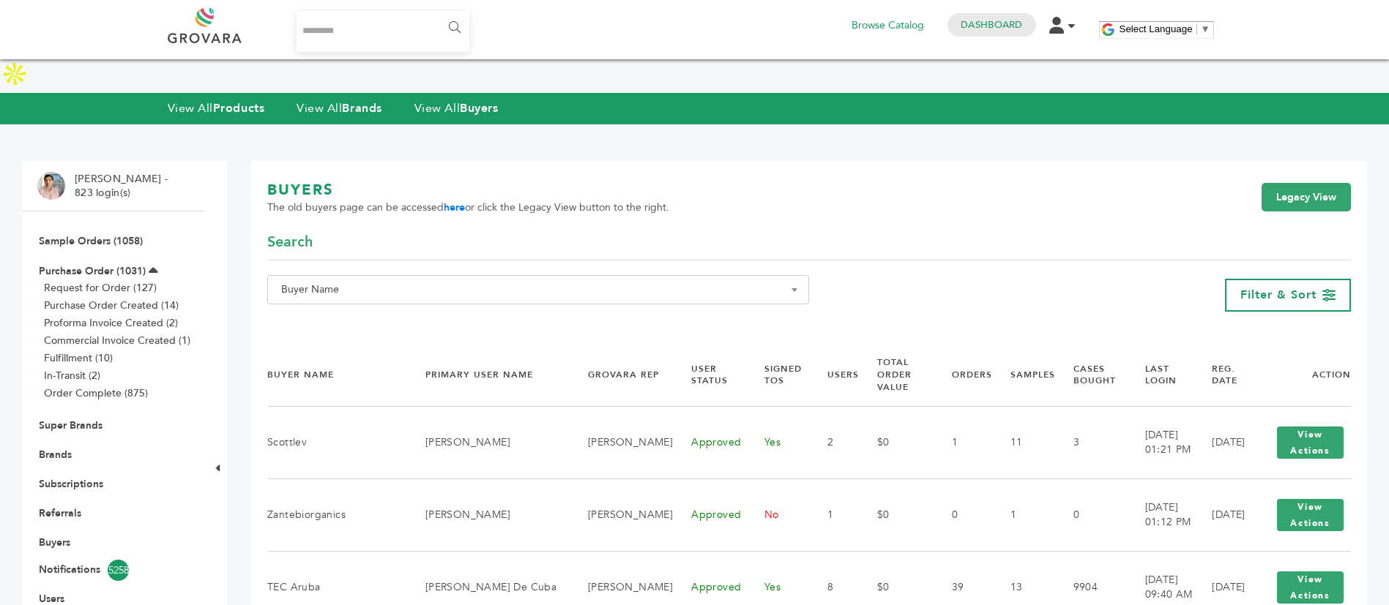
click at [379, 280] on div "**********" at bounding box center [538, 295] width 542 height 40
click at [384, 275] on span "Buyer Name" at bounding box center [538, 289] width 542 height 29
click at [384, 281] on input "Search" at bounding box center [538, 283] width 534 height 18
type input "*****"
click at [61, 448] on link "Brands" at bounding box center [55, 455] width 33 height 14
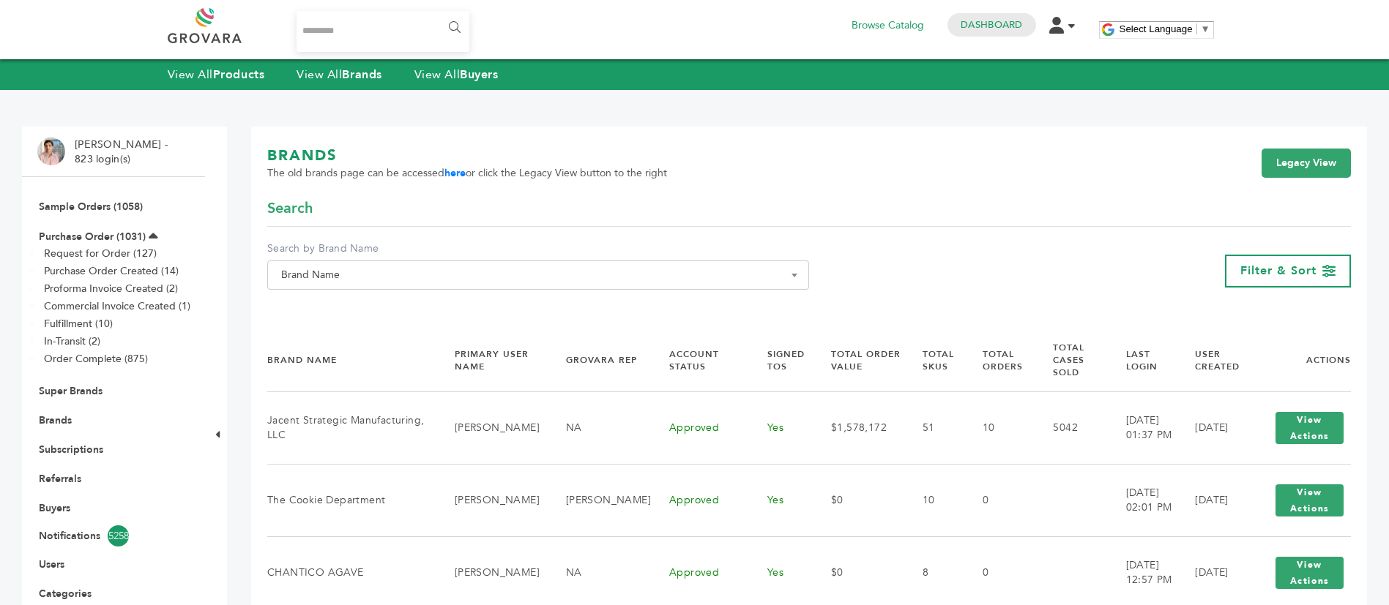
click at [346, 261] on span "Brand Name" at bounding box center [538, 275] width 542 height 29
click at [368, 294] on input "Search" at bounding box center [538, 302] width 534 height 18
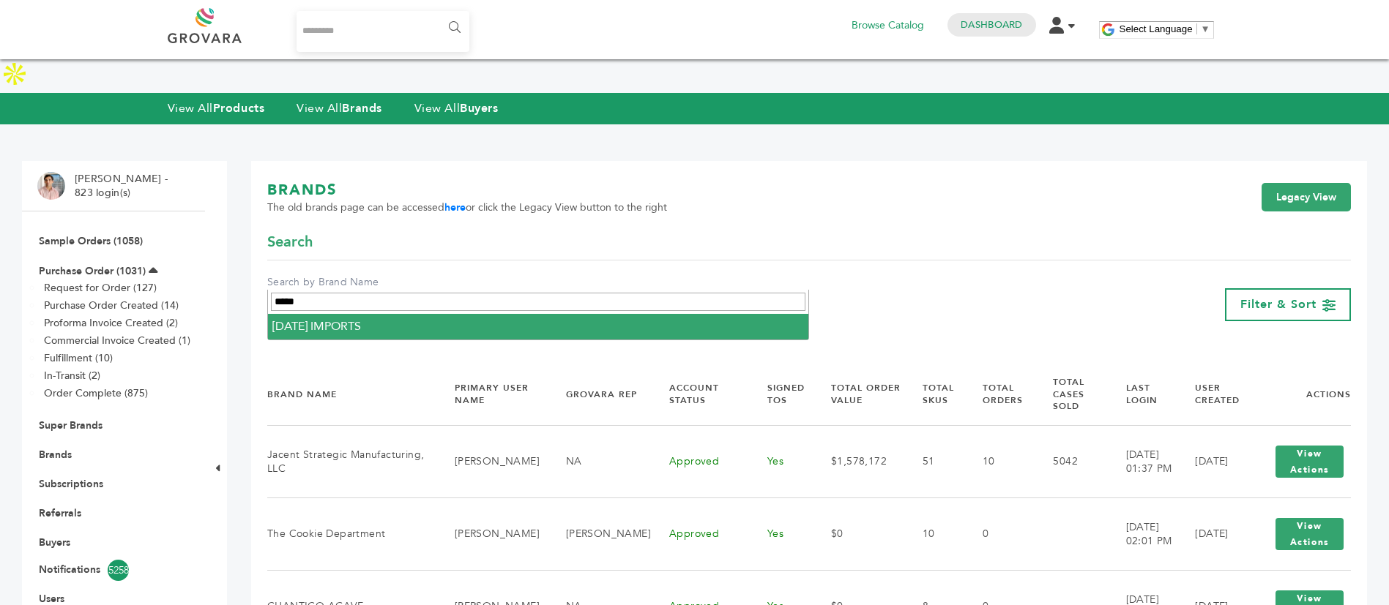
type input "*****"
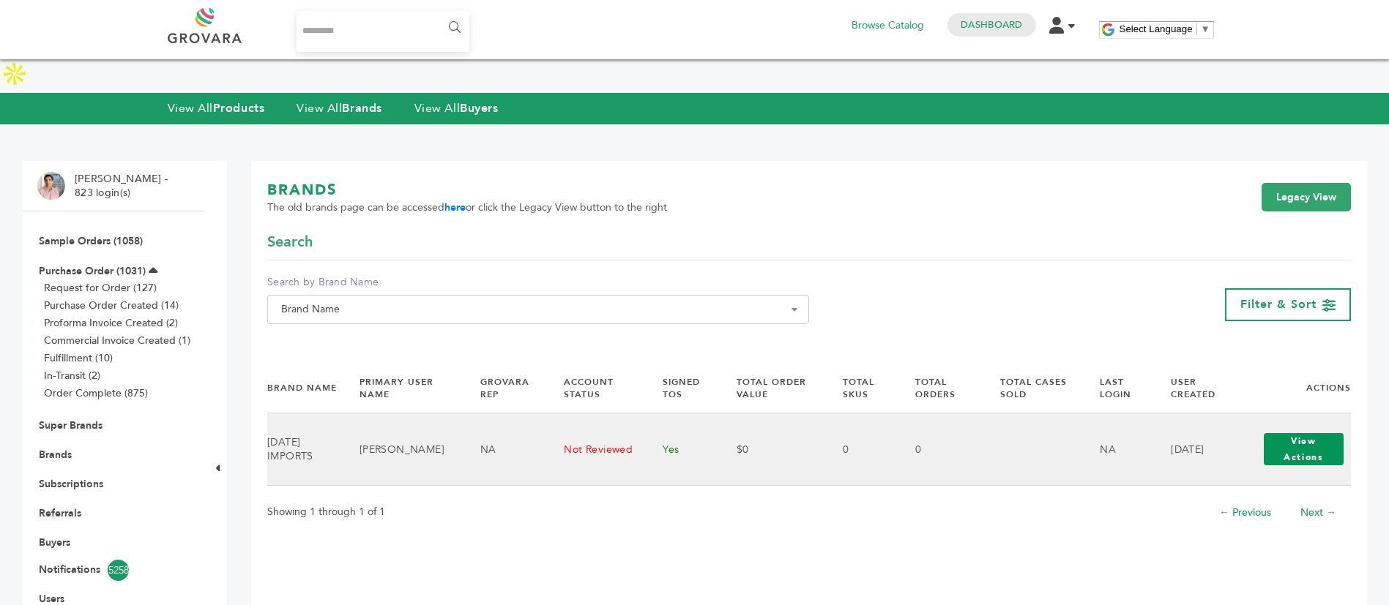
click at [1275, 433] on button "View Actions" at bounding box center [1304, 449] width 80 height 32
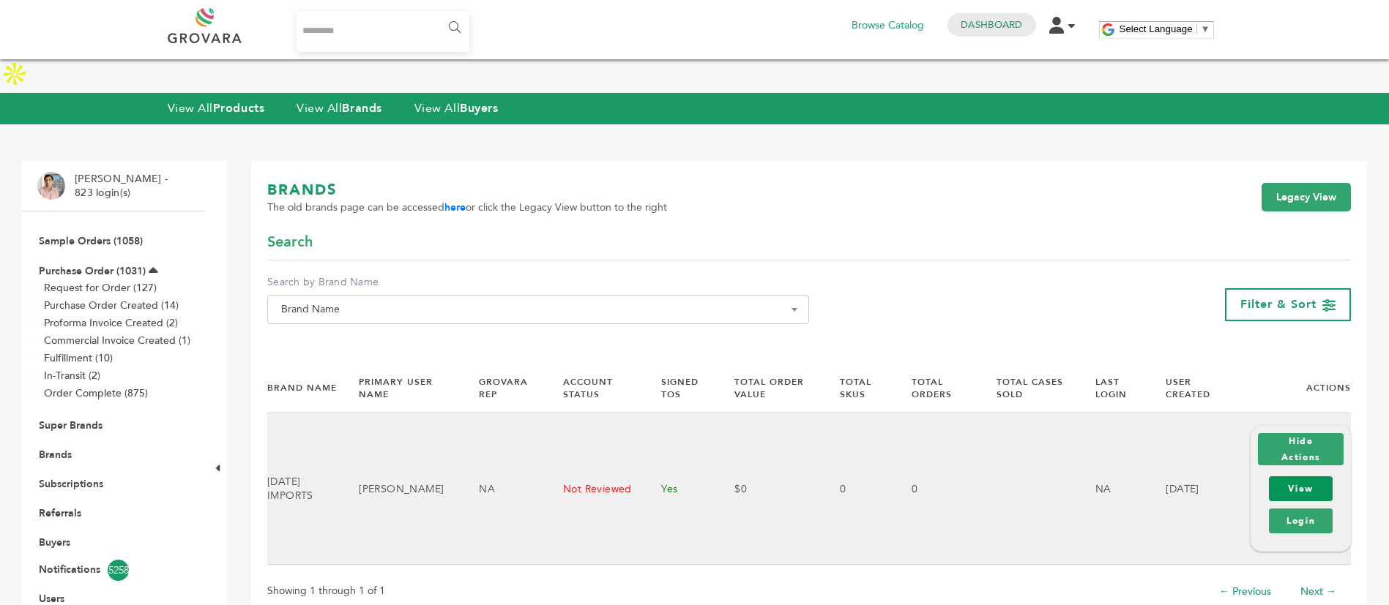
click at [1294, 477] on link "View" at bounding box center [1301, 489] width 64 height 25
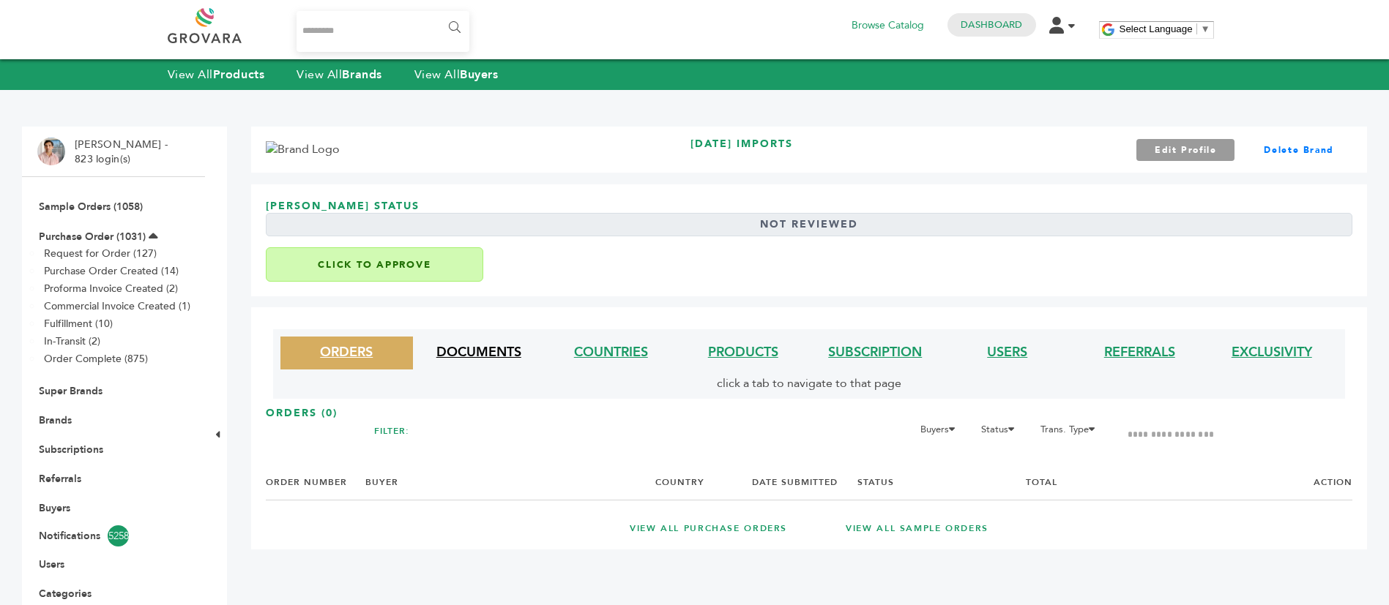
click at [498, 346] on link "DOCUMENTS" at bounding box center [478, 352] width 85 height 18
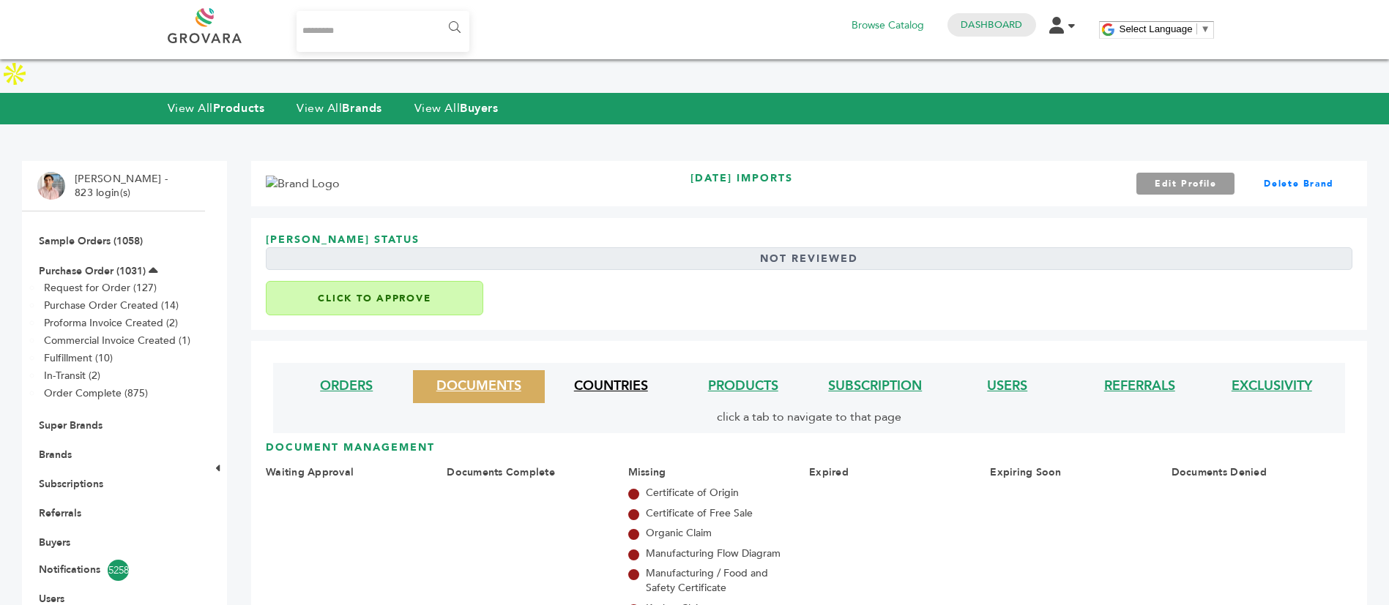
click at [583, 377] on link "COUNTRIES" at bounding box center [611, 386] width 74 height 18
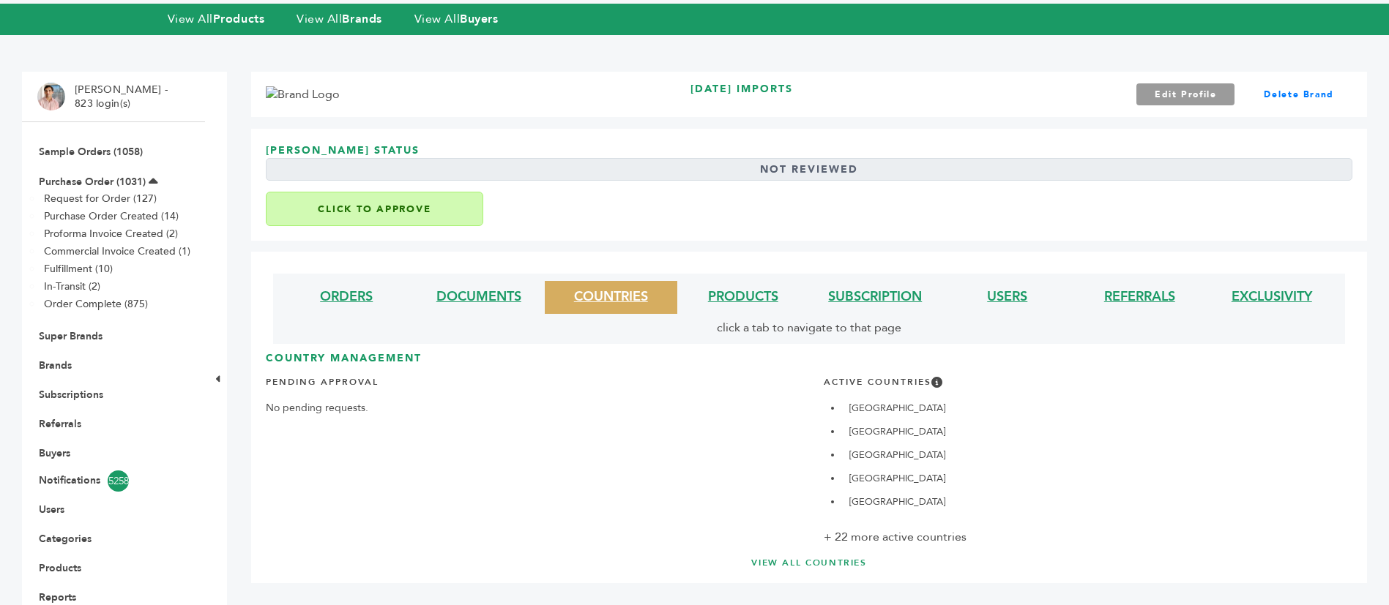
scroll to position [110, 0]
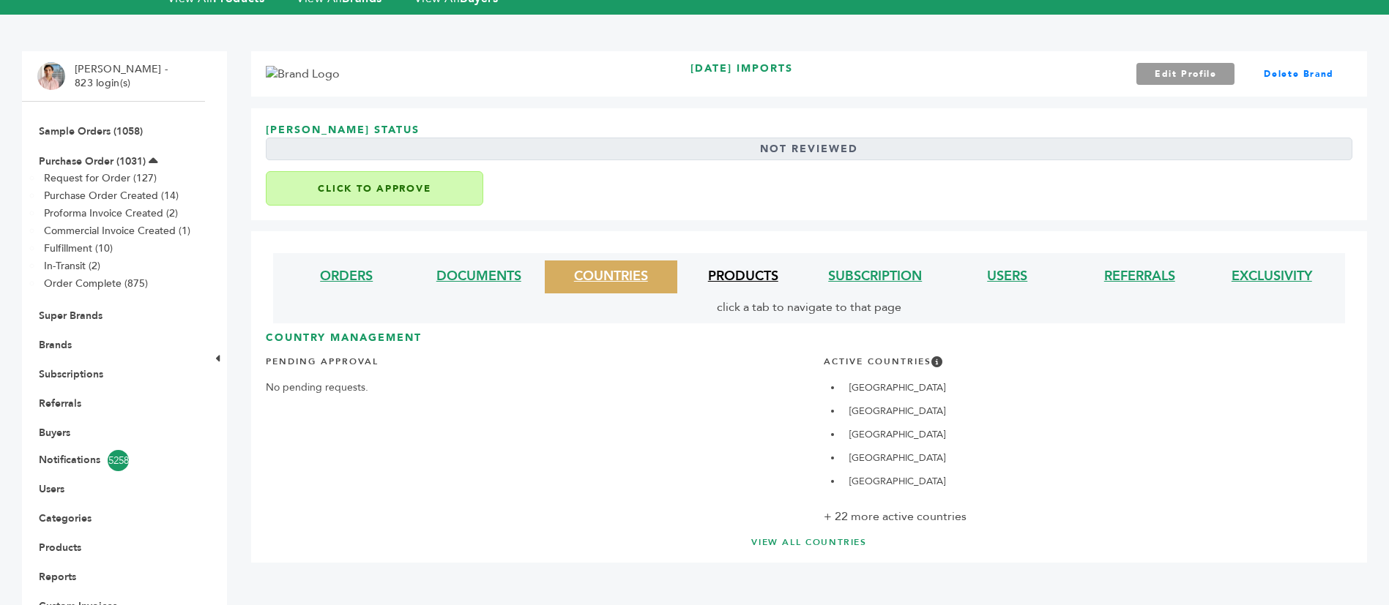
click at [753, 267] on link "PRODUCTS" at bounding box center [743, 276] width 70 height 18
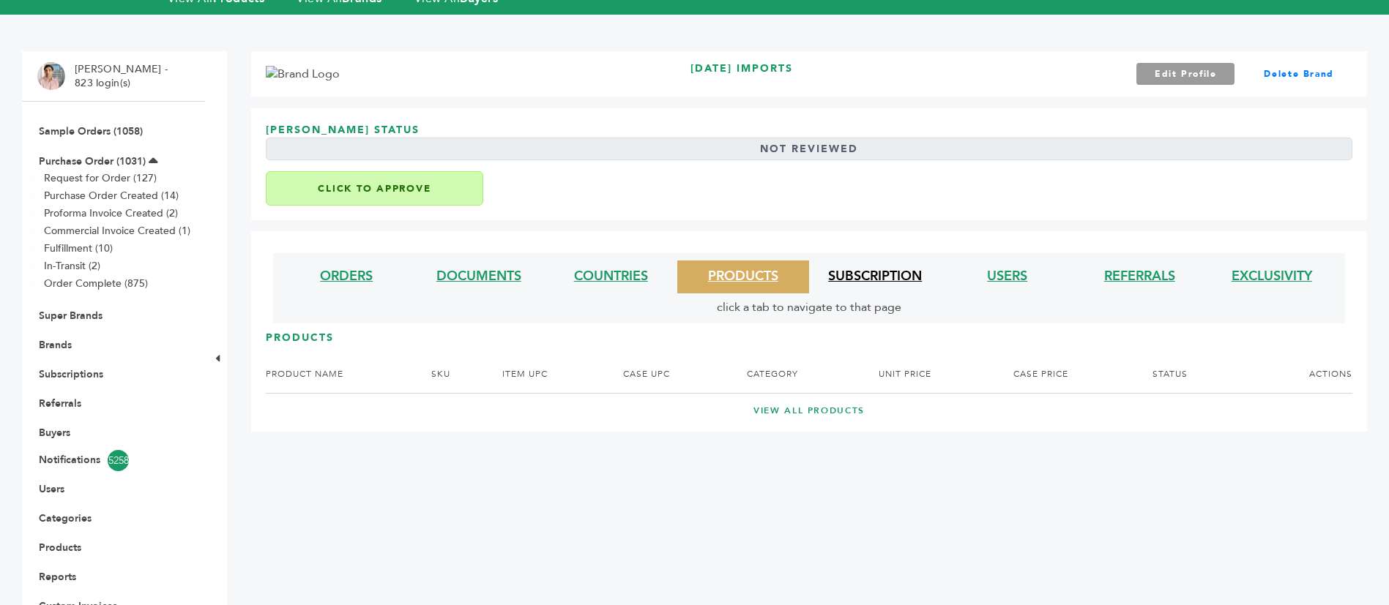
click at [843, 267] on link "SUBSCRIPTION" at bounding box center [875, 276] width 94 height 18
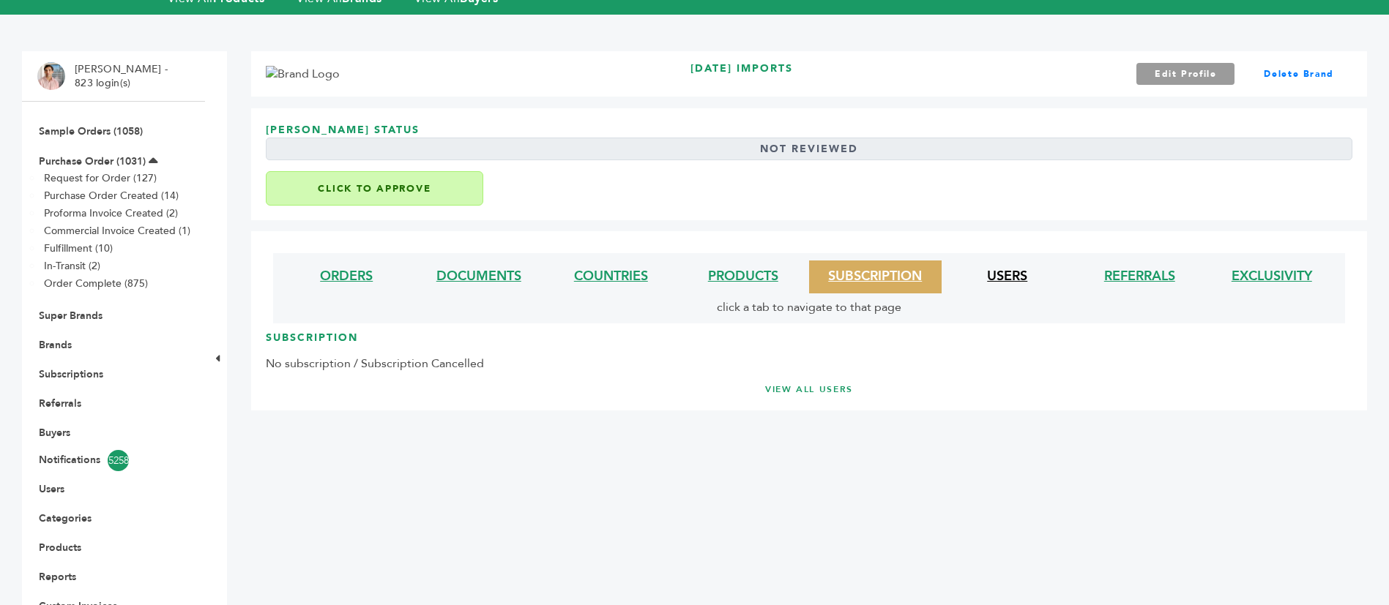
click at [1004, 267] on link "USERS" at bounding box center [1007, 276] width 40 height 18
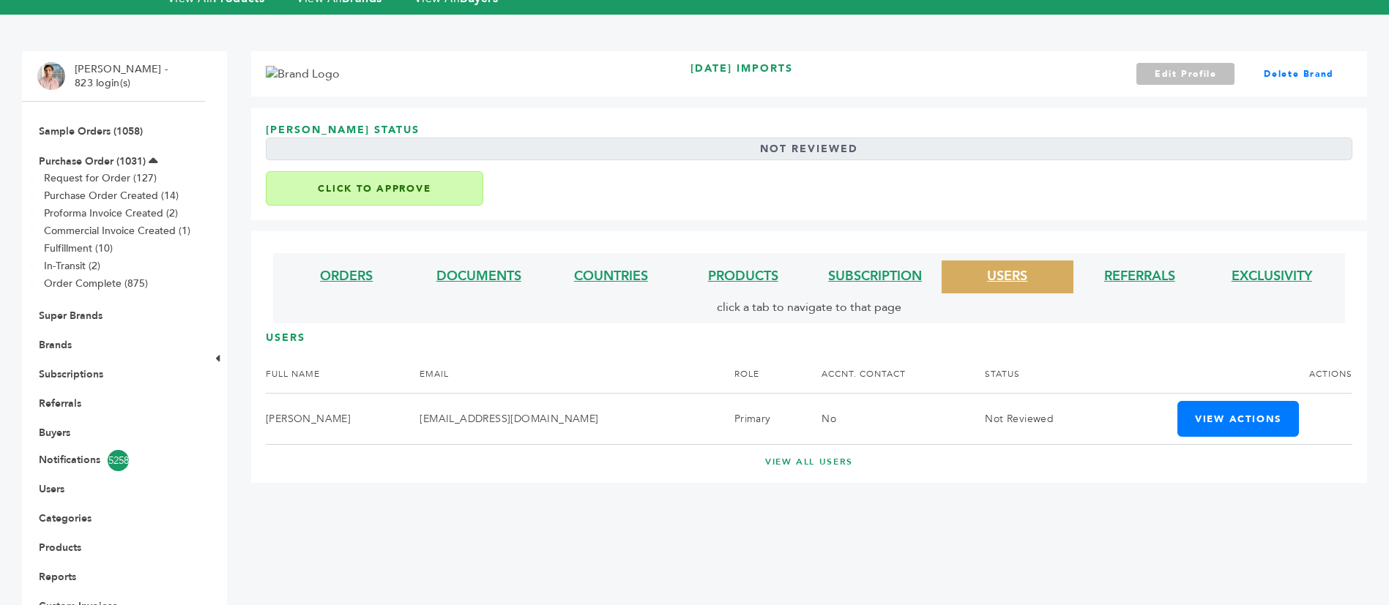
click at [1174, 63] on link "Edit Profile" at bounding box center [1185, 74] width 99 height 22
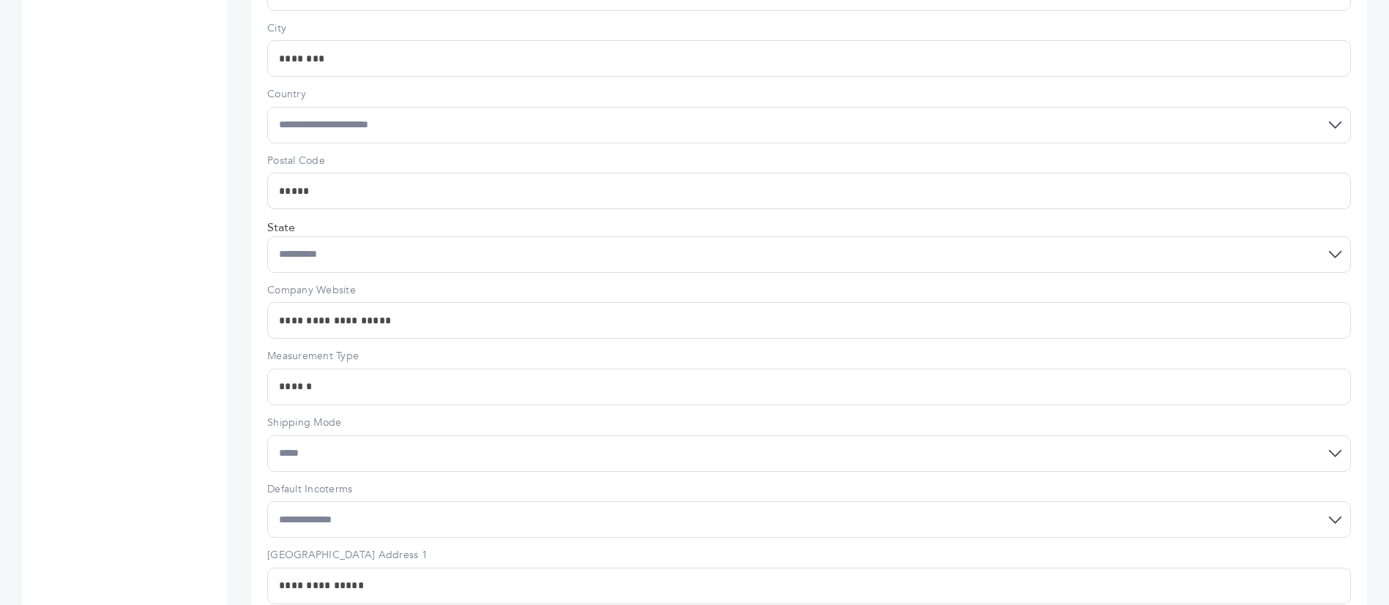
scroll to position [988, 0]
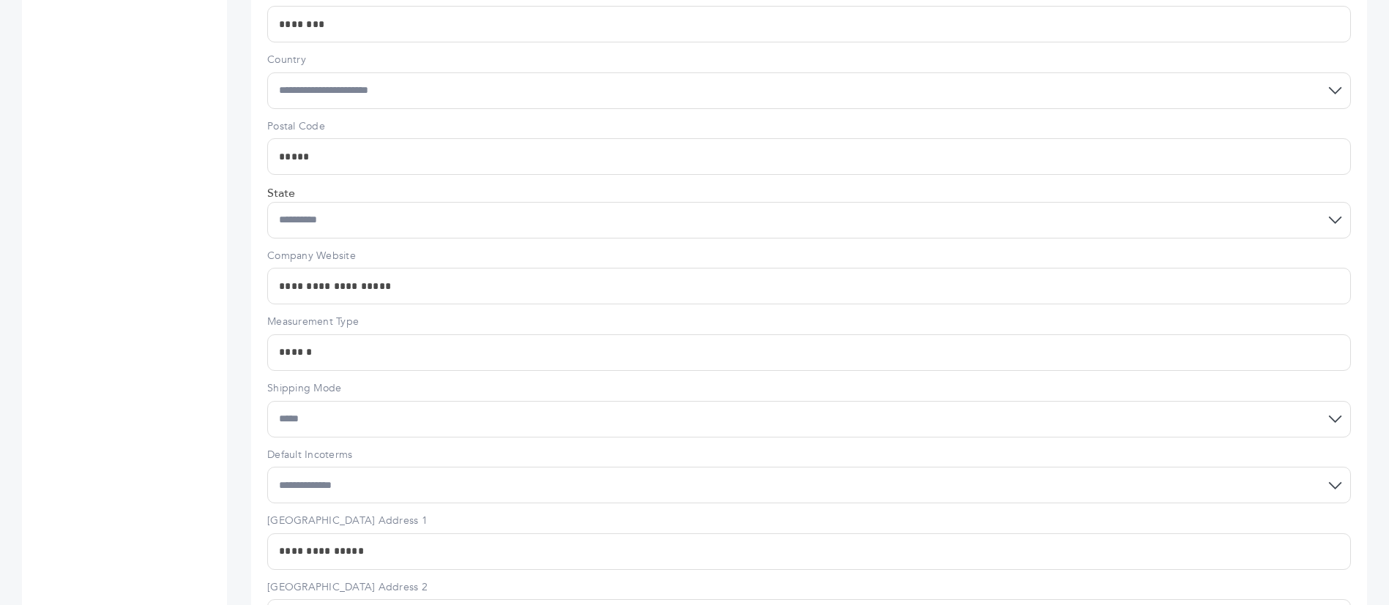
click at [444, 268] on input "**********" at bounding box center [808, 286] width 1083 height 37
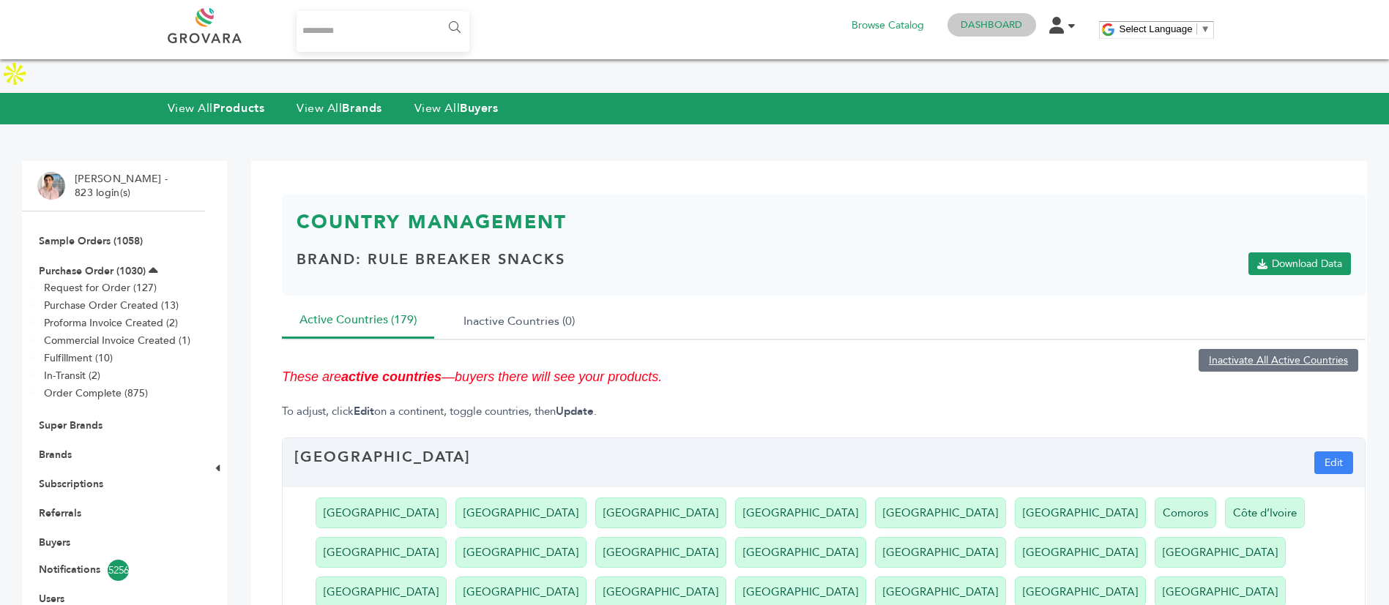
click at [986, 28] on link "Dashboard" at bounding box center [990, 24] width 61 height 13
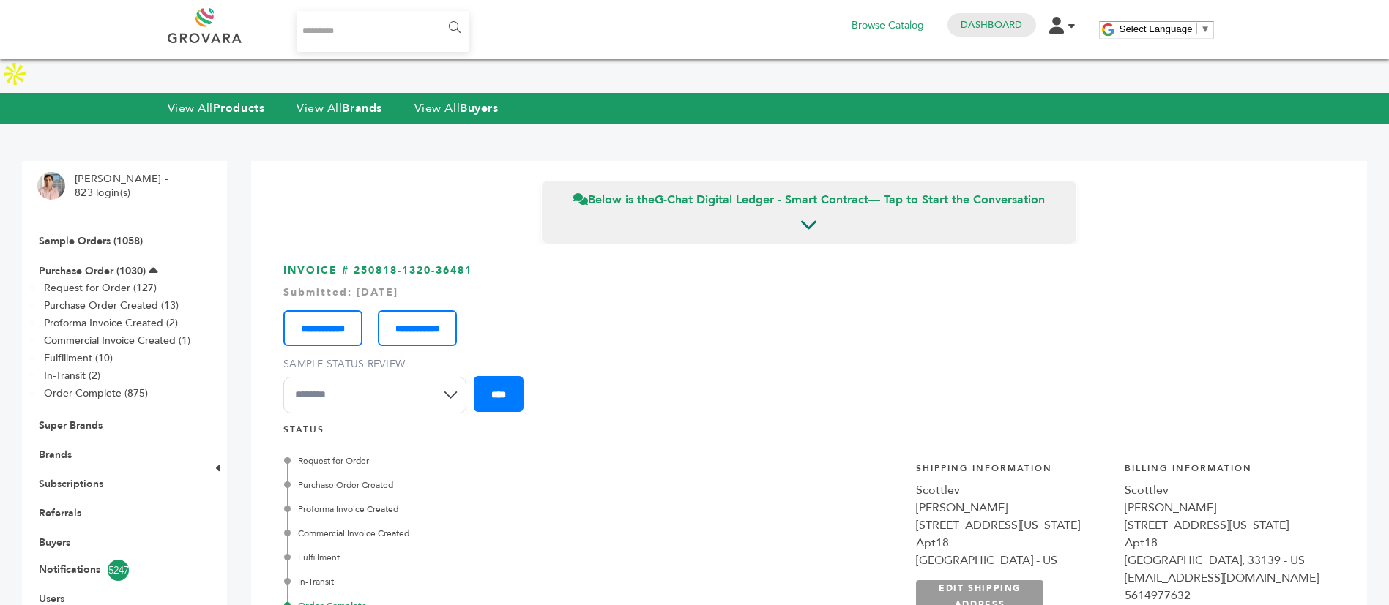
scroll to position [878, 0]
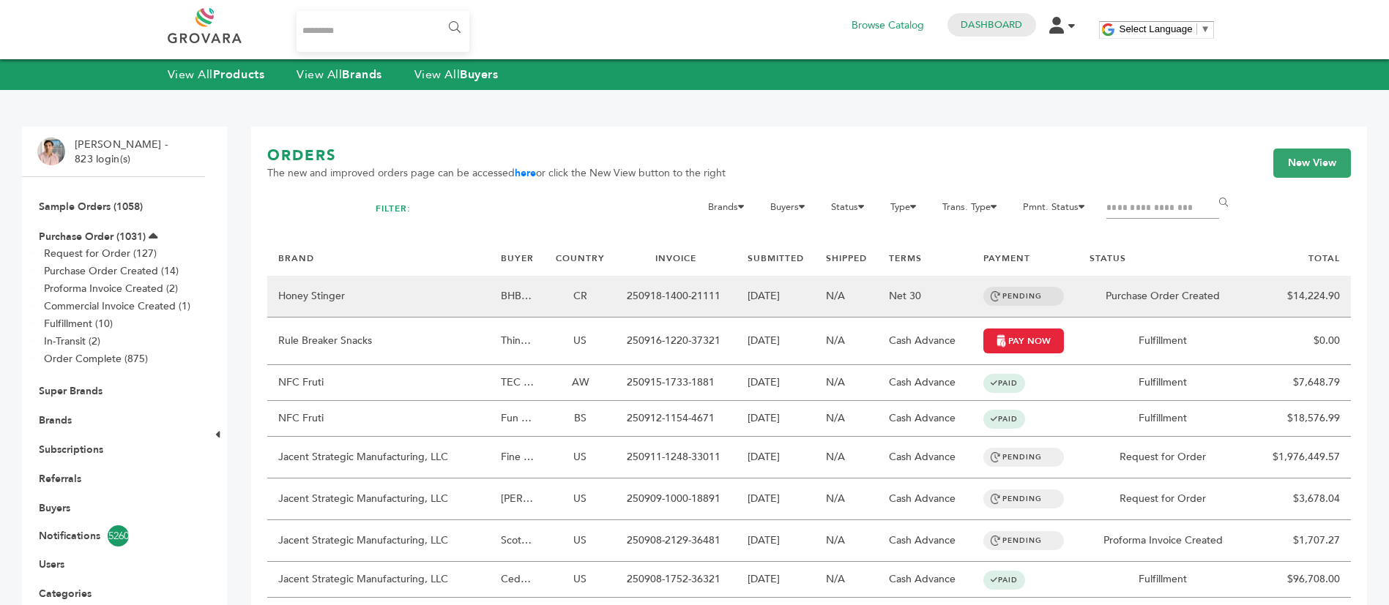
click at [430, 290] on td "Honey Stinger" at bounding box center [378, 297] width 223 height 42
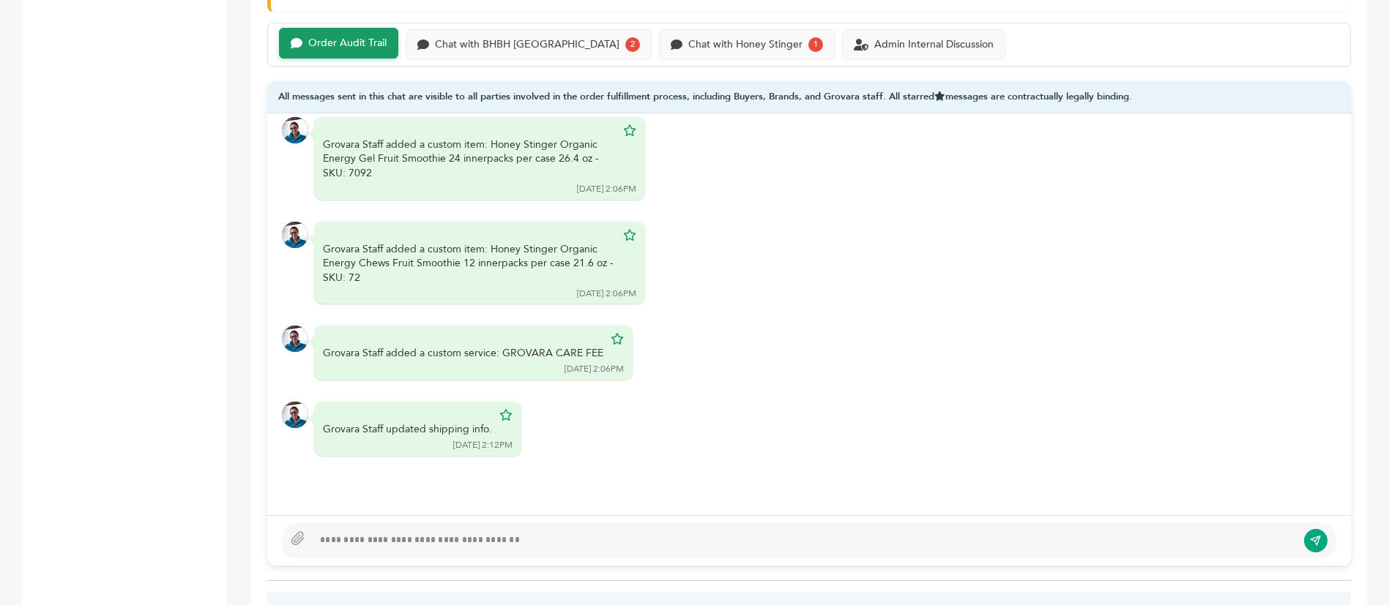
scroll to position [878, 0]
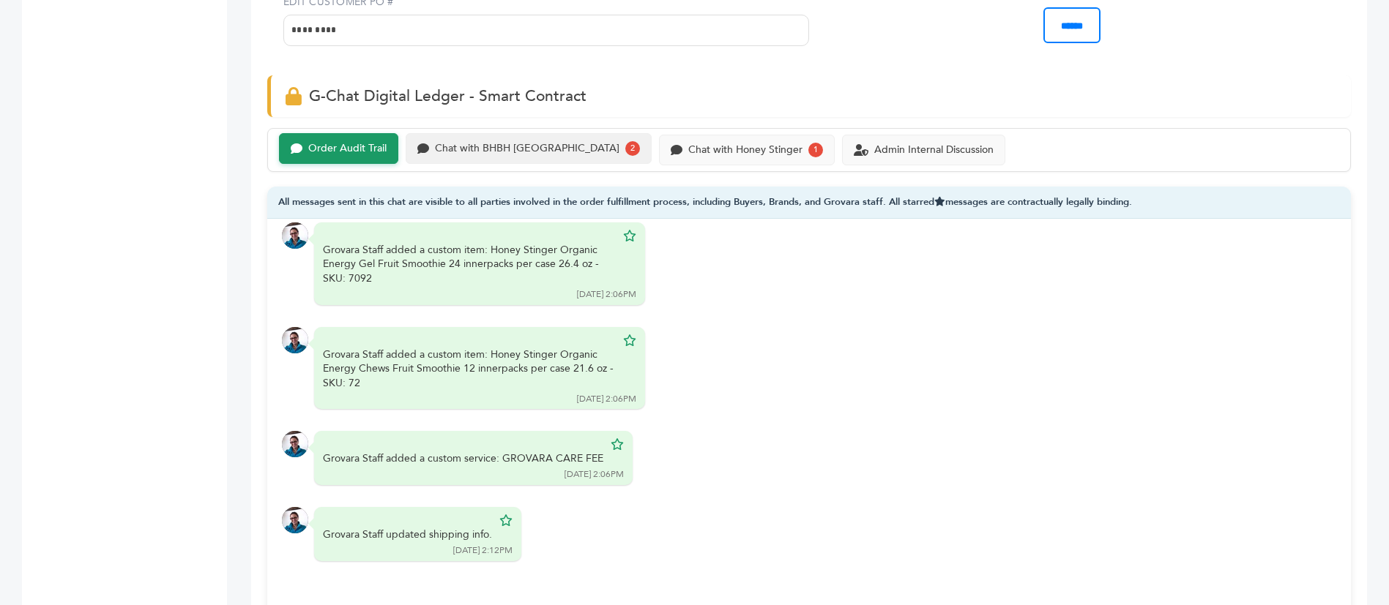
click at [555, 145] on div "Chat with BHBH [GEOGRAPHIC_DATA]" at bounding box center [527, 149] width 184 height 12
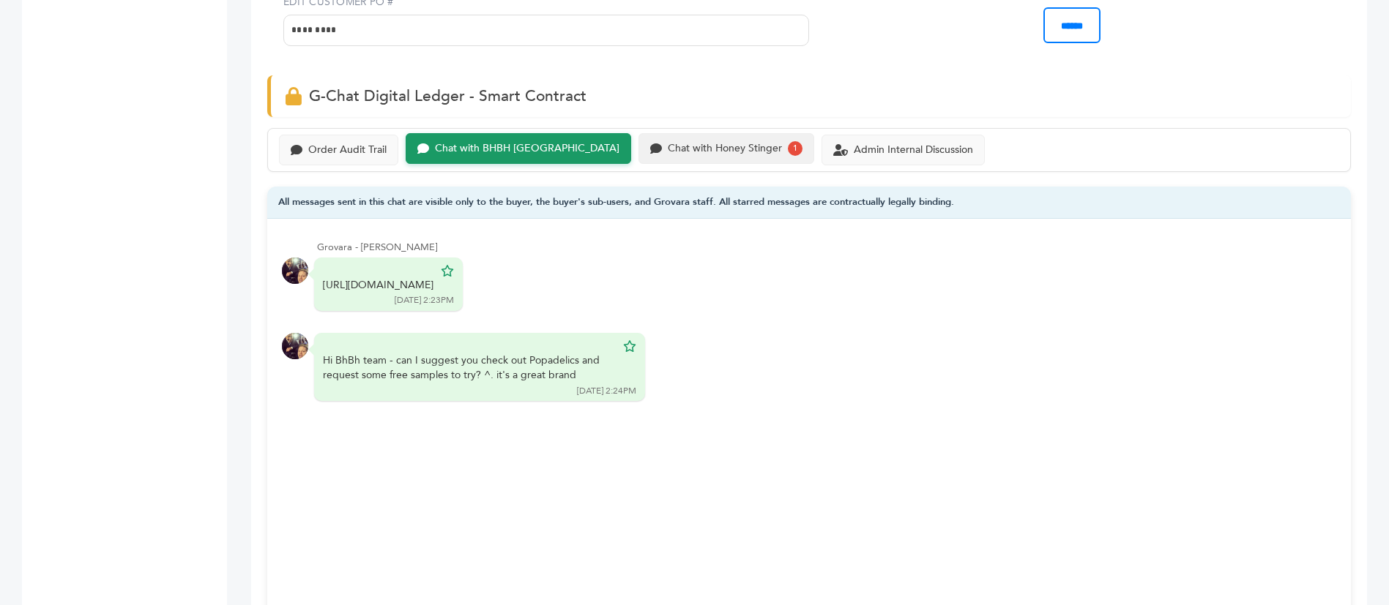
click at [715, 143] on div "Chat with Honey Stinger" at bounding box center [725, 149] width 114 height 12
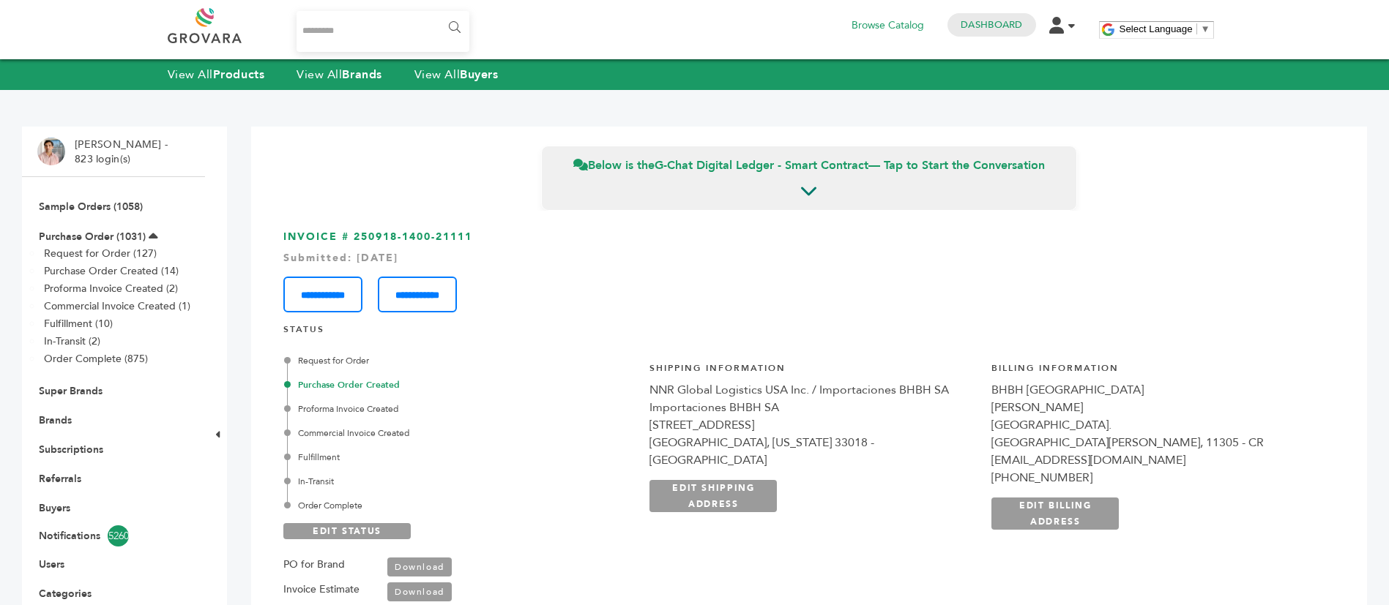
click at [344, 18] on input "Search..." at bounding box center [383, 31] width 174 height 41
type input "*****"
click at [437, 13] on input "******" at bounding box center [453, 27] width 33 height 29
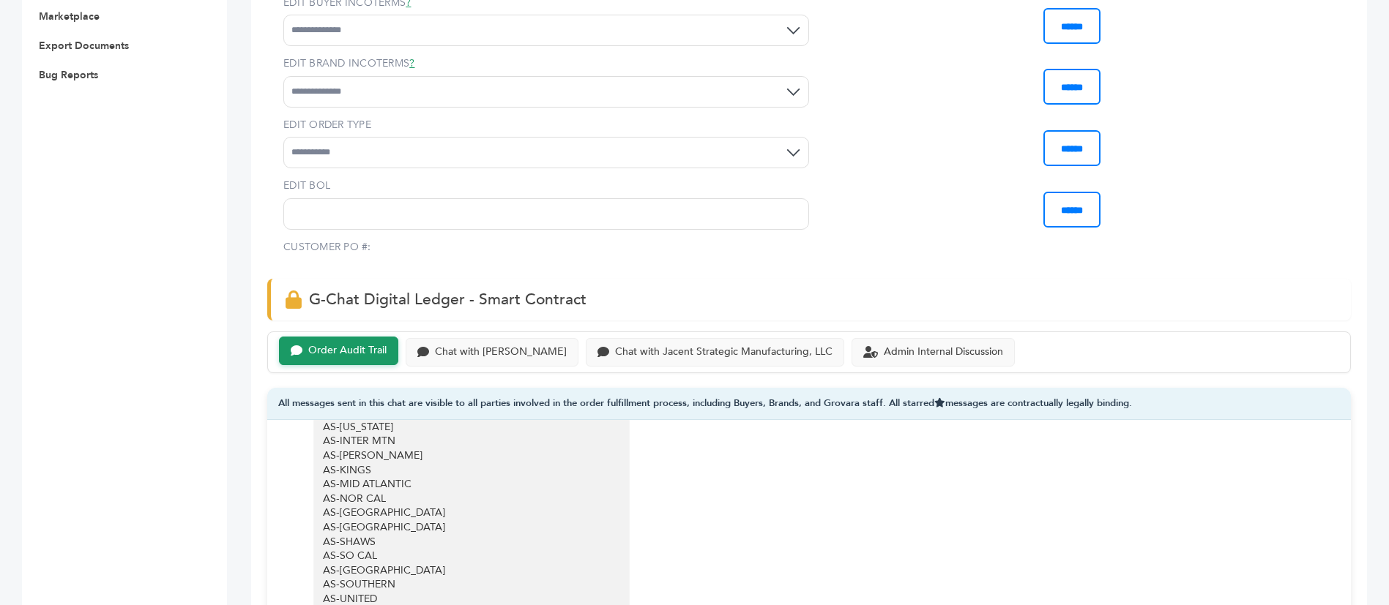
scroll to position [549, 0]
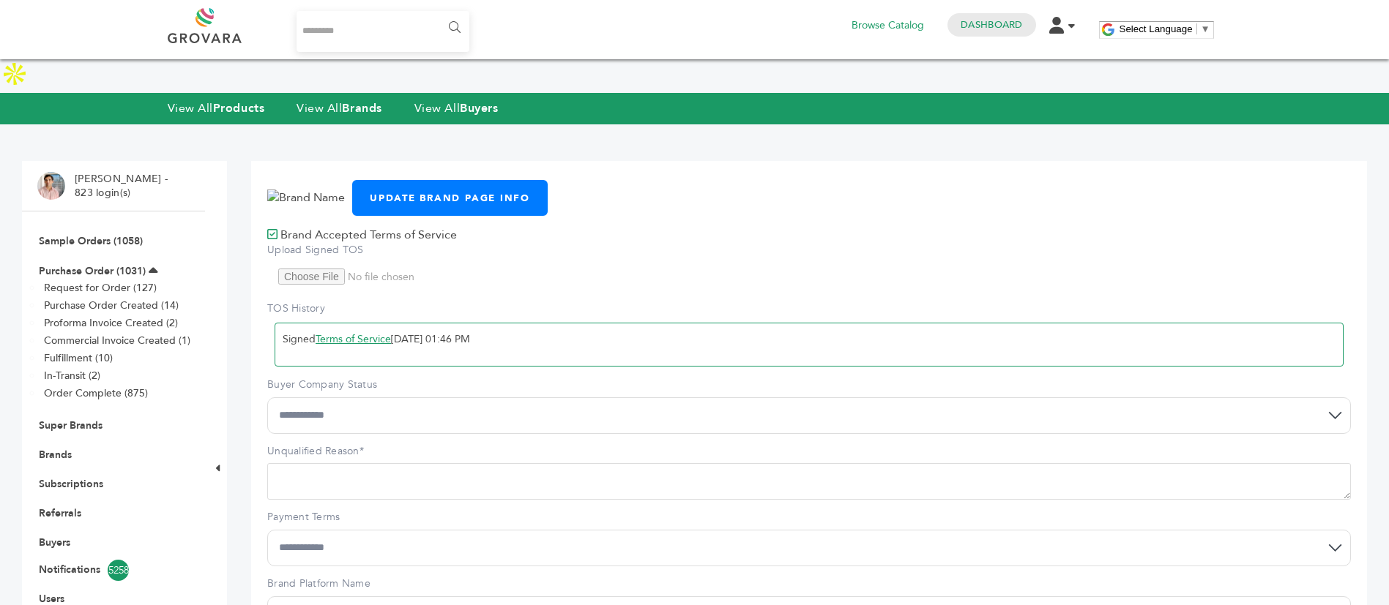
click at [74, 226] on li "Sample Orders (1058)" at bounding box center [113, 240] width 152 height 29
click at [86, 234] on link "Sample Orders (1058)" at bounding box center [91, 241] width 104 height 14
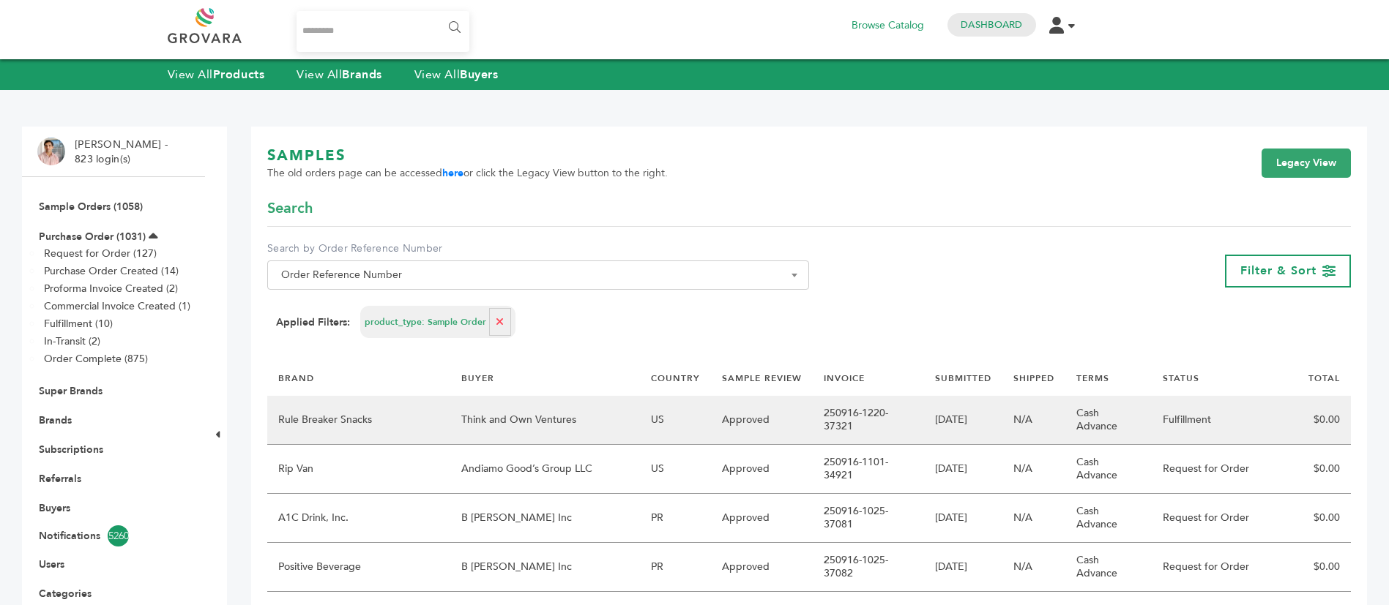
click at [395, 405] on td "Rule Breaker Snacks" at bounding box center [358, 420] width 183 height 49
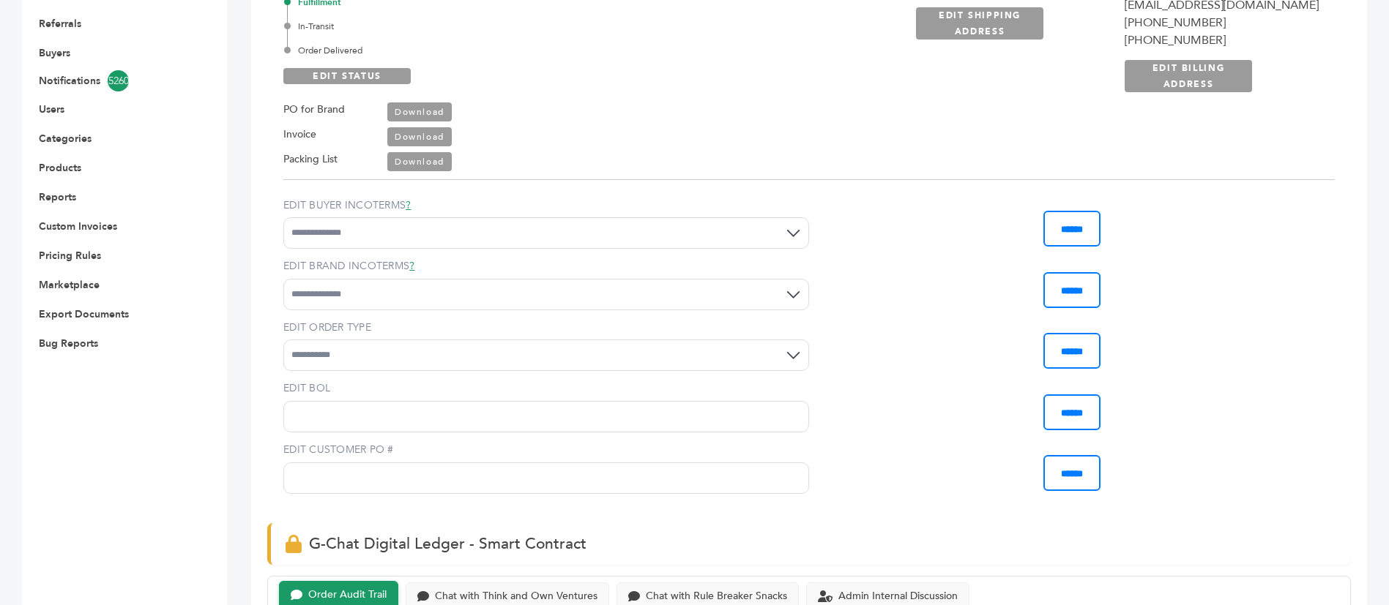
scroll to position [878, 0]
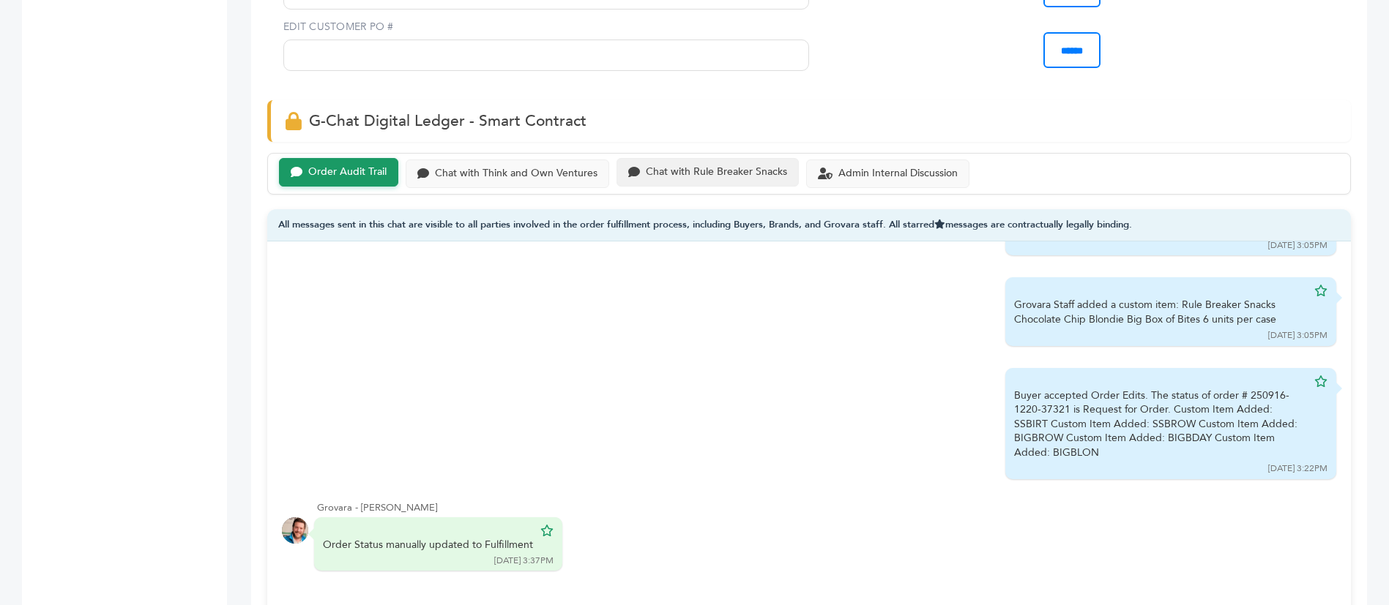
click at [730, 179] on div "Chat with Rule Breaker Snacks" at bounding box center [707, 172] width 182 height 29
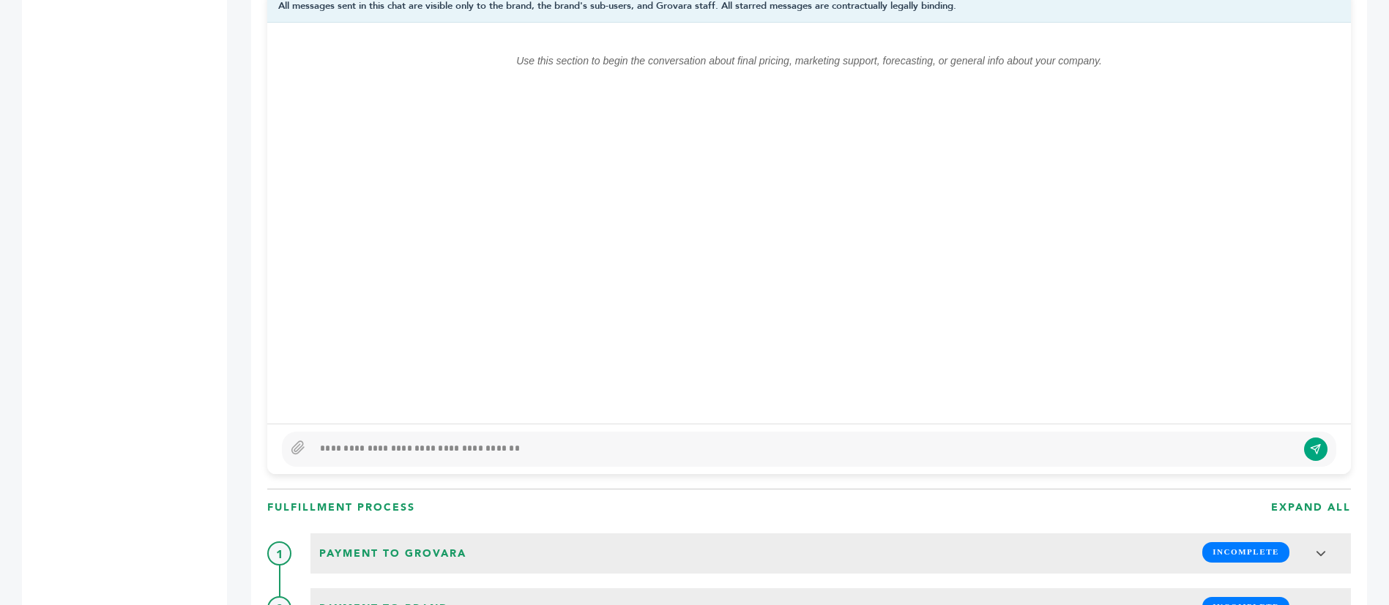
scroll to position [988, 0]
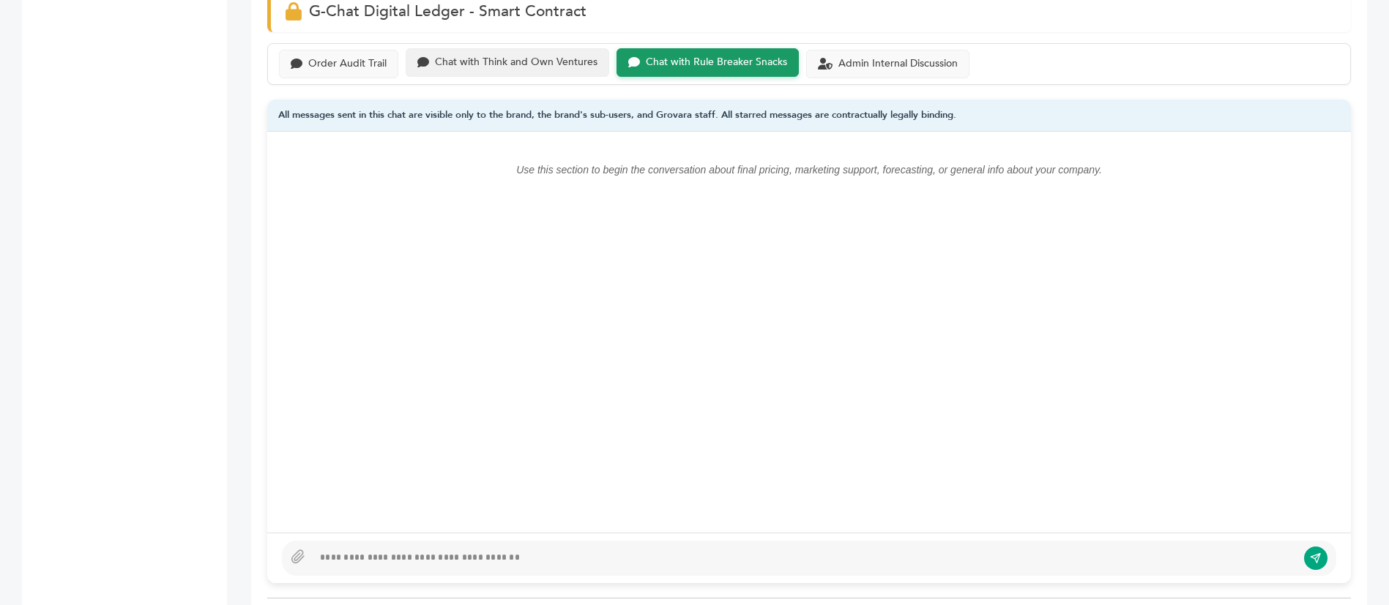
click at [537, 60] on div "Chat with Think and Own Ventures" at bounding box center [516, 62] width 163 height 12
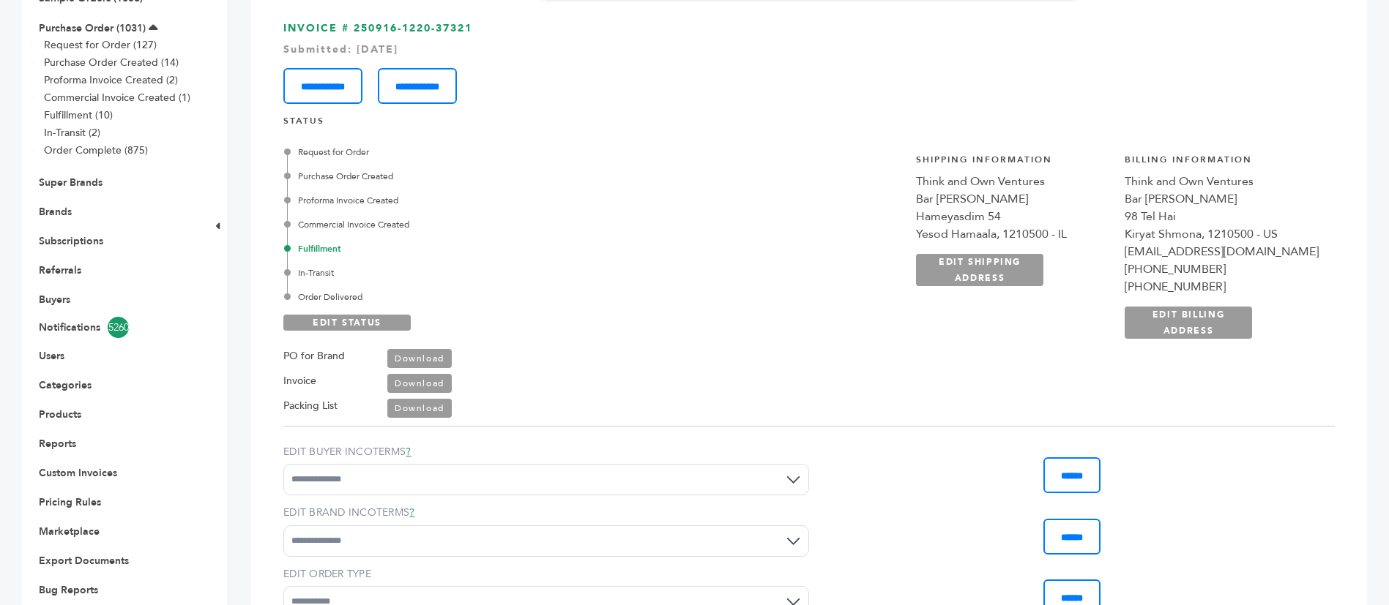
scroll to position [110, 0]
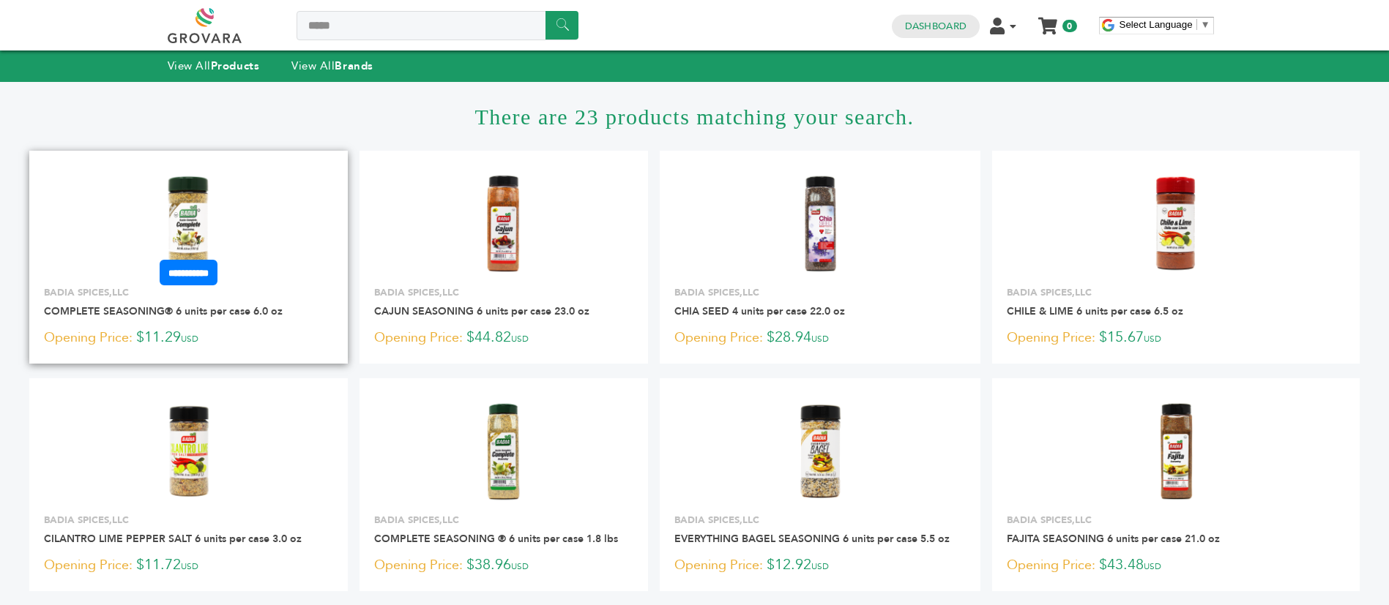
click at [187, 214] on img at bounding box center [188, 224] width 106 height 106
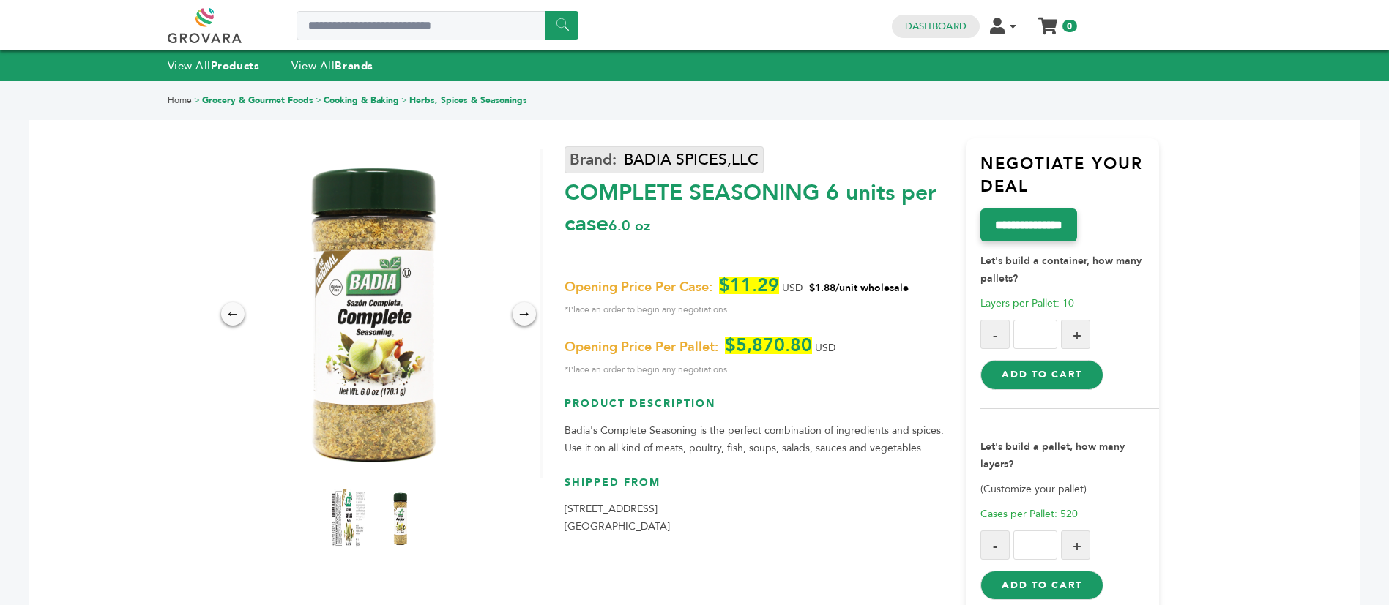
click at [724, 155] on link "BADIA SPICES,LLC" at bounding box center [663, 159] width 199 height 27
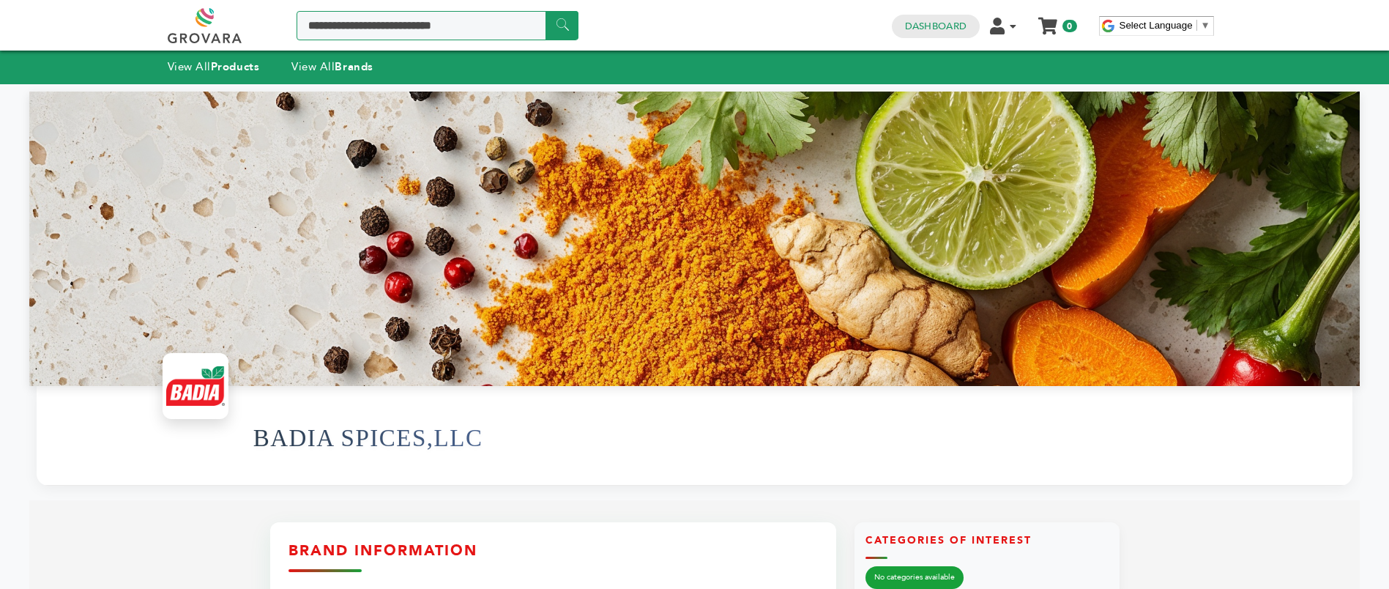
click at [388, 12] on input "Search a product or brand..." at bounding box center [437, 25] width 282 height 29
type input "**********"
click at [545, 11] on input "******" at bounding box center [561, 25] width 33 height 29
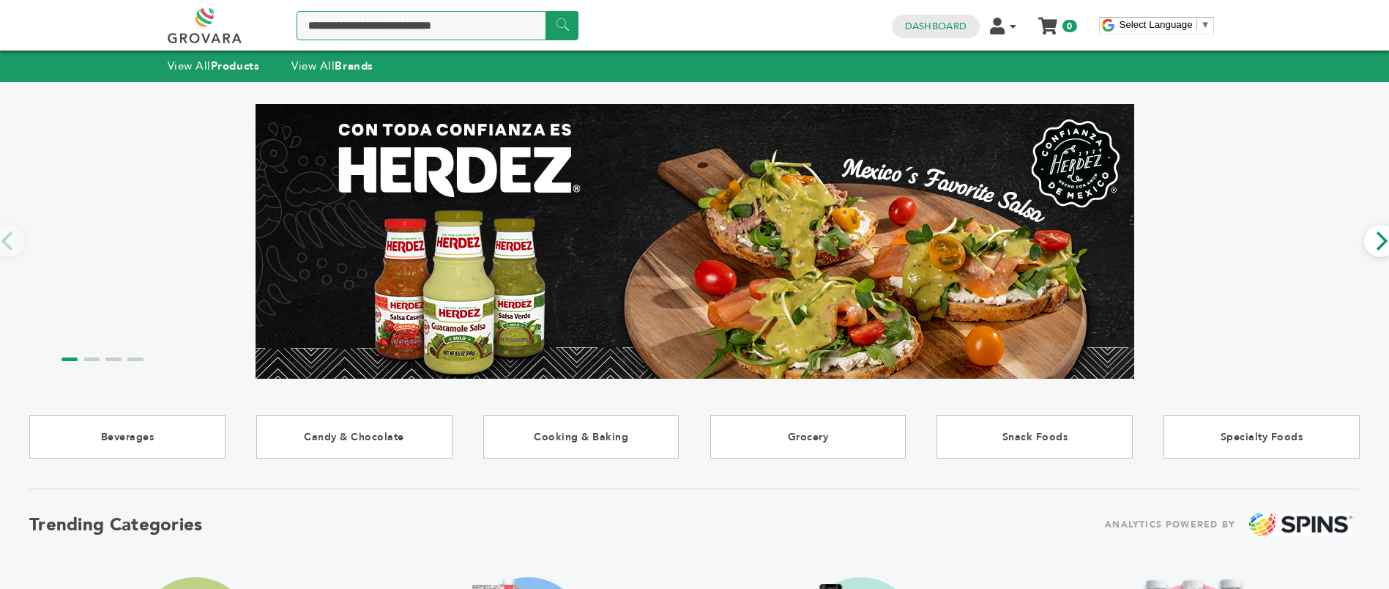
click at [327, 28] on input "Search a product or brand..." at bounding box center [437, 25] width 282 height 29
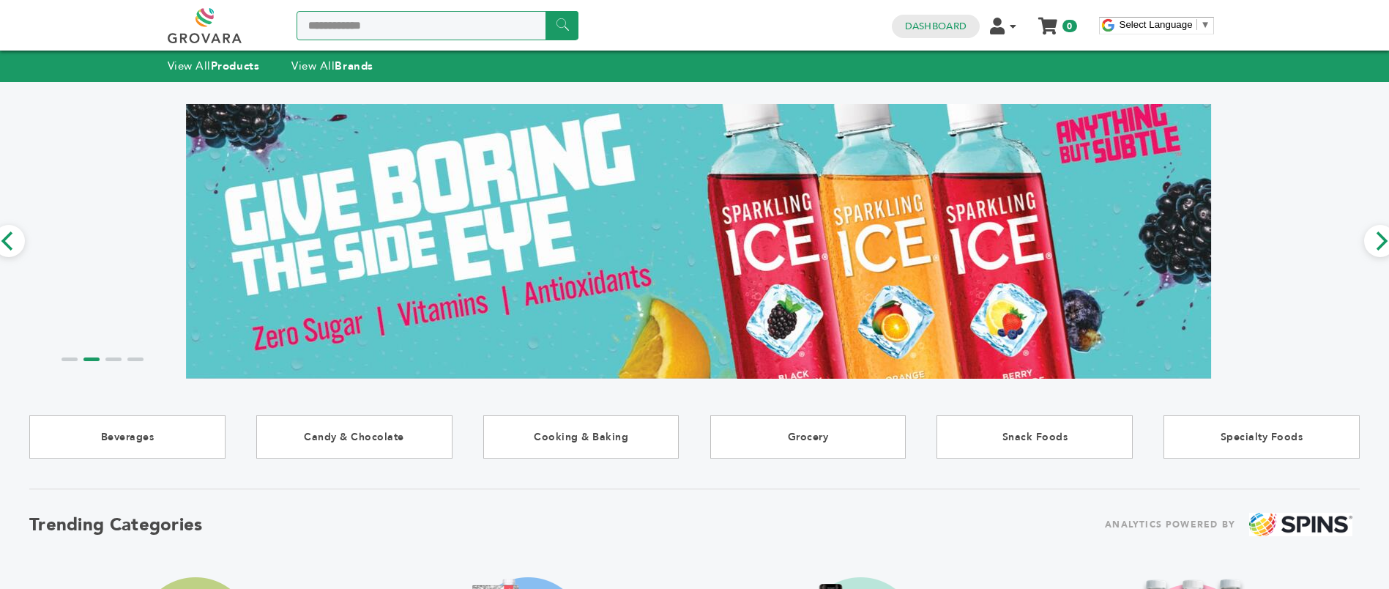
type input "**********"
click at [545, 11] on input "******" at bounding box center [561, 25] width 33 height 29
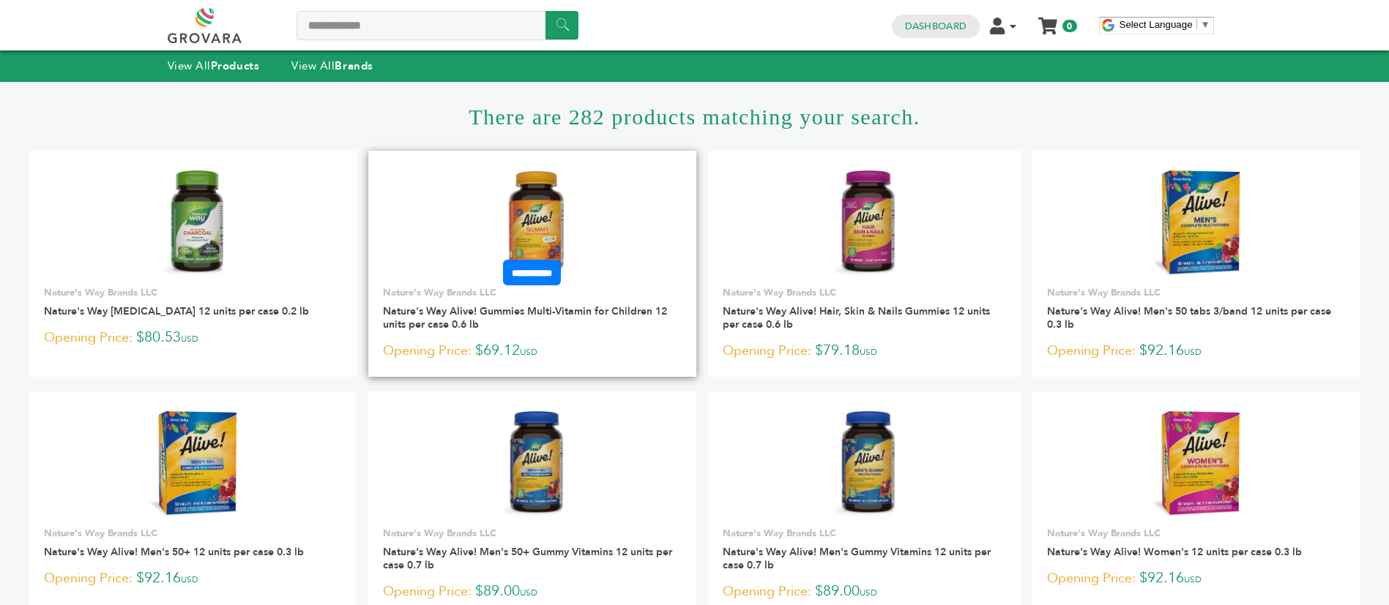
click at [579, 196] on link at bounding box center [531, 224] width 327 height 124
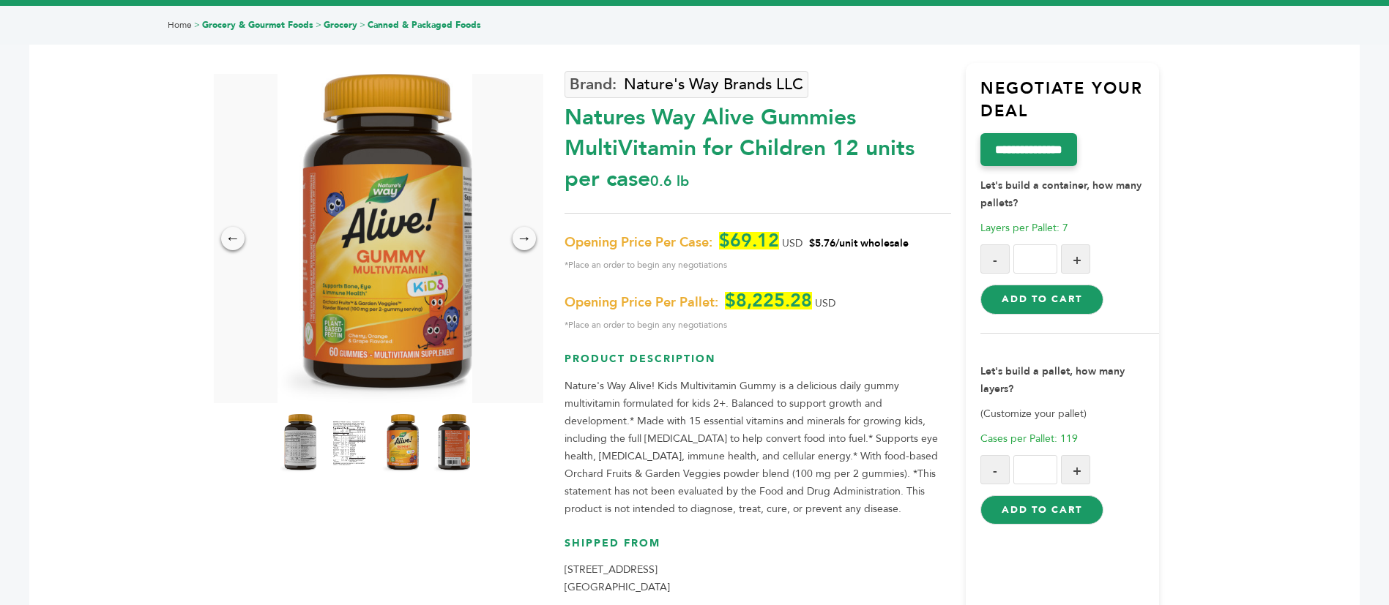
scroll to position [110, 0]
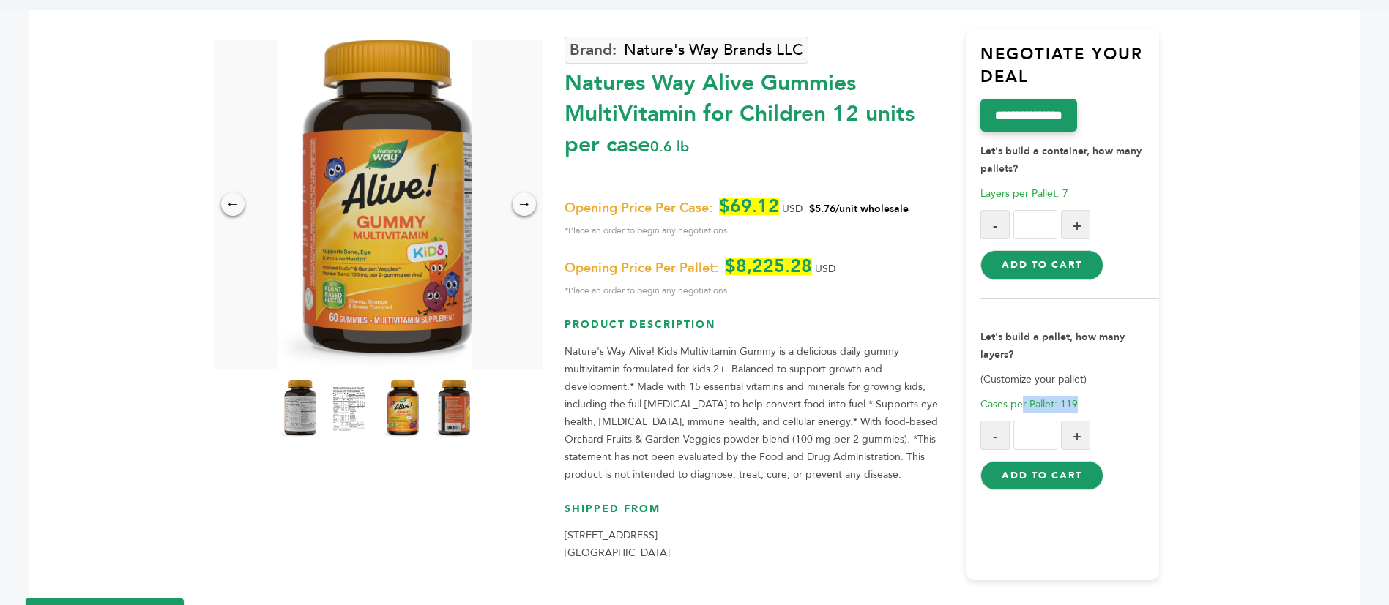
drag, startPoint x: 1021, startPoint y: 404, endPoint x: 1078, endPoint y: 404, distance: 57.1
click at [1078, 404] on p "Cases per Pallet: 119" at bounding box center [1069, 405] width 179 height 18
drag, startPoint x: 1081, startPoint y: 404, endPoint x: 984, endPoint y: 409, distance: 96.8
click at [984, 409] on p "Cases per Pallet: 119" at bounding box center [1069, 405] width 179 height 18
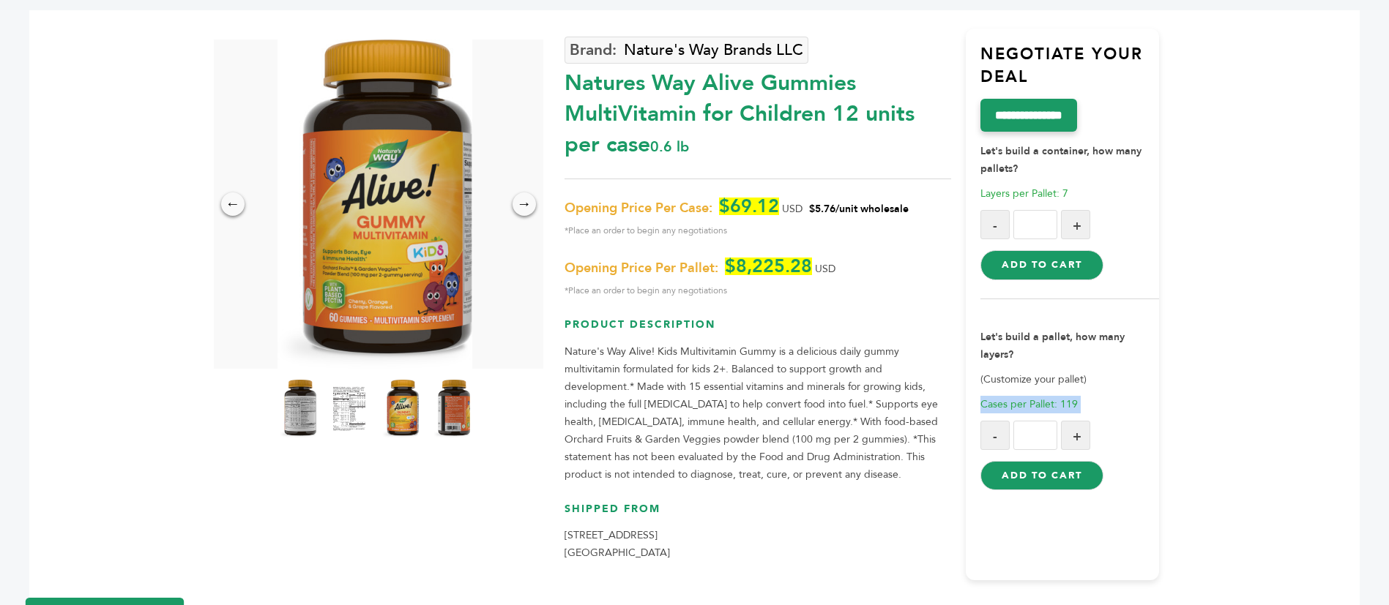
click at [984, 409] on span "Cases per Pallet: 119" at bounding box center [1028, 405] width 97 height 14
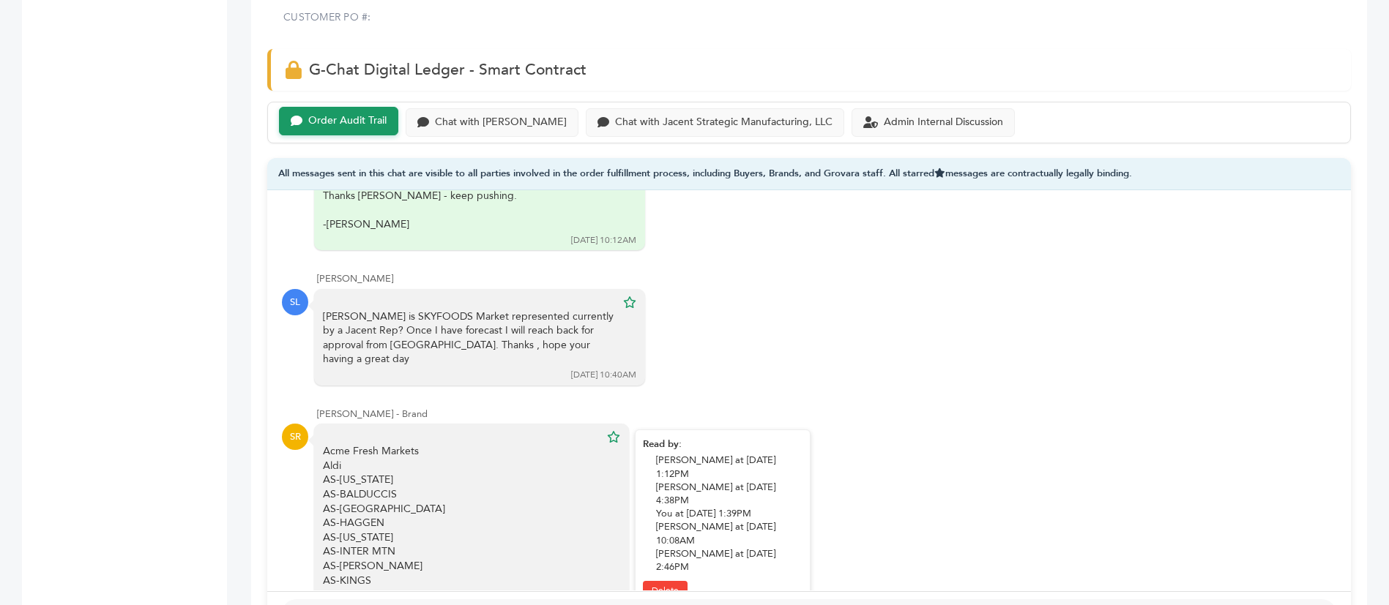
scroll to position [3086, 0]
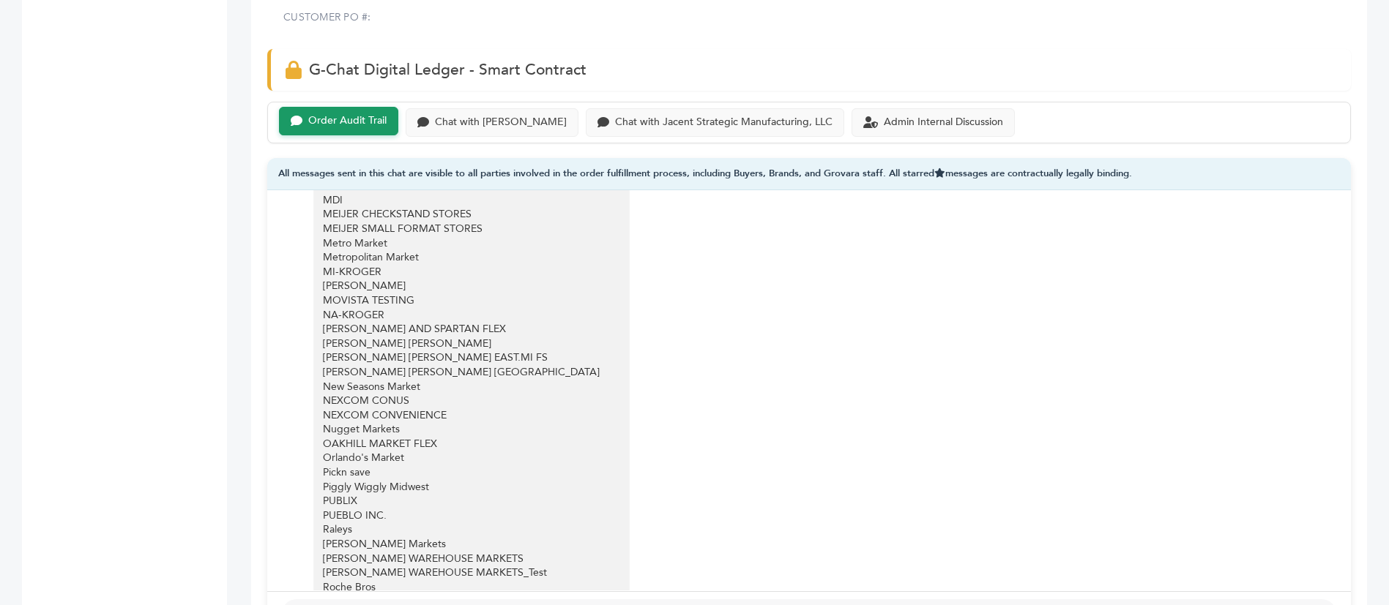
scroll to position [4733, 0]
